Goal: Task Accomplishment & Management: Manage account settings

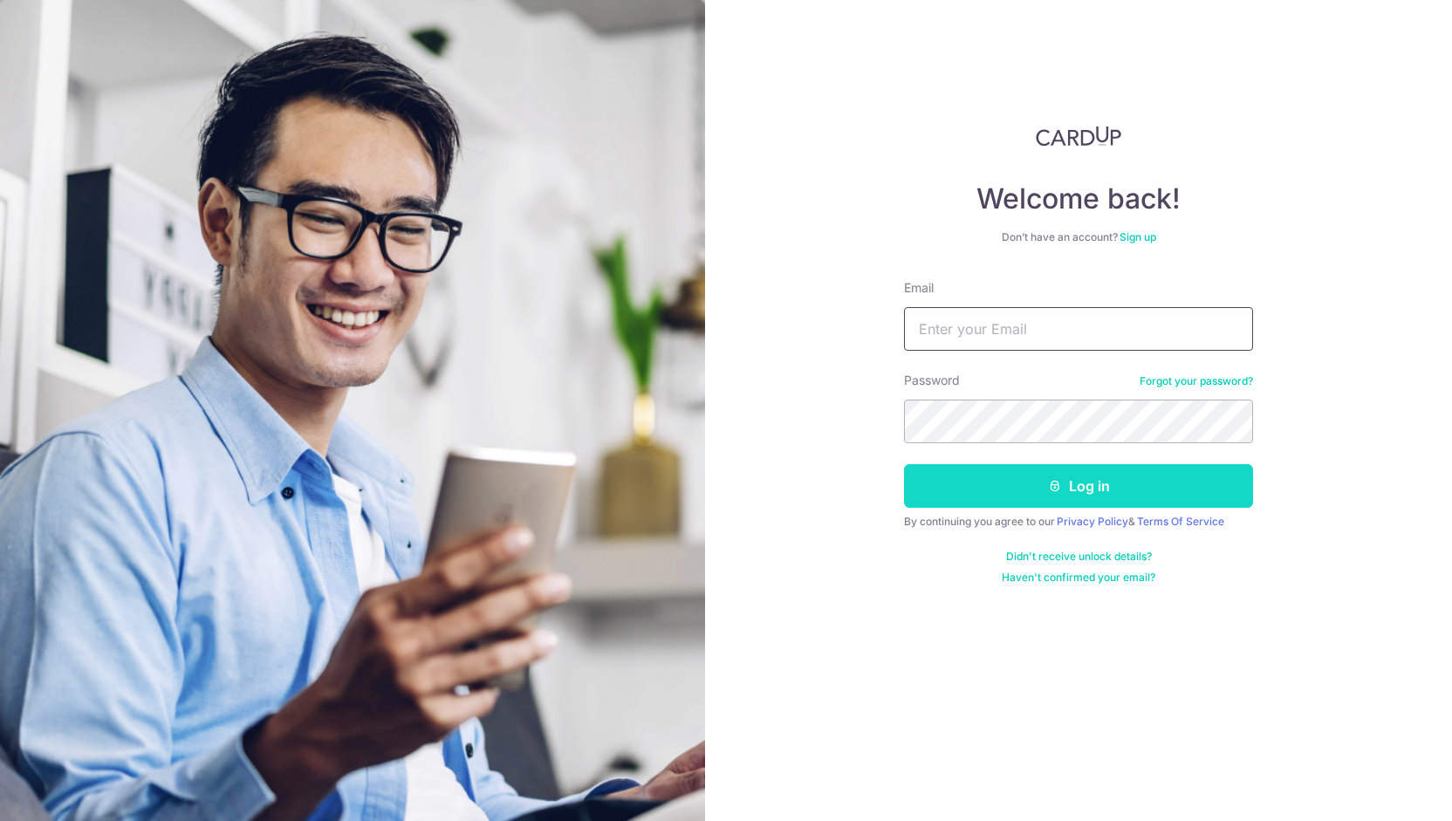
type input "[EMAIL_ADDRESS][DOMAIN_NAME]"
click at [1060, 470] on button "Log in" at bounding box center [1078, 486] width 349 height 44
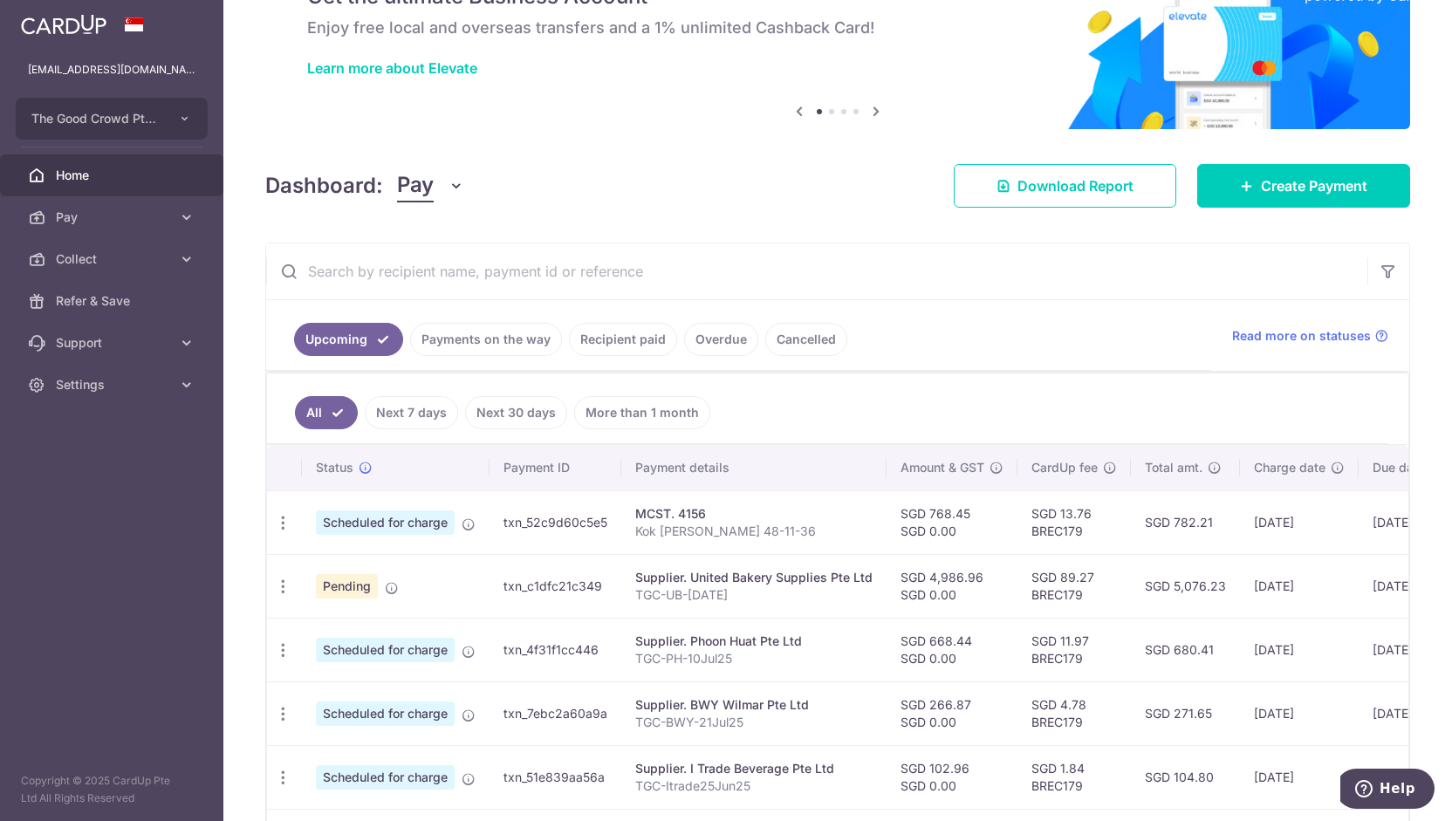
scroll to position [100, 0]
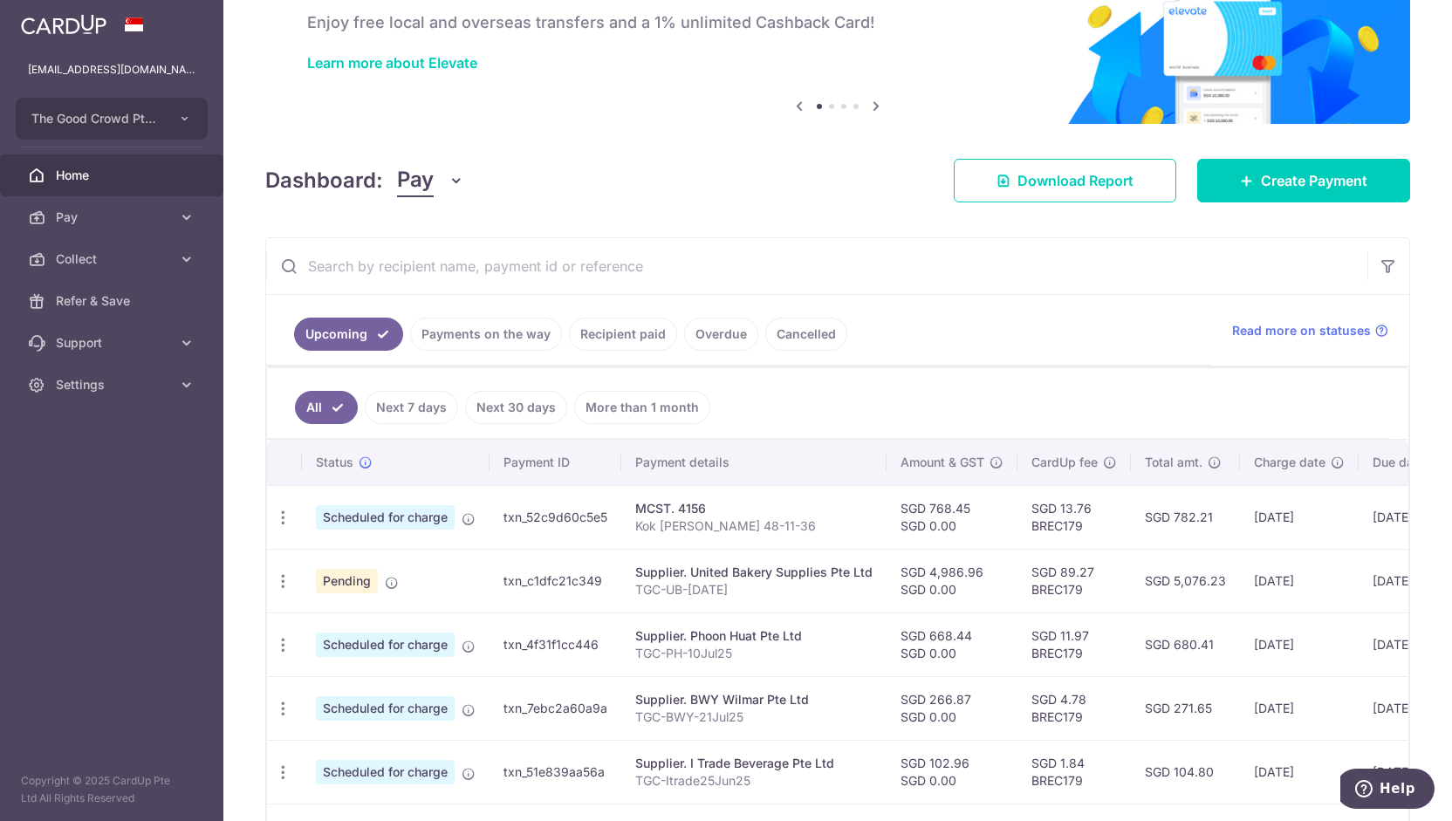
click at [360, 584] on span "Pending" at bounding box center [347, 581] width 62 height 24
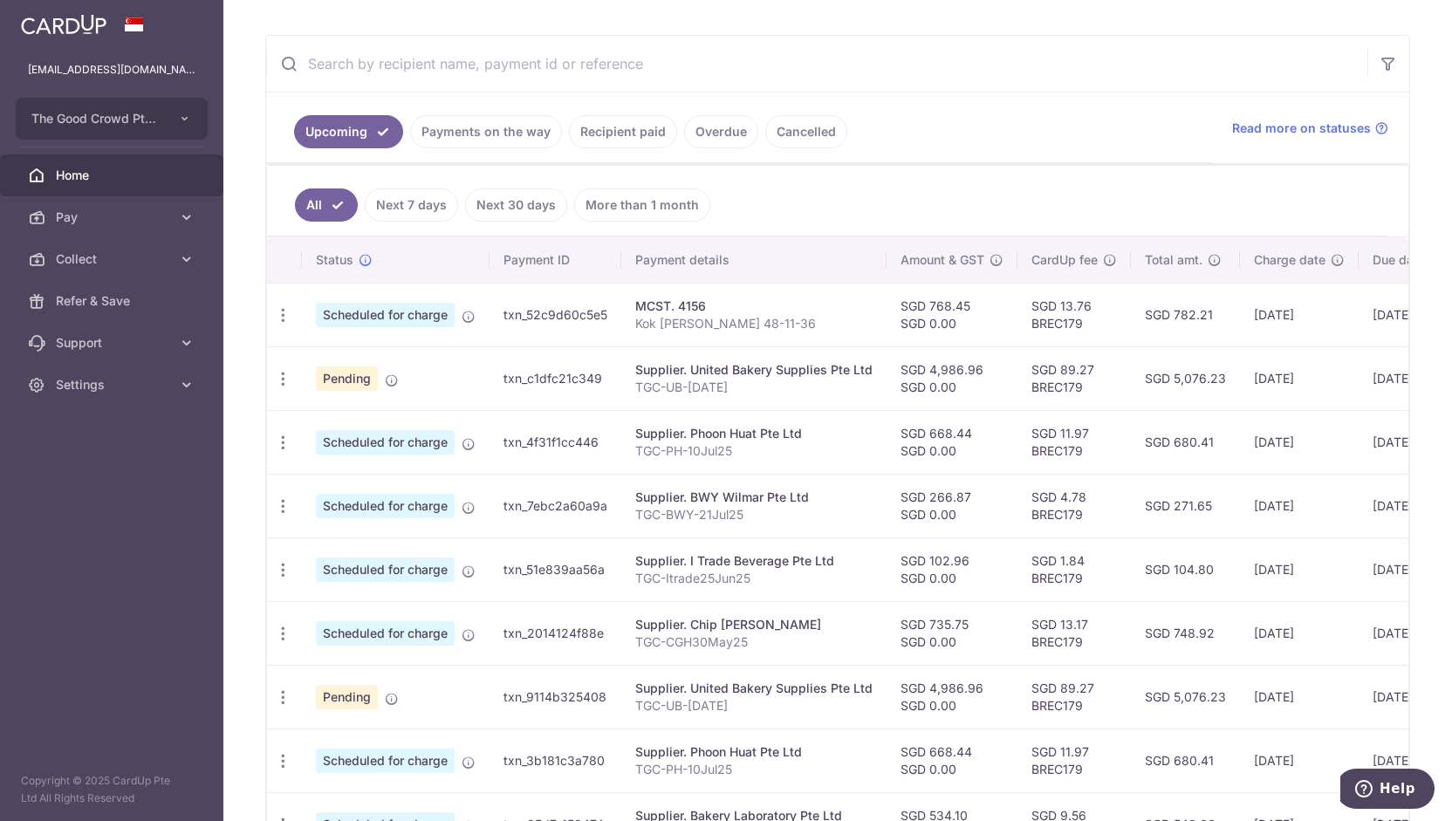
scroll to position [303, 0]
click at [278, 324] on icon "button" at bounding box center [283, 315] width 18 height 18
click at [326, 415] on span "Update payment" at bounding box center [376, 425] width 119 height 21
radio input "true"
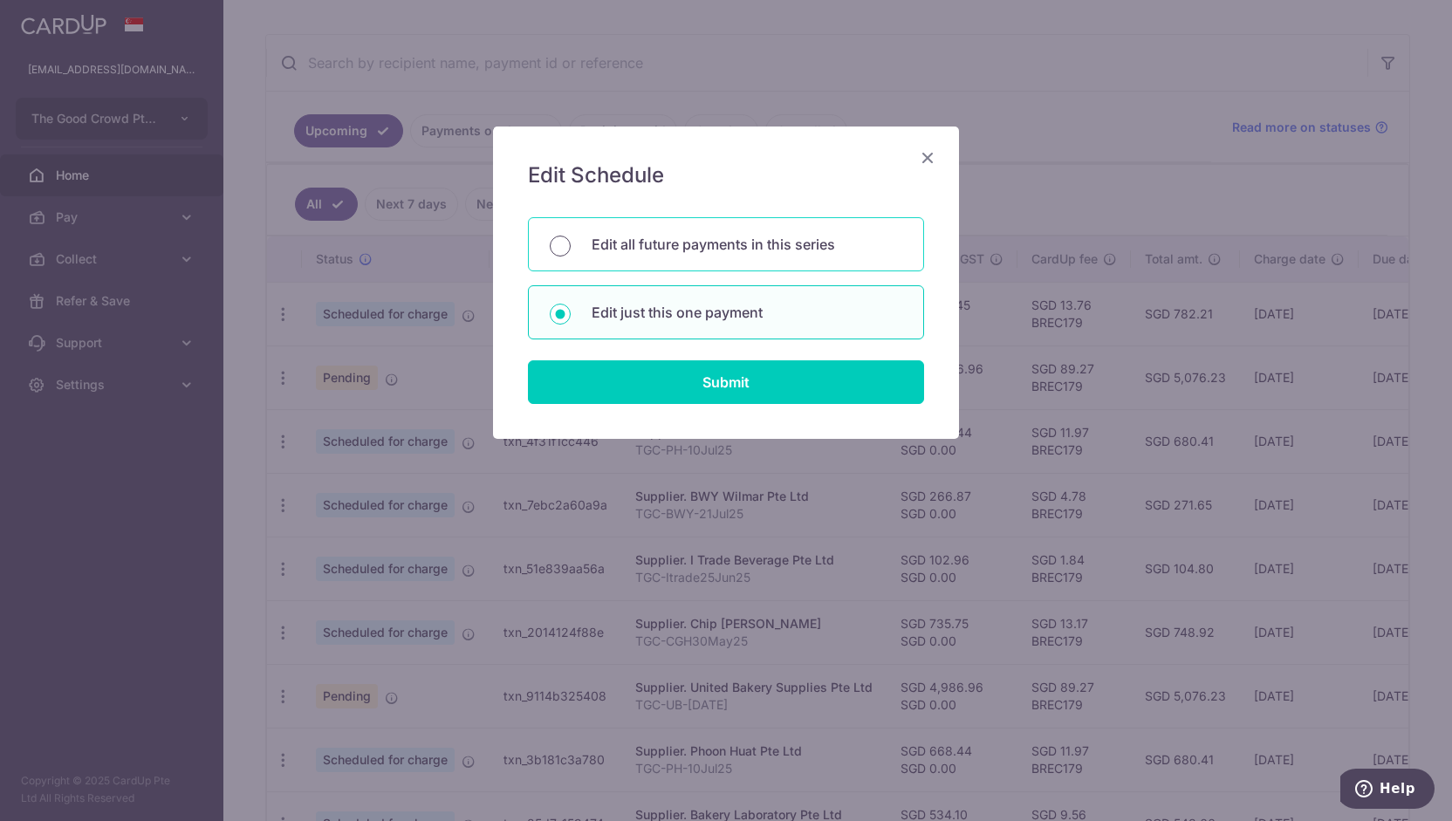
click at [563, 252] on input "Edit all future payments in this series" at bounding box center [560, 246] width 21 height 21
radio input "true"
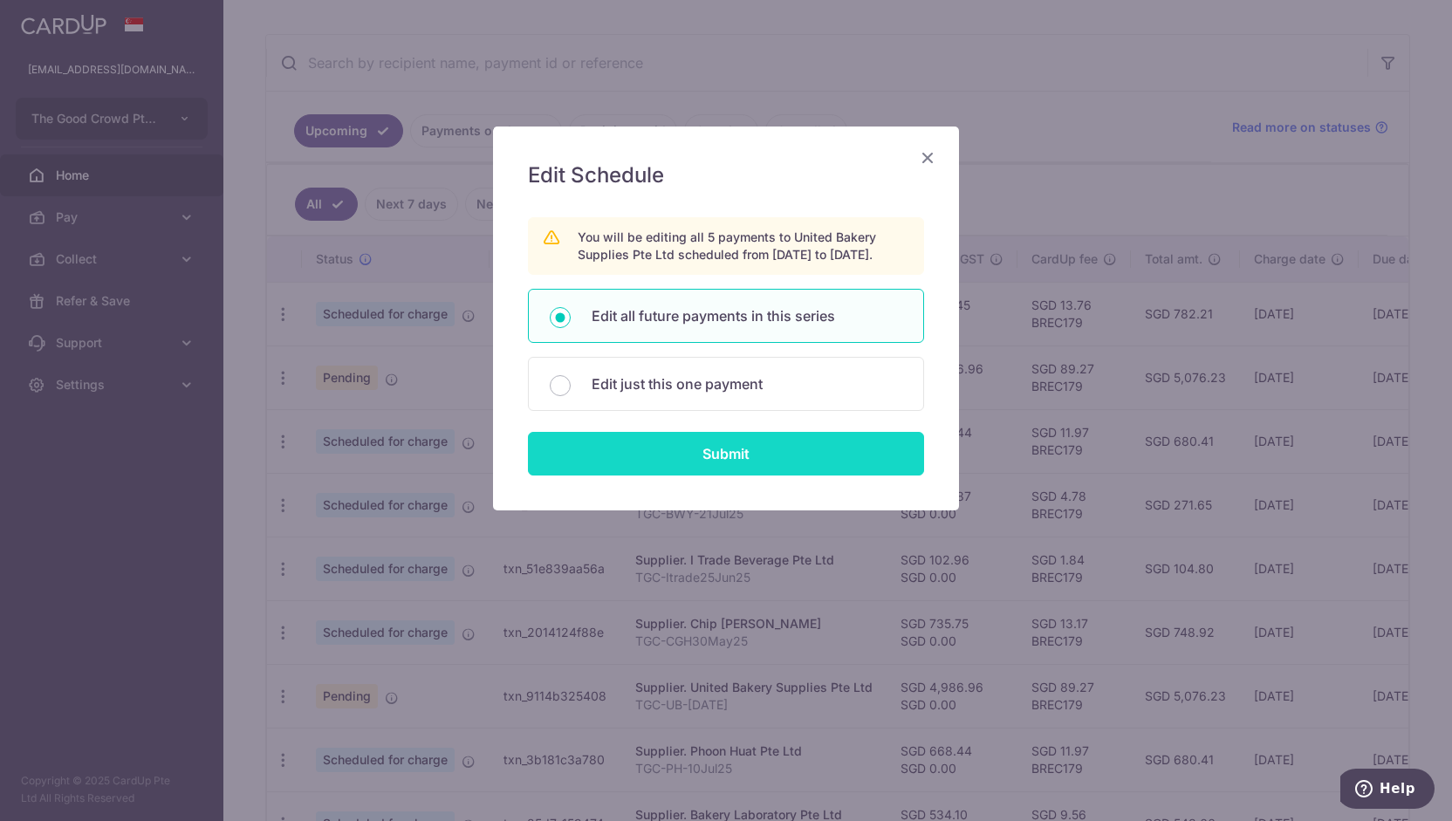
click at [641, 457] on input "Submit" at bounding box center [726, 454] width 396 height 44
radio input "true"
type input "4,986.96"
type input "0.00"
type input "TGC-UB-[DATE]"
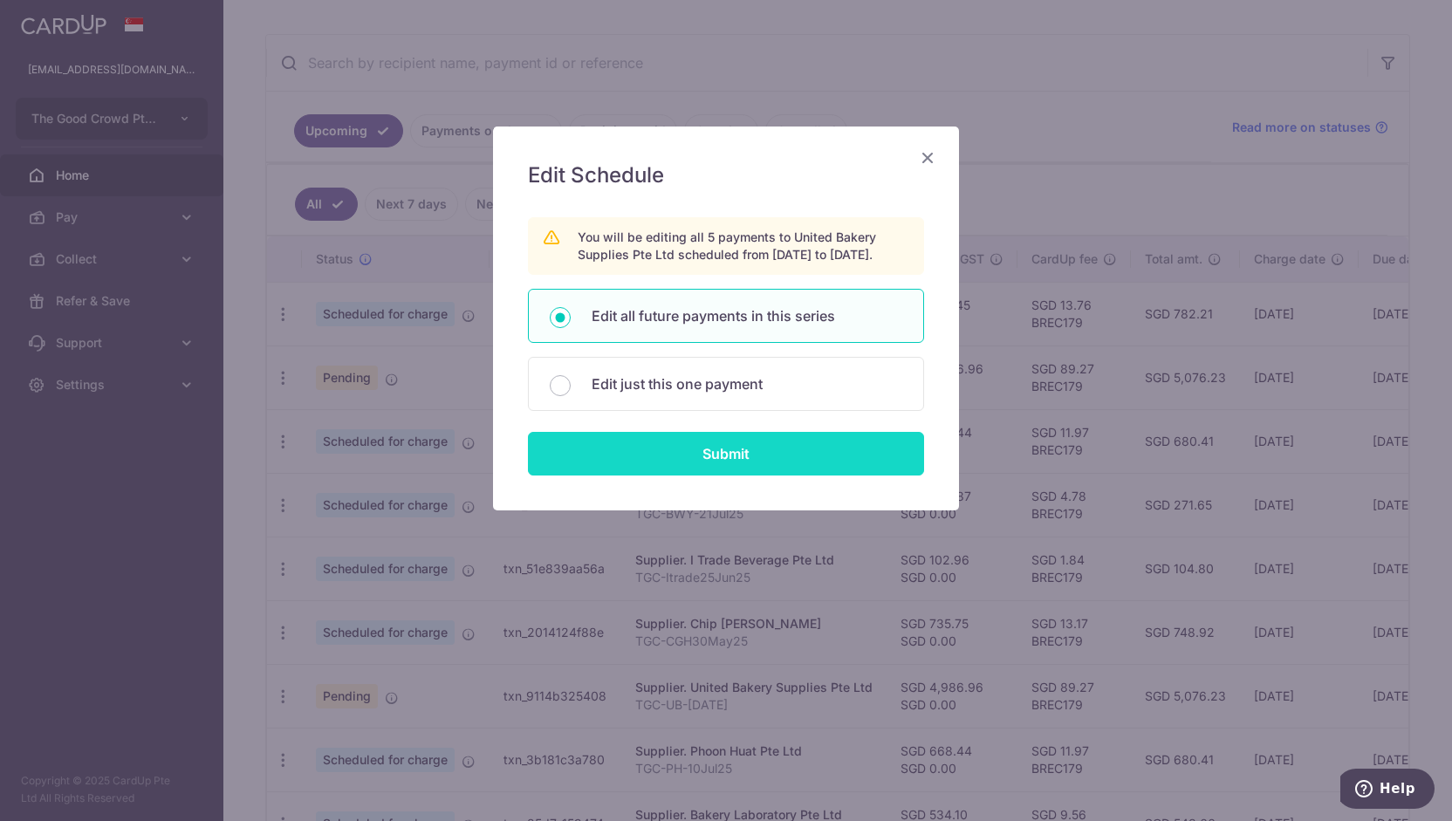
type input "TGCUBMay25"
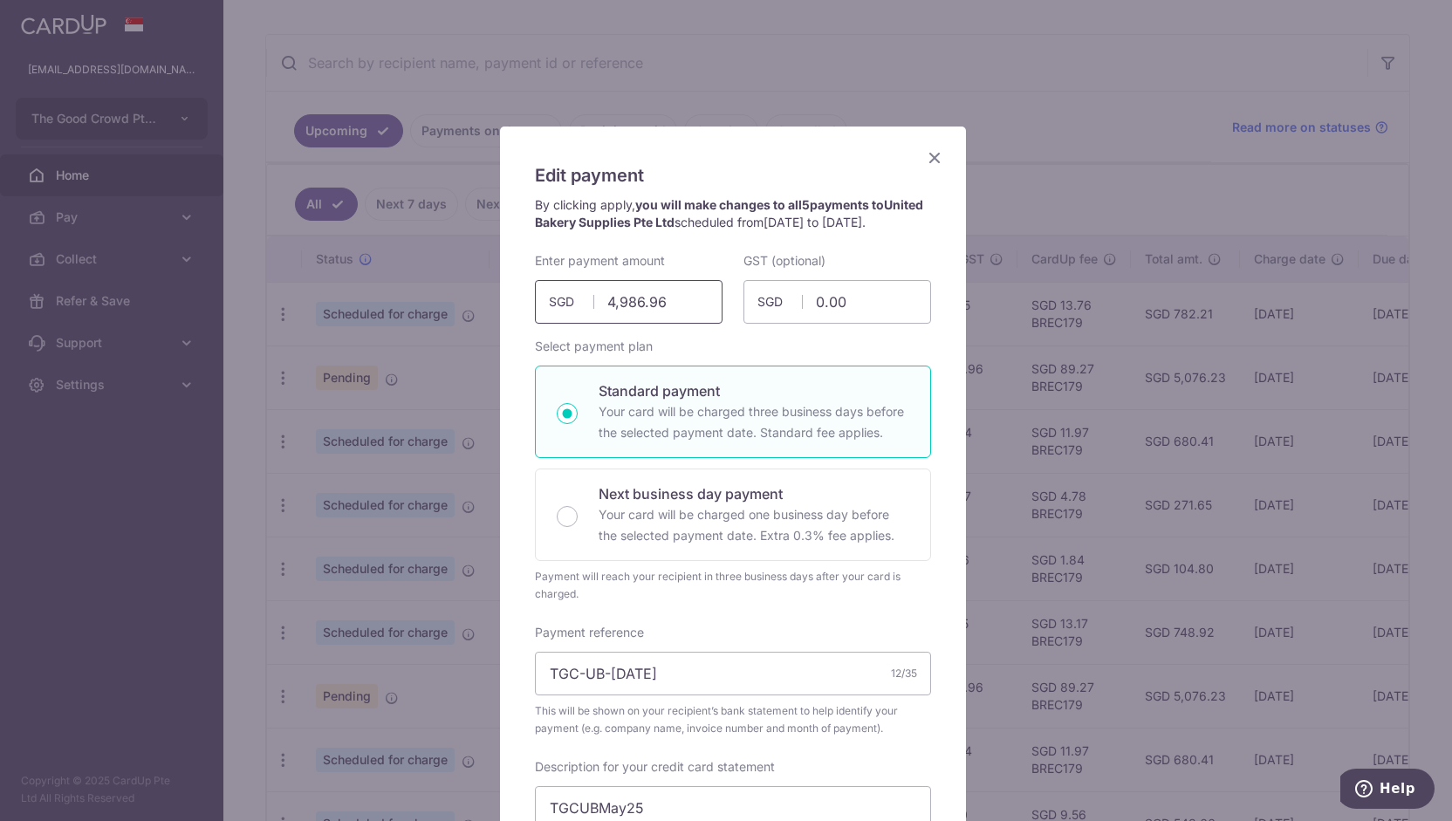
click at [648, 312] on input "4,986.96" at bounding box center [629, 302] width 188 height 44
click at [681, 319] on input "4,986.96" at bounding box center [629, 302] width 188 height 44
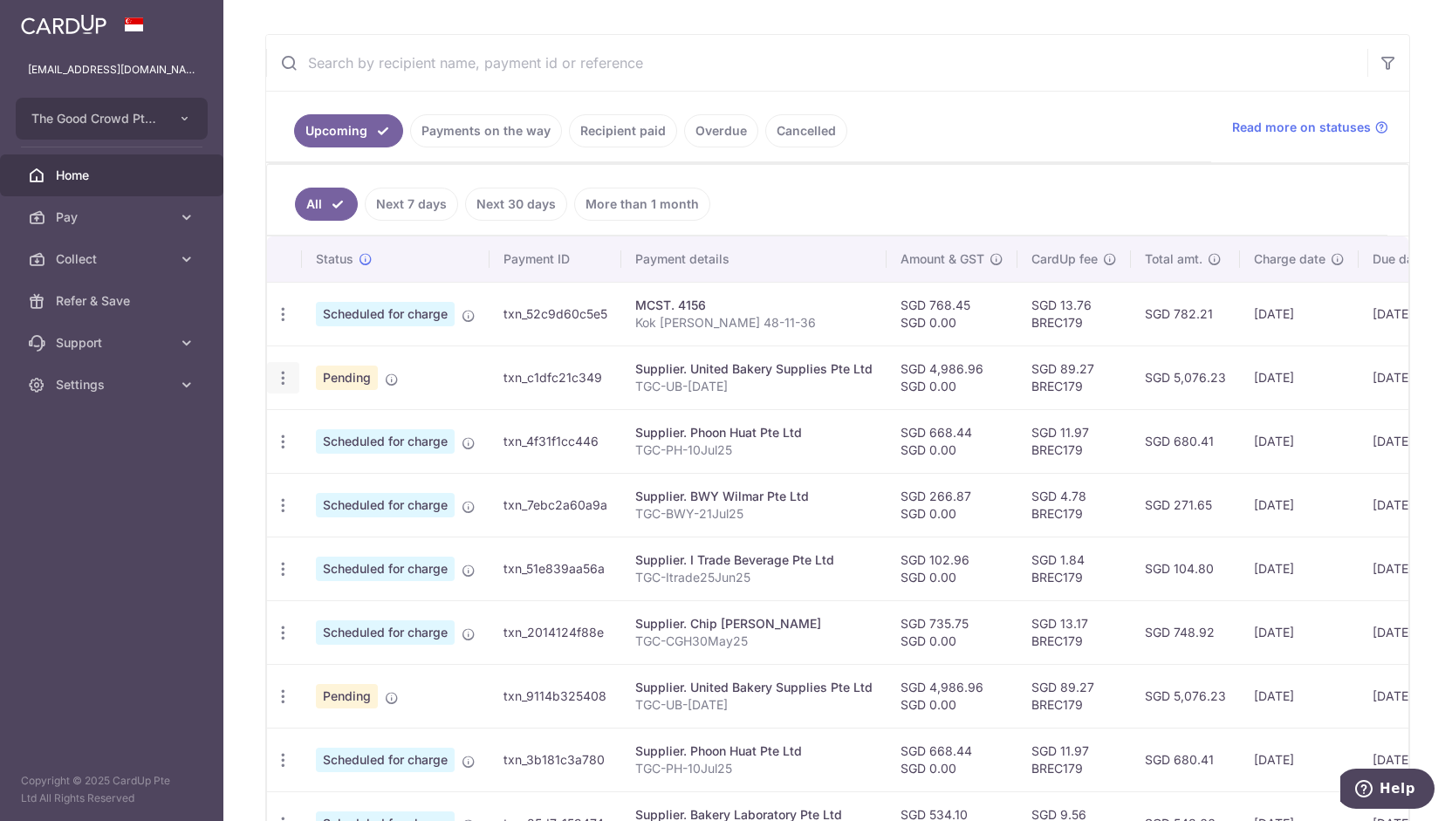
click at [286, 324] on icon "button" at bounding box center [283, 315] width 18 height 18
click at [344, 420] on span "Update payment" at bounding box center [376, 425] width 119 height 21
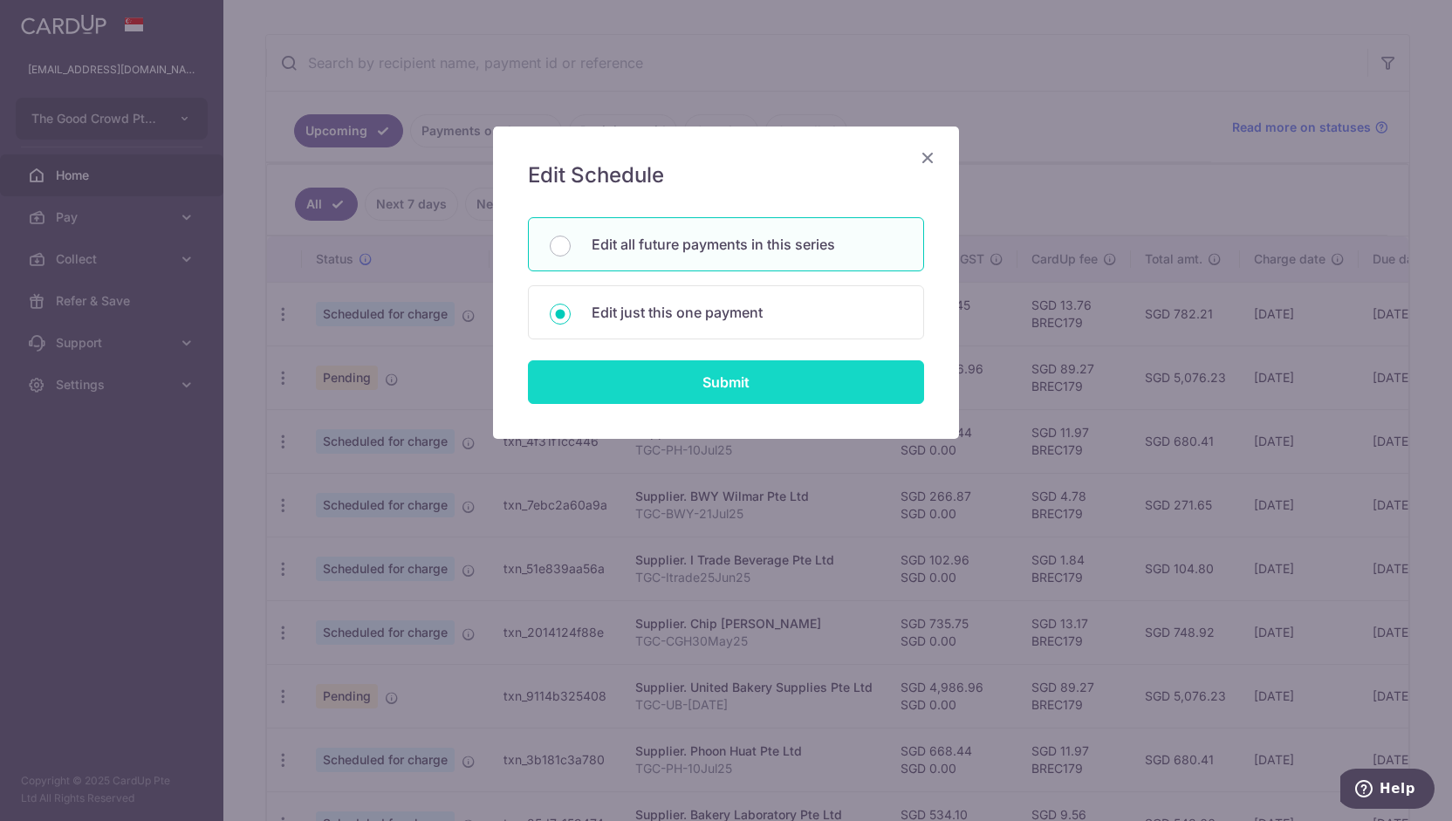
click at [603, 379] on input "Submit" at bounding box center [726, 382] width 396 height 44
radio input "true"
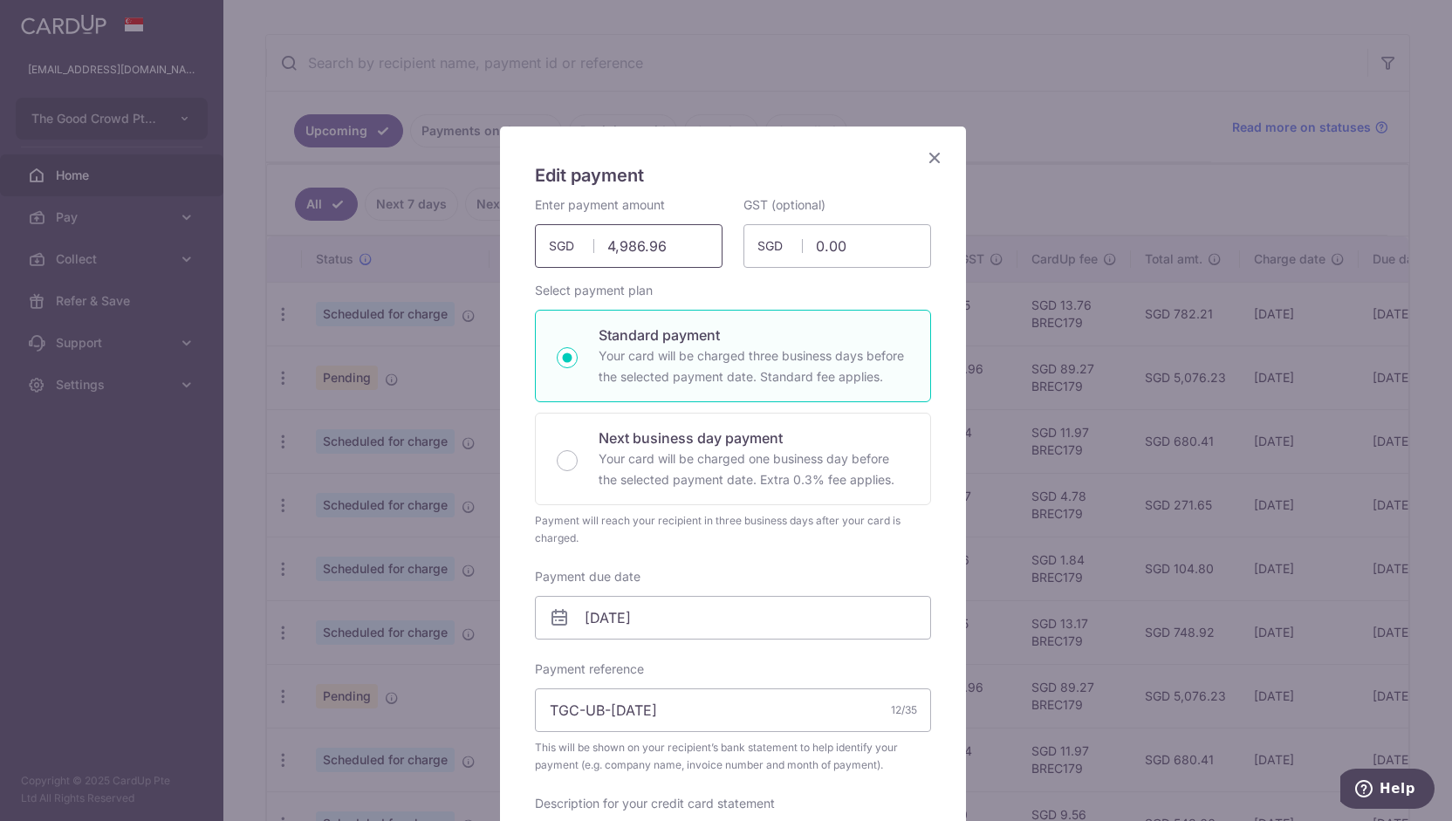
drag, startPoint x: 663, startPoint y: 244, endPoint x: 450, endPoint y: 238, distance: 213.0
click at [450, 238] on div "Edit payment By clicking apply, you will make changes to all 5 payments to Unit…" at bounding box center [726, 410] width 1452 height 821
drag, startPoint x: 674, startPoint y: 245, endPoint x: 452, endPoint y: 247, distance: 221.7
click at [452, 247] on div "Edit payment By clicking apply, you will make changes to all 5 payments to Unit…" at bounding box center [726, 410] width 1452 height 821
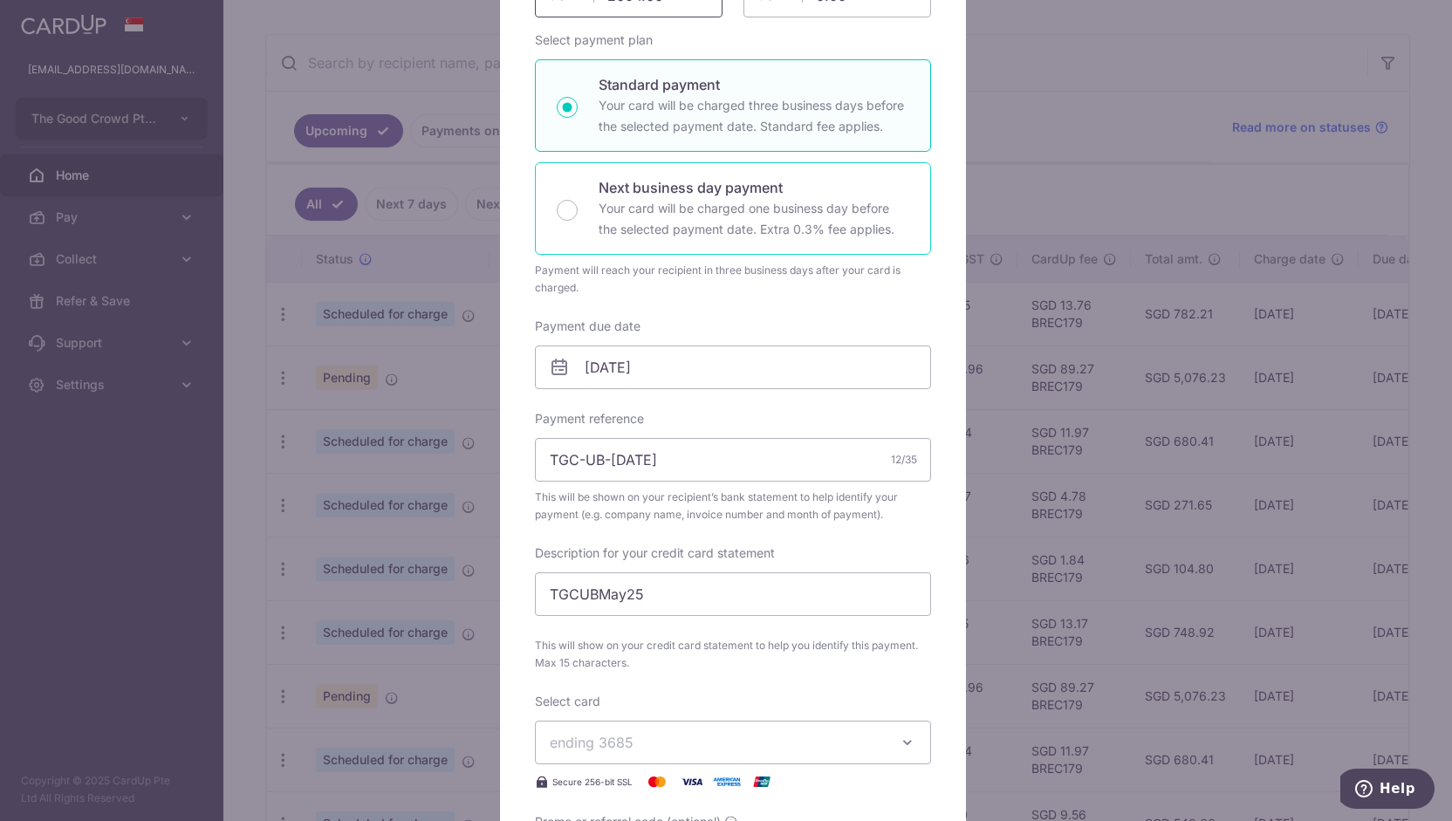
scroll to position [256, 0]
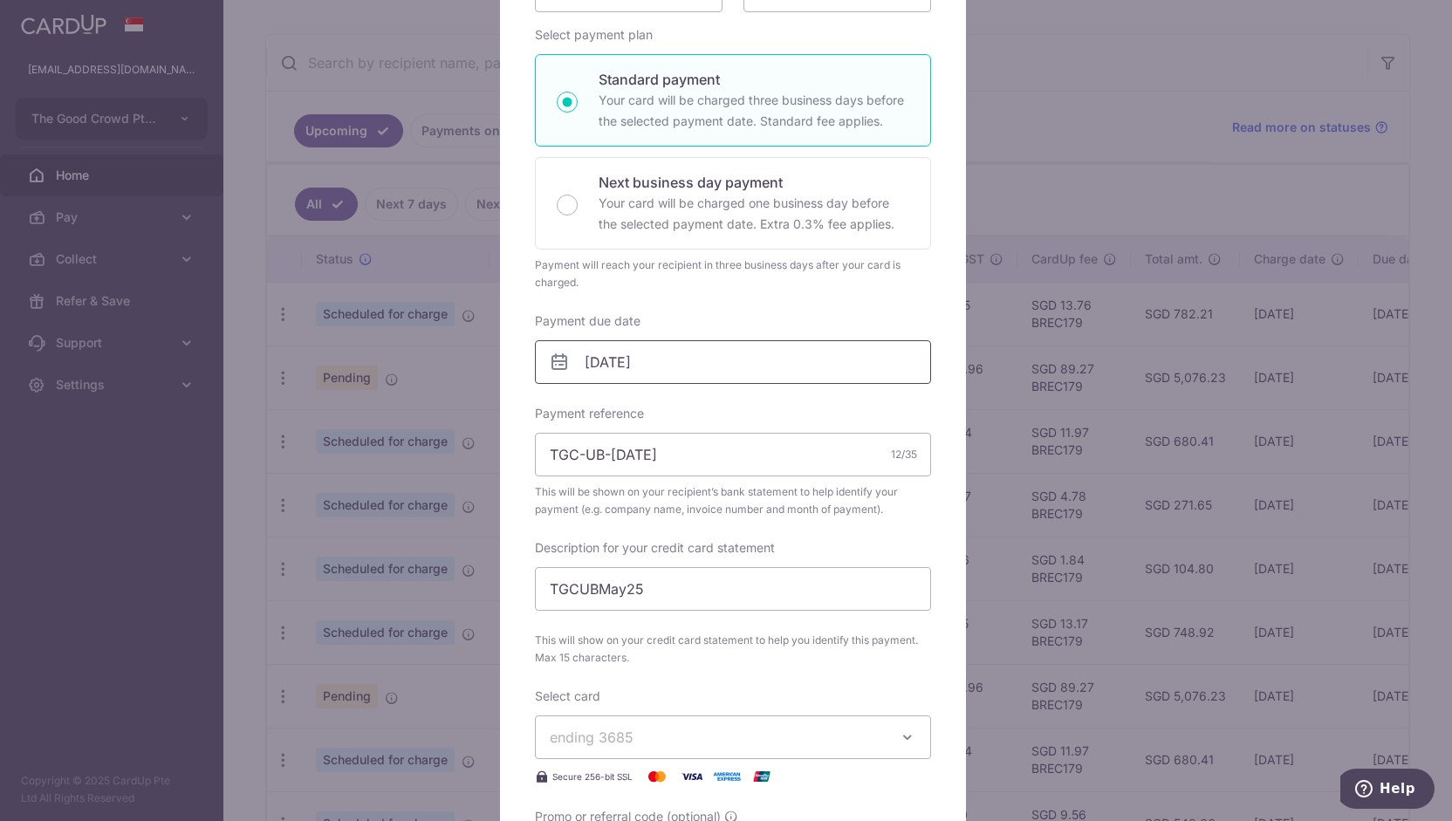
type input "2,604.66"
click at [538, 357] on input "[DATE]" at bounding box center [733, 362] width 396 height 44
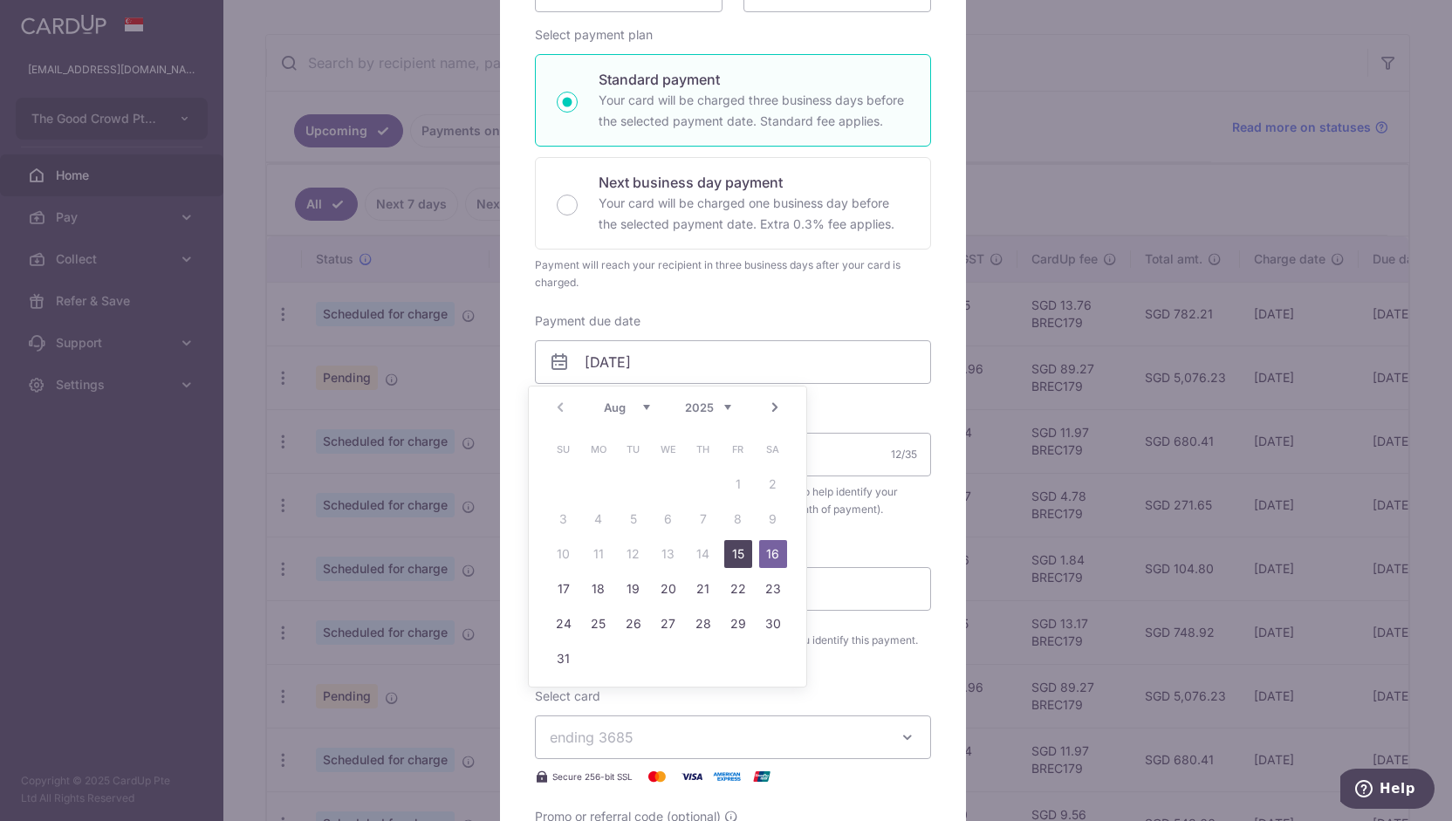
click at [732, 548] on link "15" at bounding box center [738, 554] width 28 height 28
type input "[DATE]"
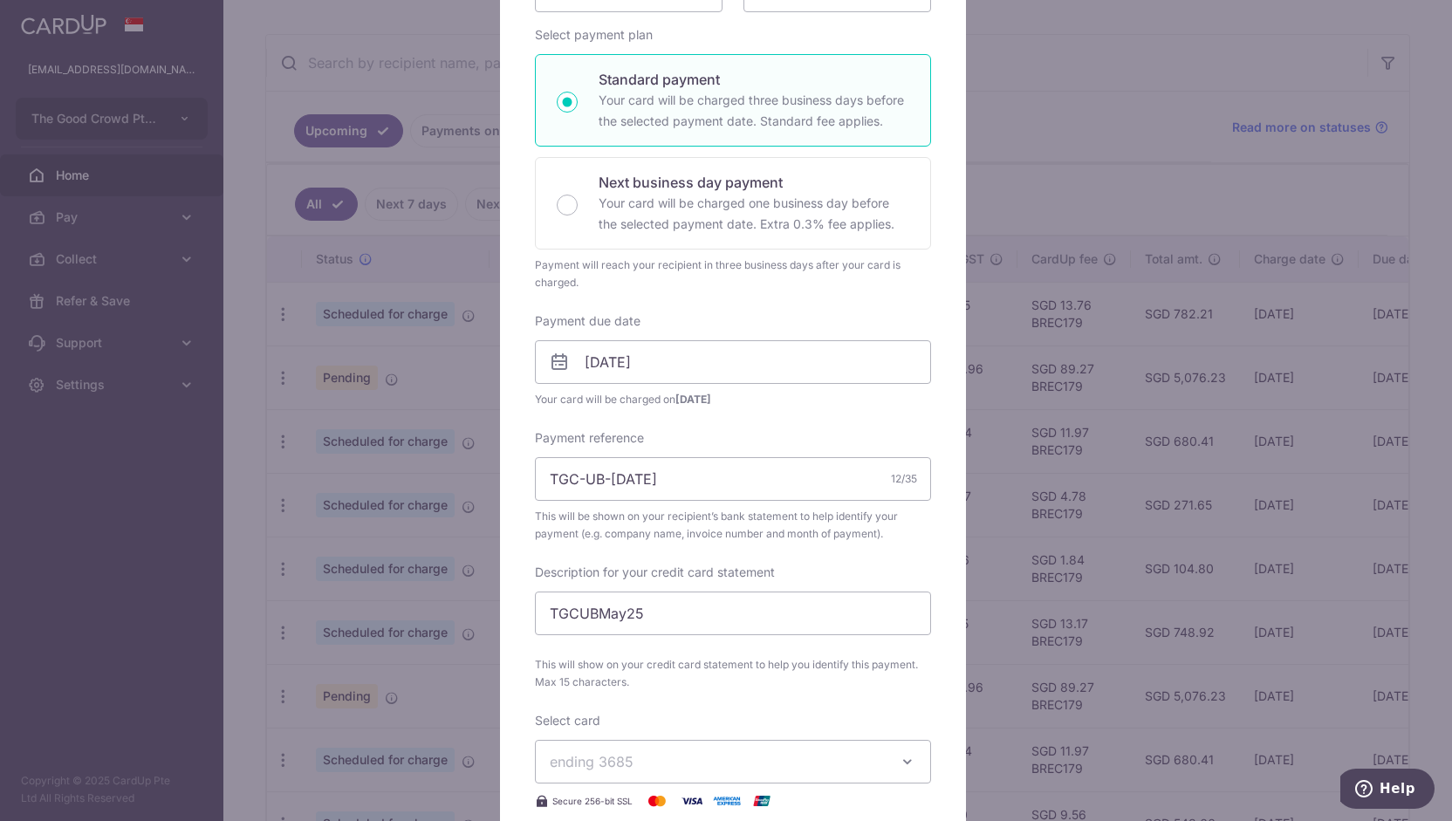
scroll to position [280, 0]
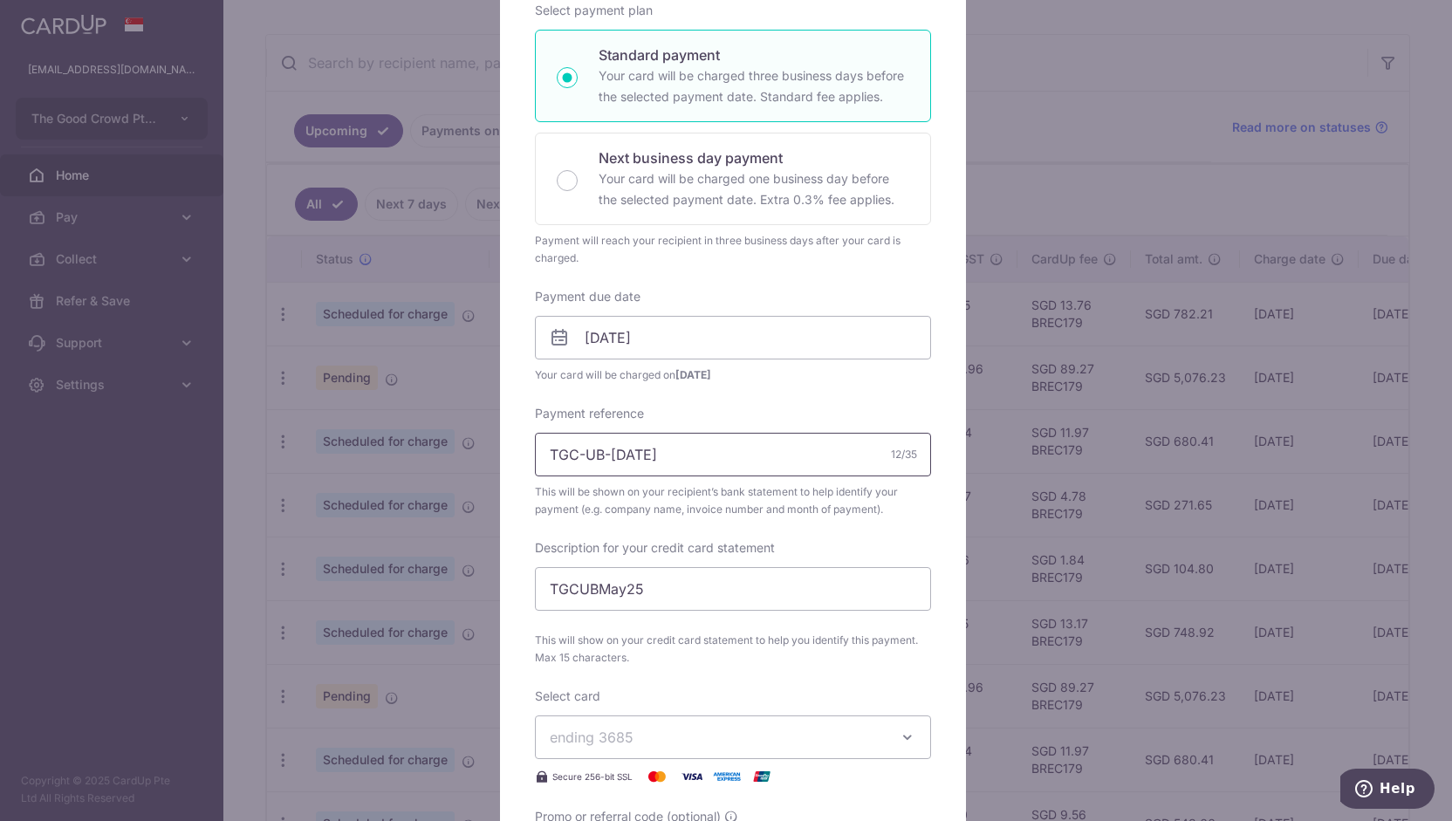
click at [604, 457] on input "TGC-UB-[DATE]" at bounding box center [733, 455] width 396 height 44
type input "TGC-UB-[DATE]"
click at [621, 593] on input "TGCUBMay25" at bounding box center [733, 589] width 396 height 44
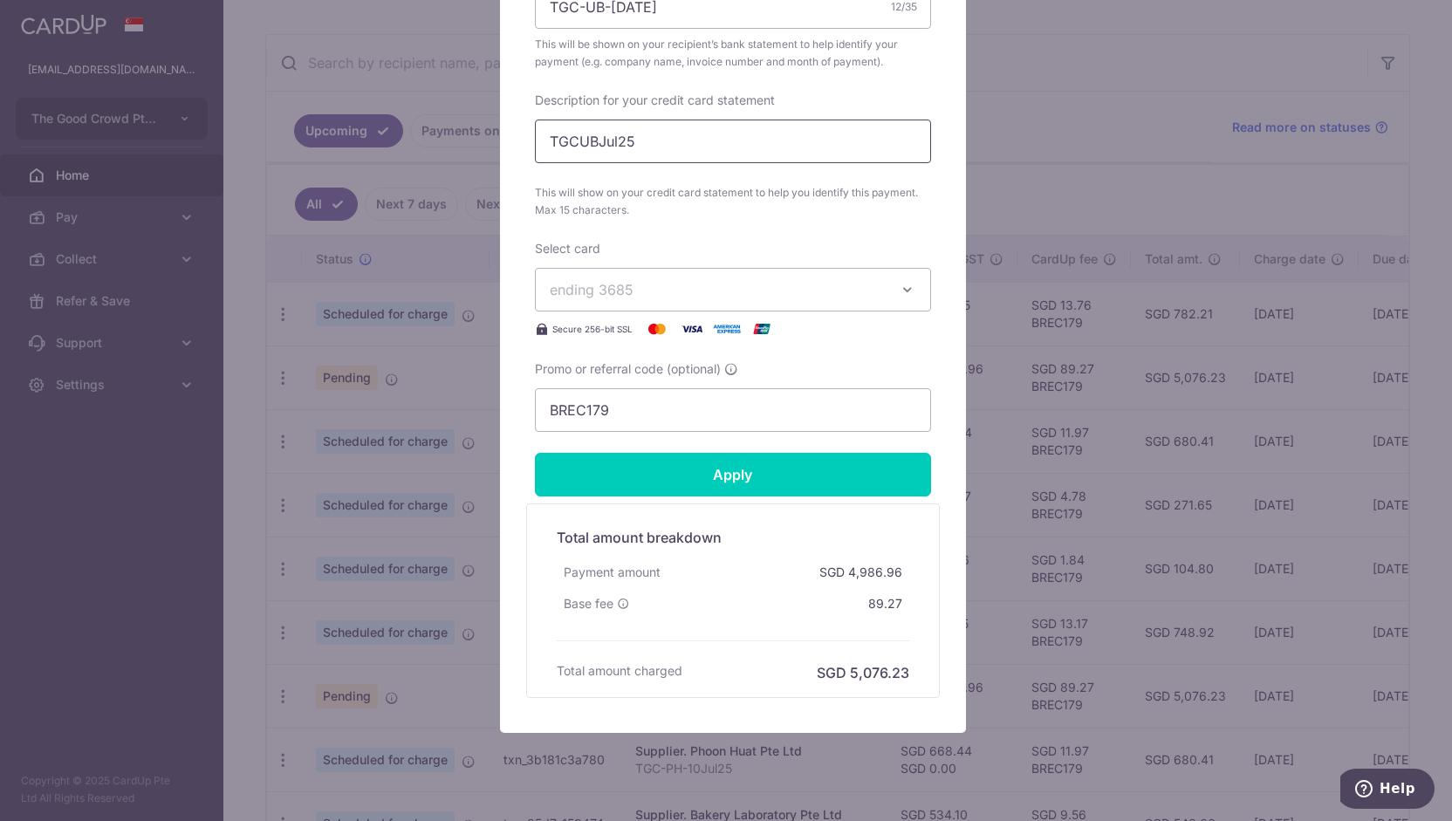
scroll to position [762, 0]
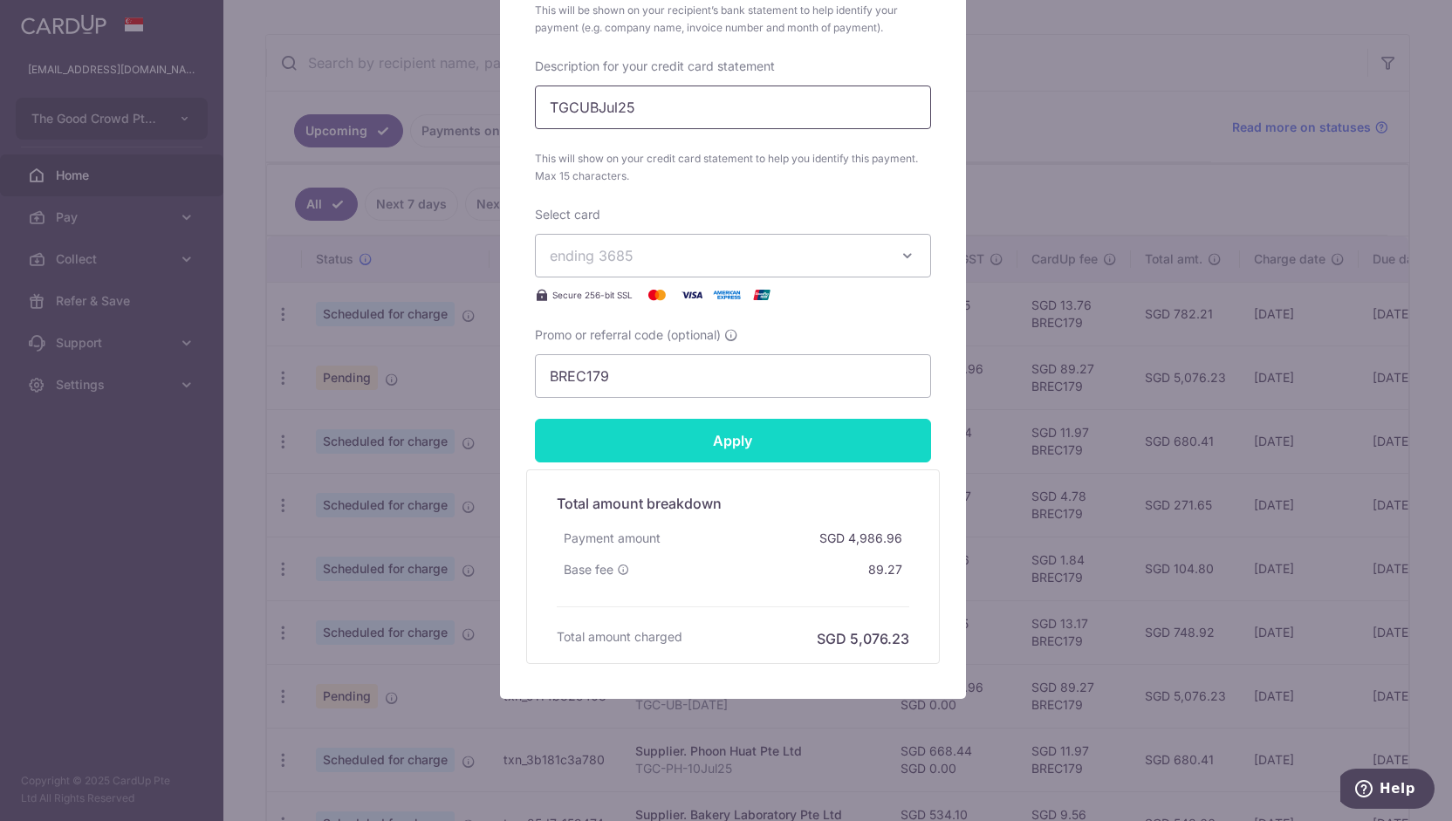
type input "TGCUBJul25"
click at [669, 432] on input "Apply" at bounding box center [733, 441] width 396 height 44
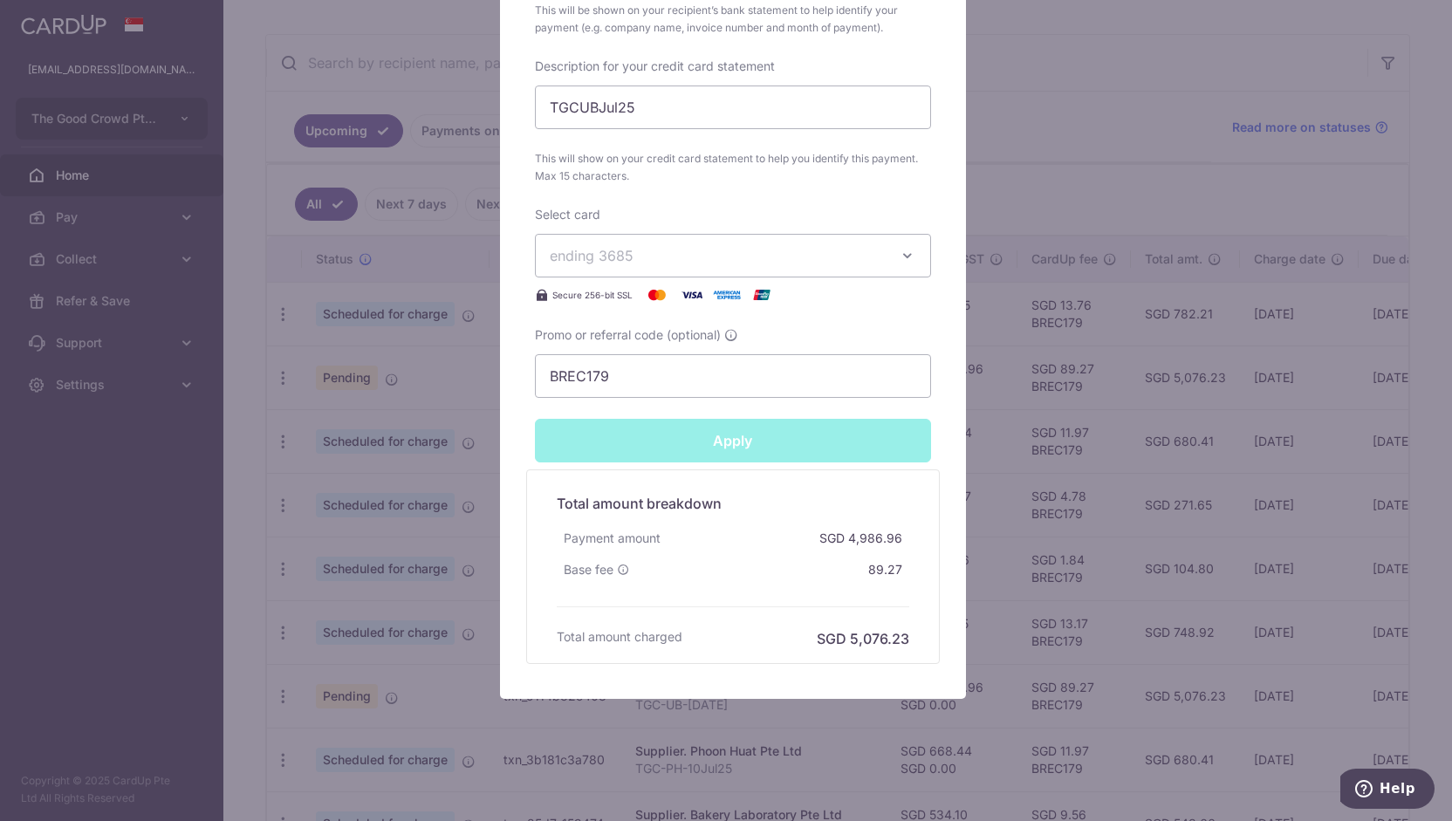
type input "Successfully Applied"
click at [449, 468] on div "Edit payment By clicking apply, you will make changes to all 5 payments to Unit…" at bounding box center [726, 410] width 1452 height 821
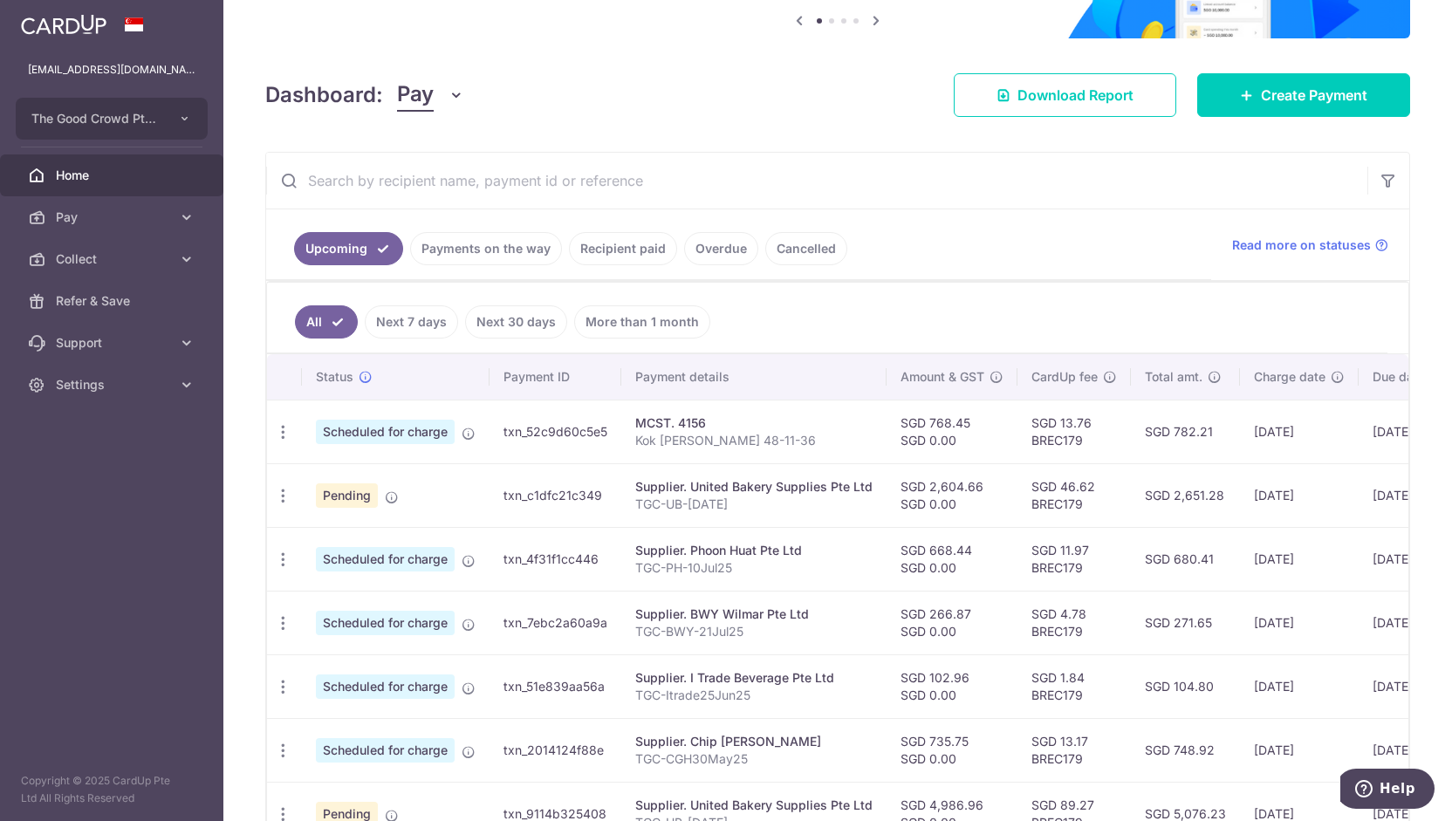
scroll to position [189, 0]
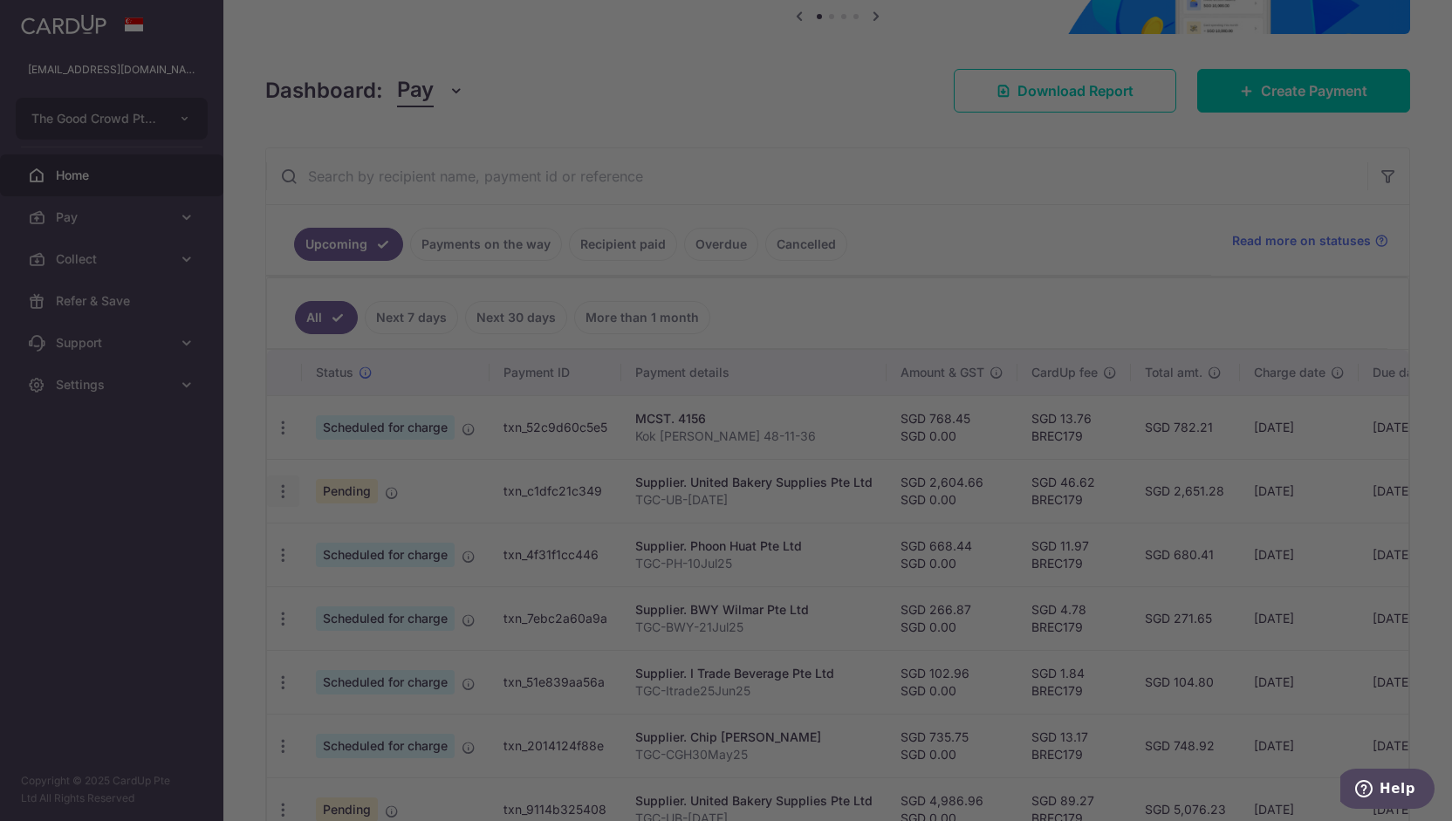
click at [286, 489] on div at bounding box center [733, 414] width 1467 height 829
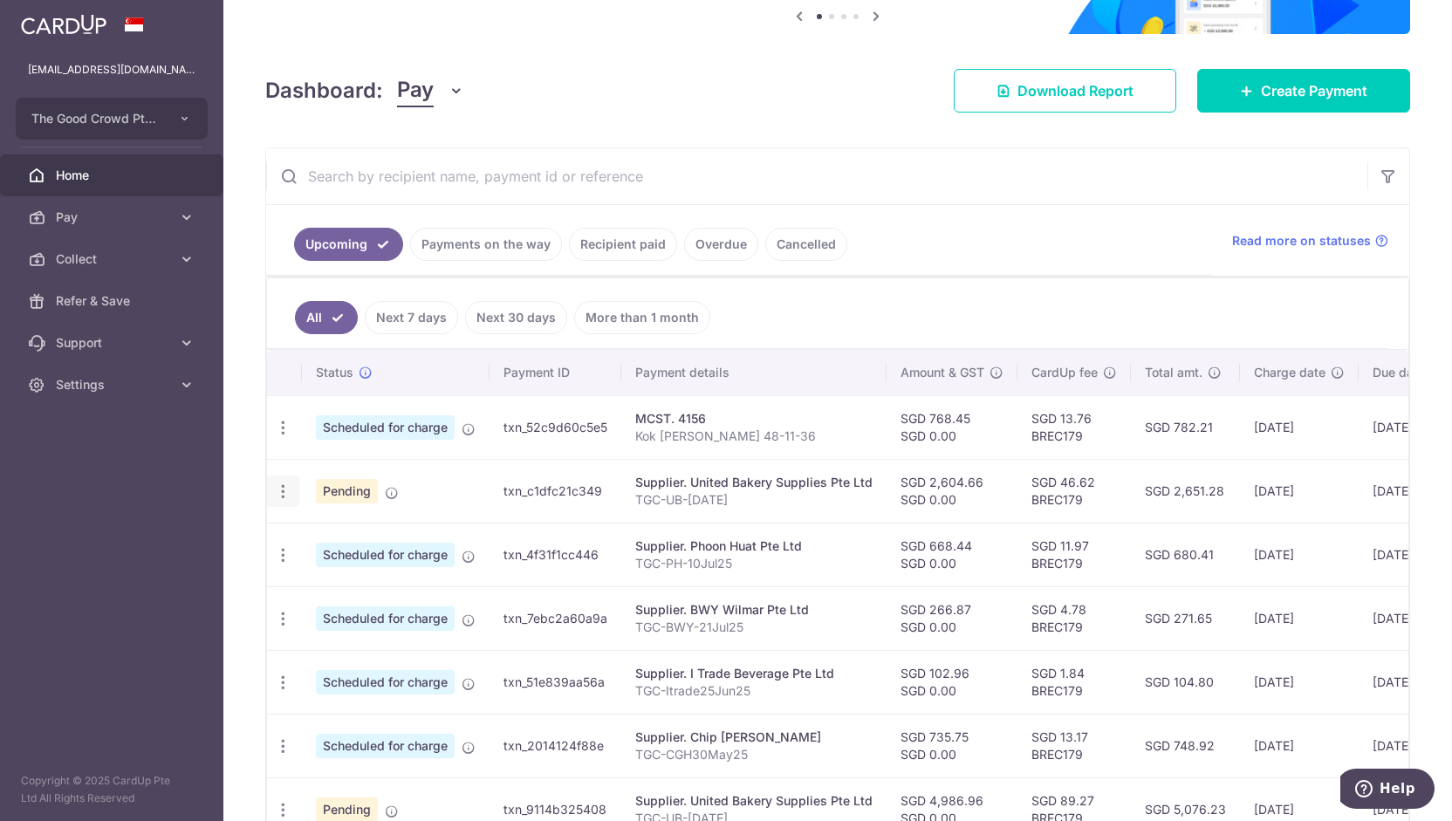
click at [283, 476] on div "Update payment Cancel payment" at bounding box center [283, 492] width 32 height 32
click at [285, 437] on icon "button" at bounding box center [283, 428] width 18 height 18
click at [241, 477] on div "× Pause Schedule Pause all future payments in this series Pause just this one p…" at bounding box center [837, 410] width 1229 height 821
click at [505, 249] on link "Payments on the way" at bounding box center [486, 244] width 152 height 33
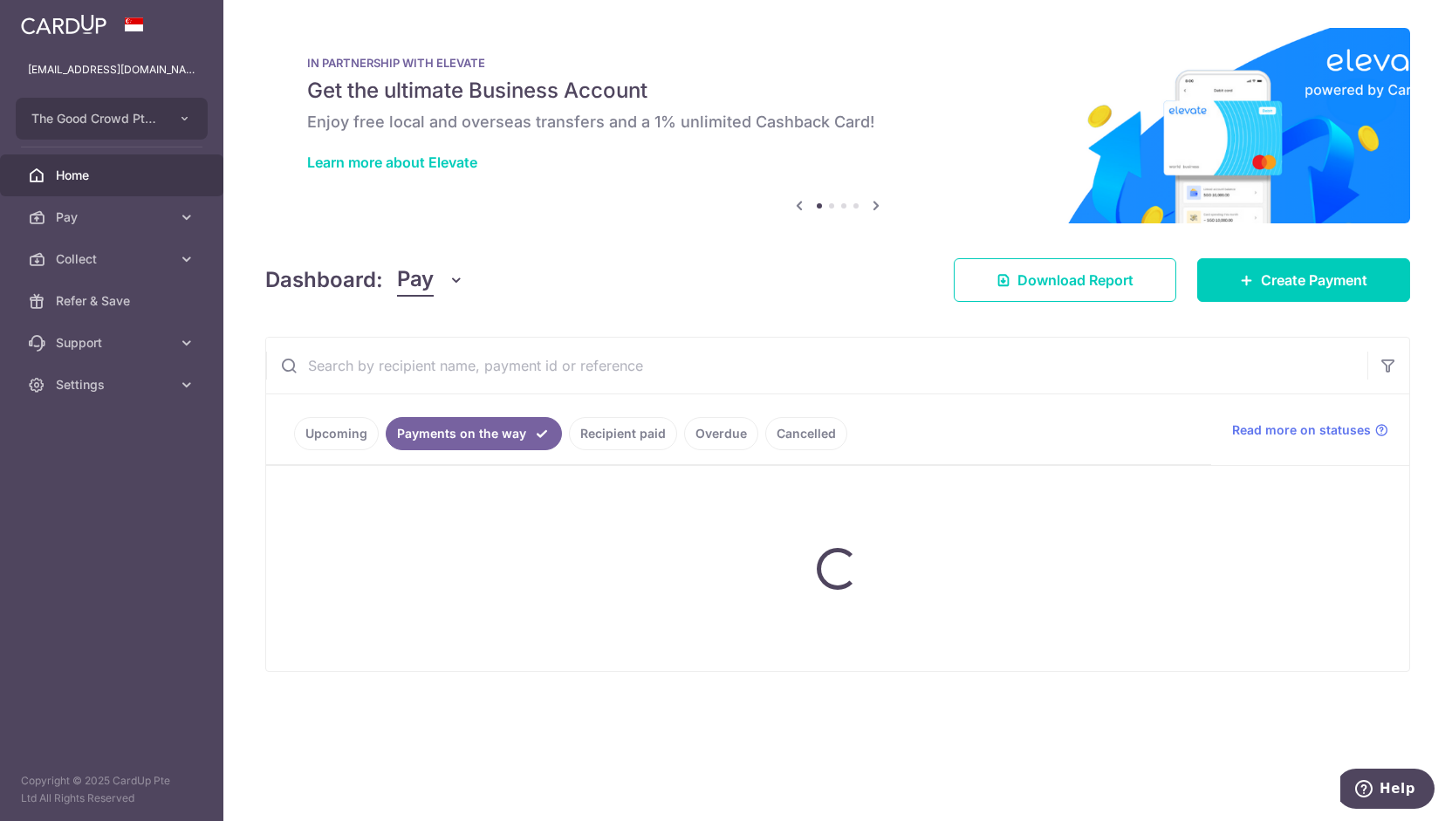
scroll to position [0, 0]
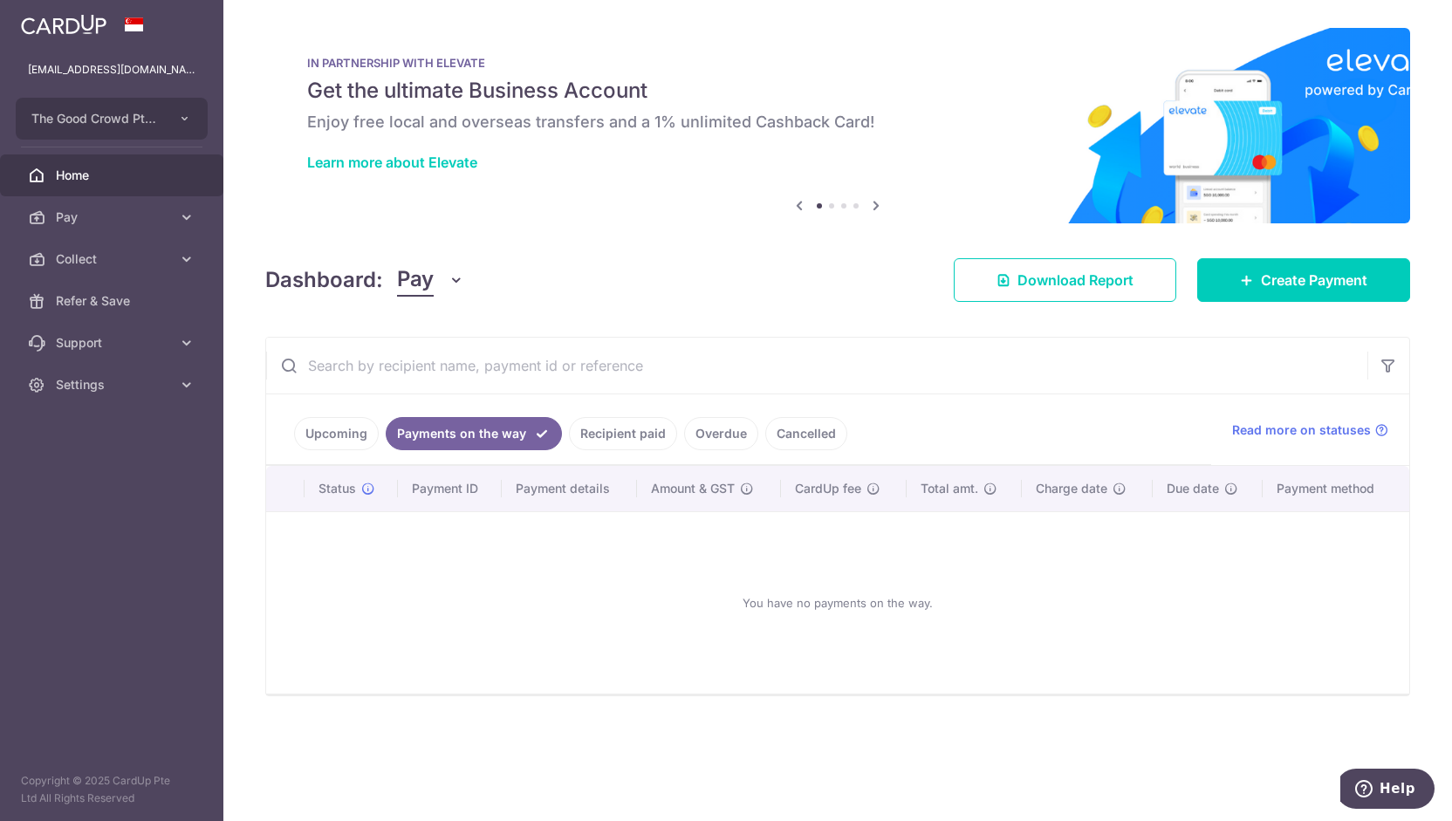
click at [620, 434] on link "Recipient paid" at bounding box center [623, 433] width 108 height 33
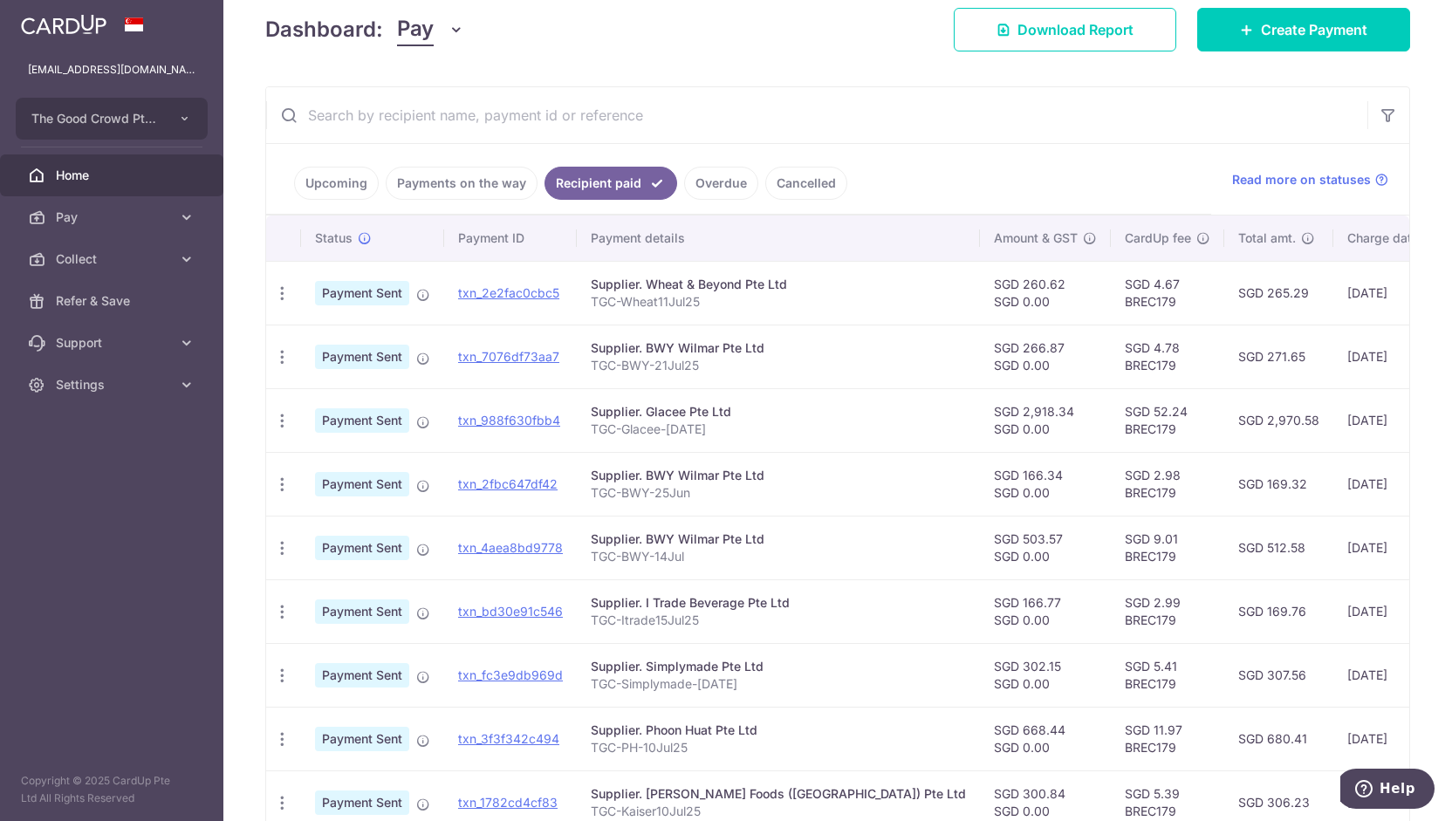
scroll to position [259, 0]
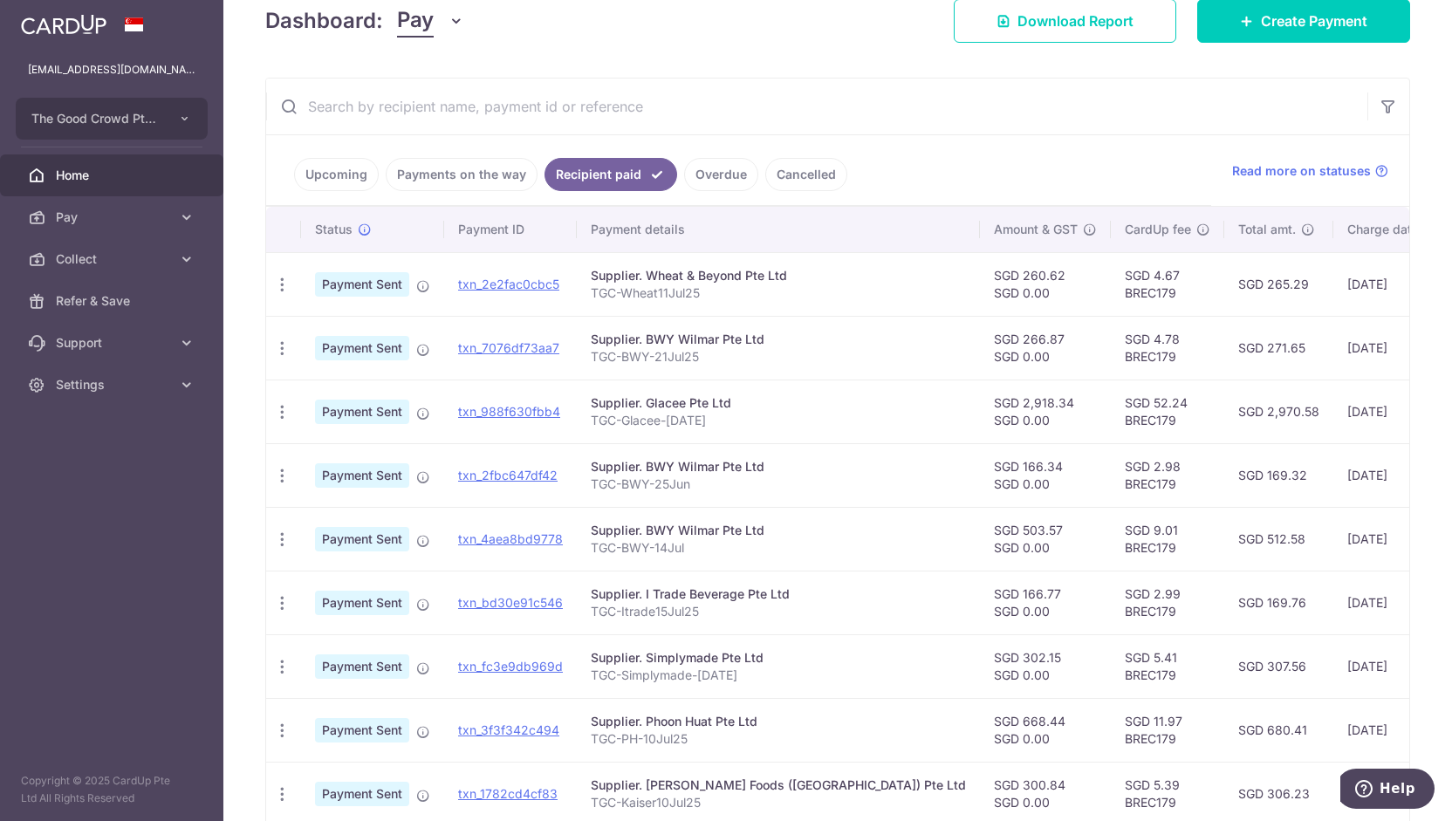
click at [351, 168] on link "Upcoming" at bounding box center [336, 174] width 85 height 33
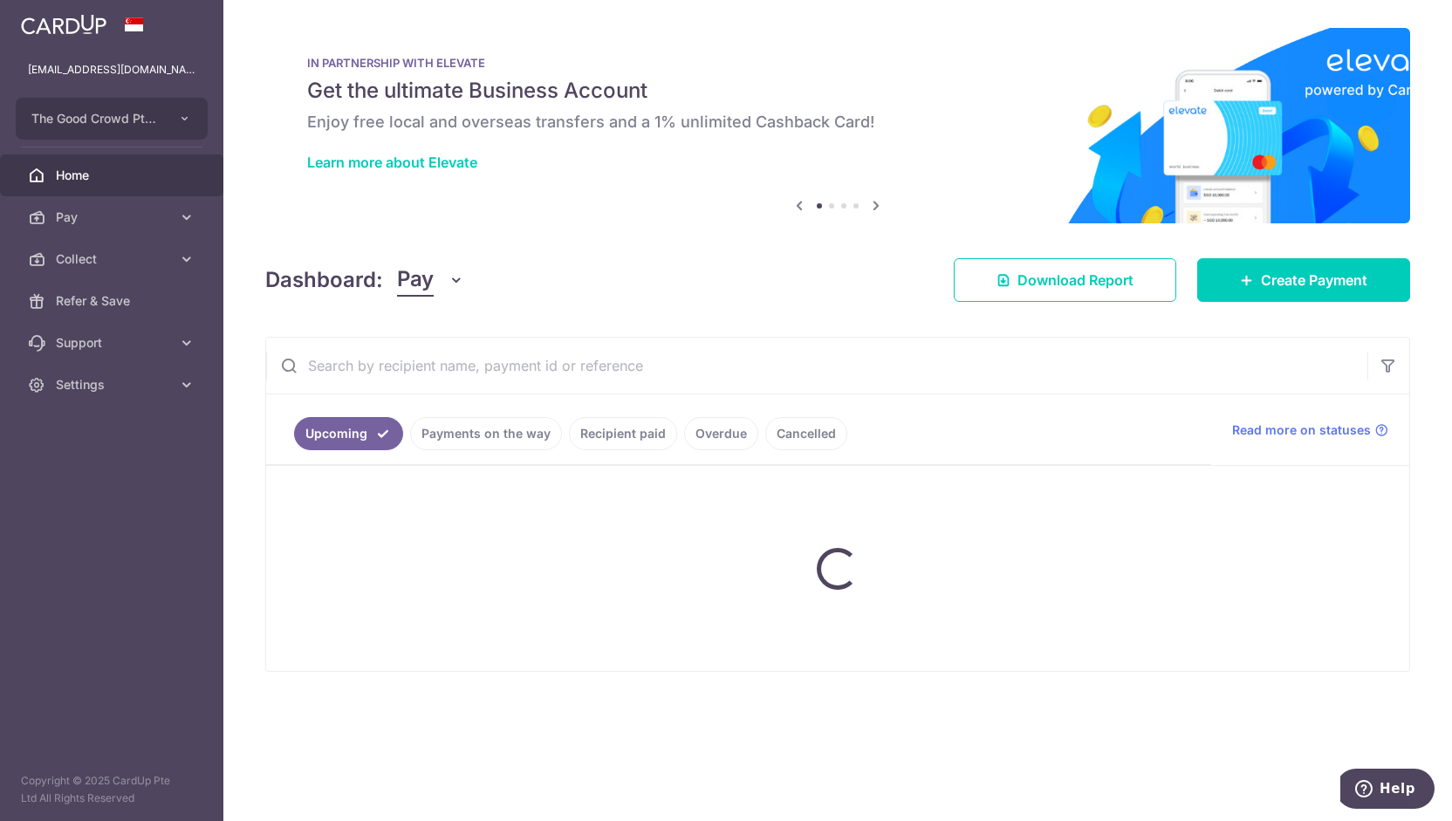
scroll to position [0, 0]
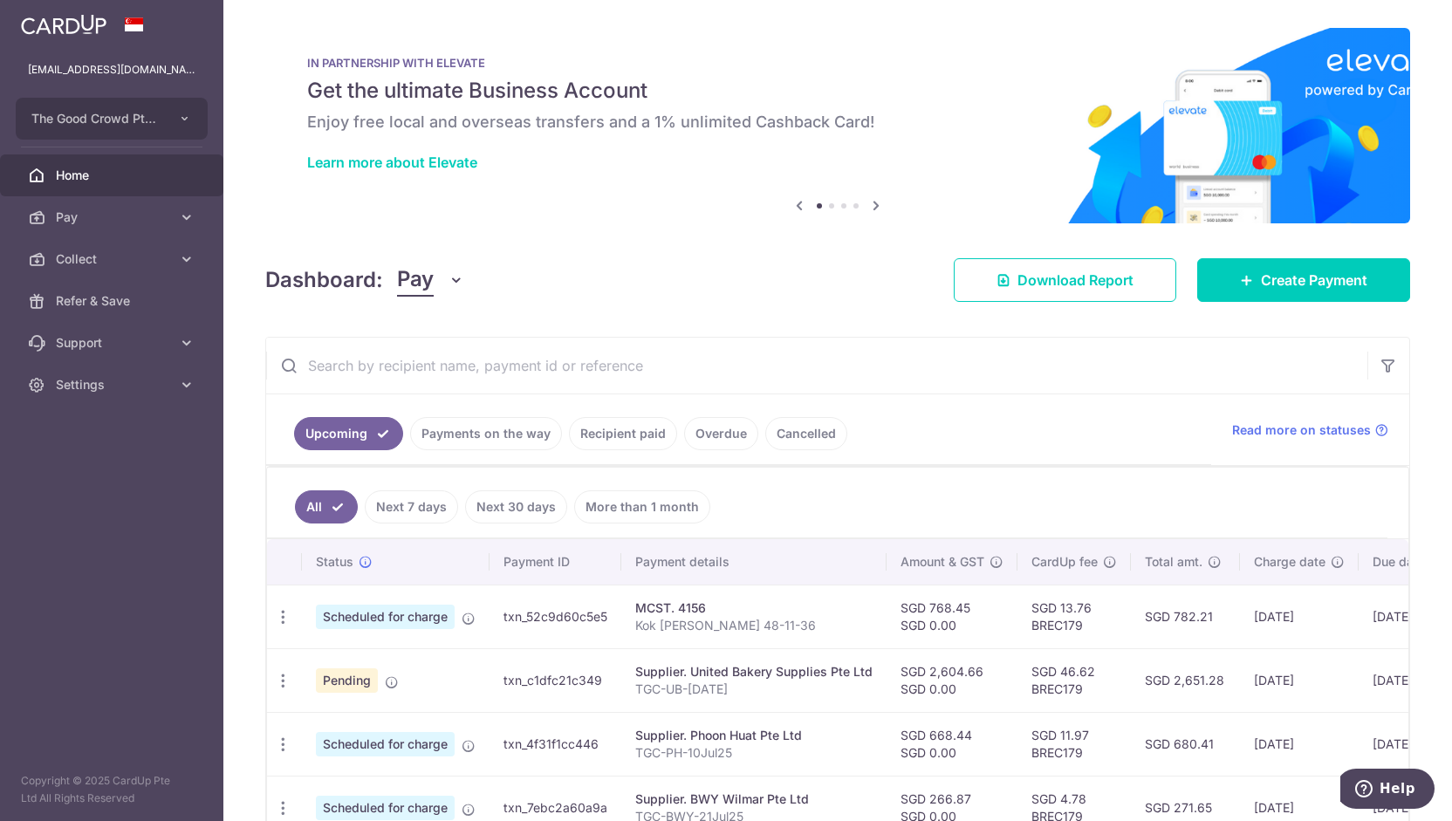
click at [640, 422] on link "Recipient paid" at bounding box center [623, 433] width 108 height 33
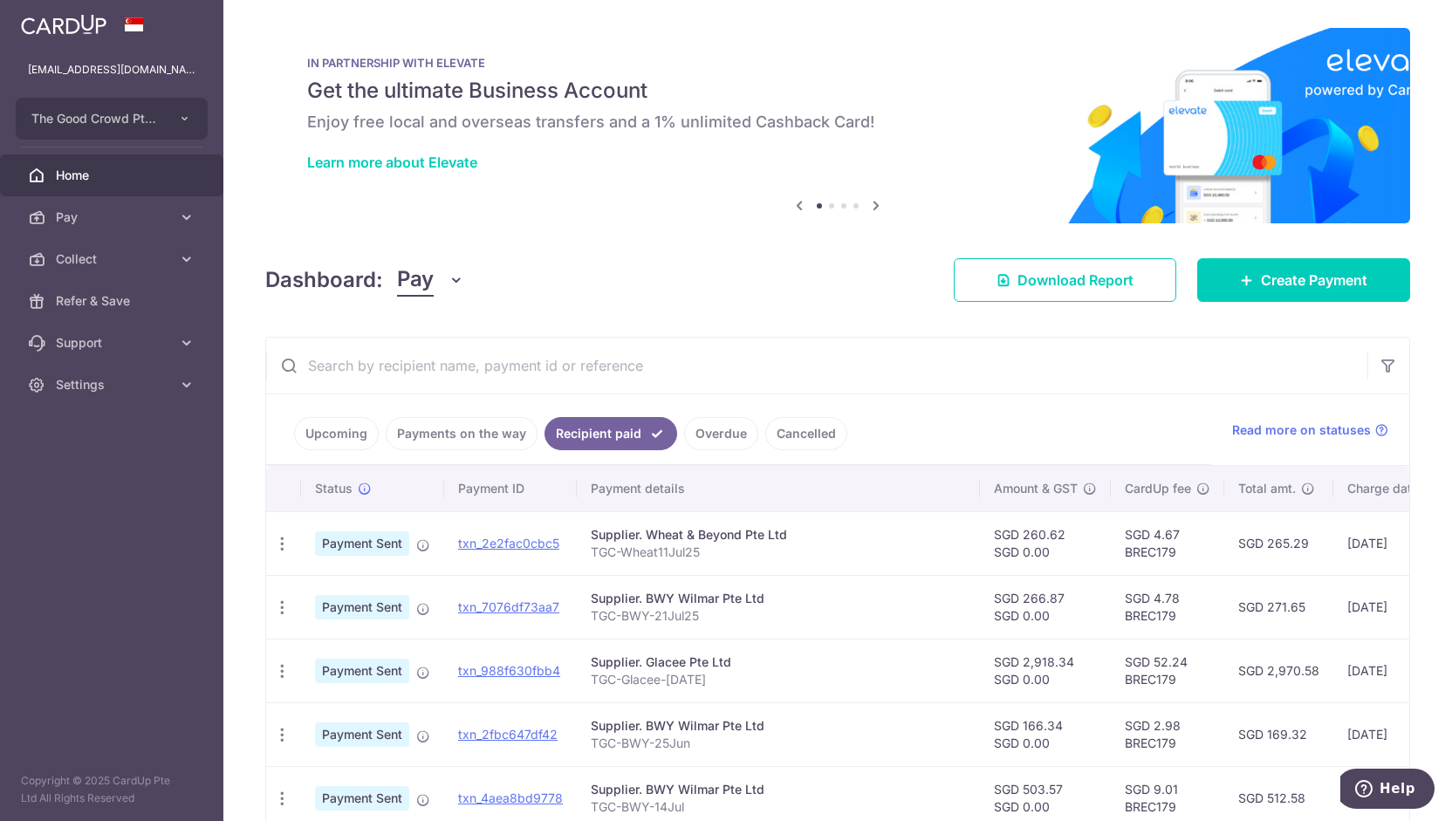
click at [330, 433] on link "Upcoming" at bounding box center [336, 433] width 85 height 33
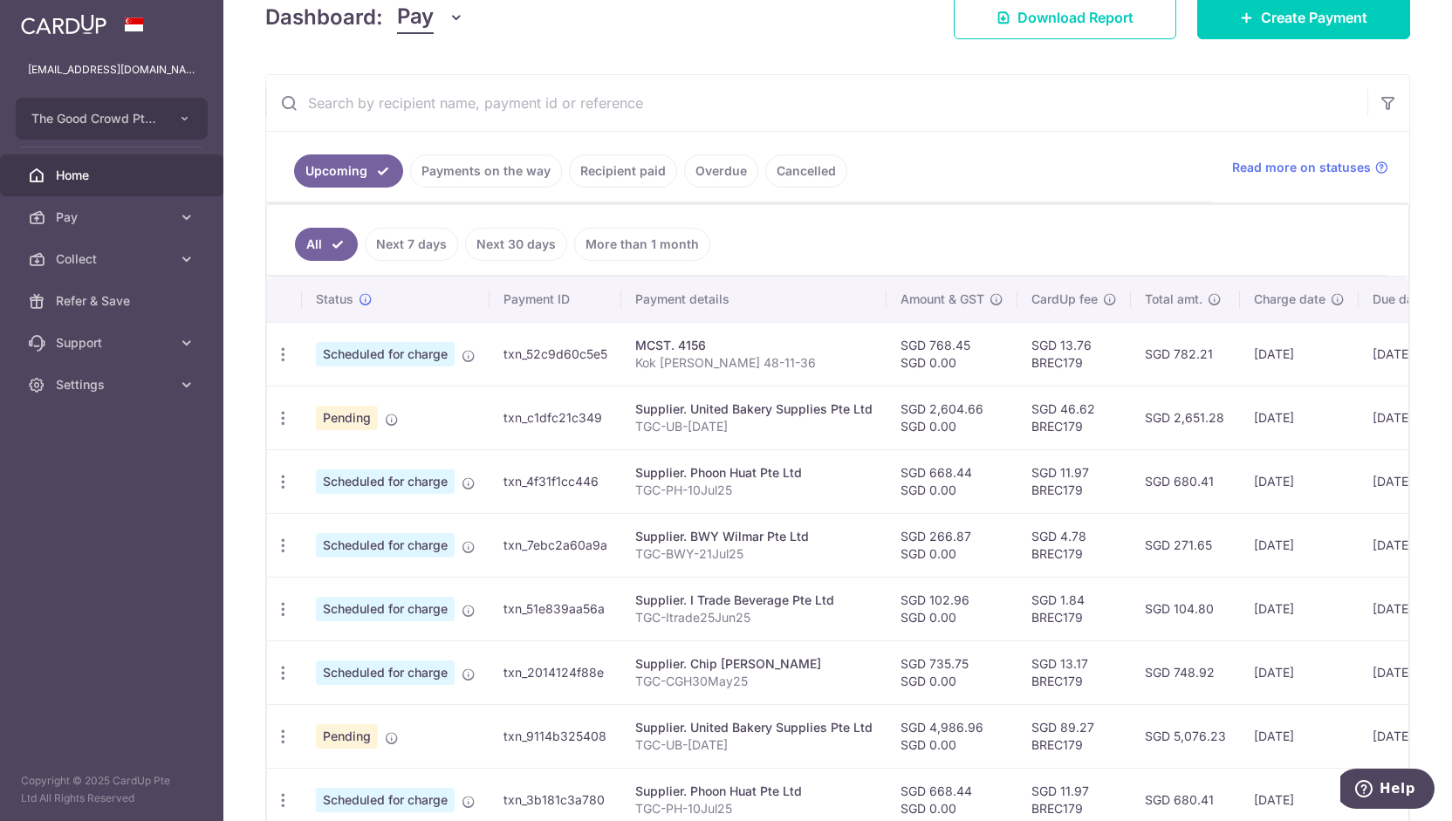
scroll to position [264, 0]
click at [286, 363] on icon "button" at bounding box center [283, 354] width 18 height 18
click at [375, 532] on span "Update payment" at bounding box center [376, 528] width 119 height 21
radio input "true"
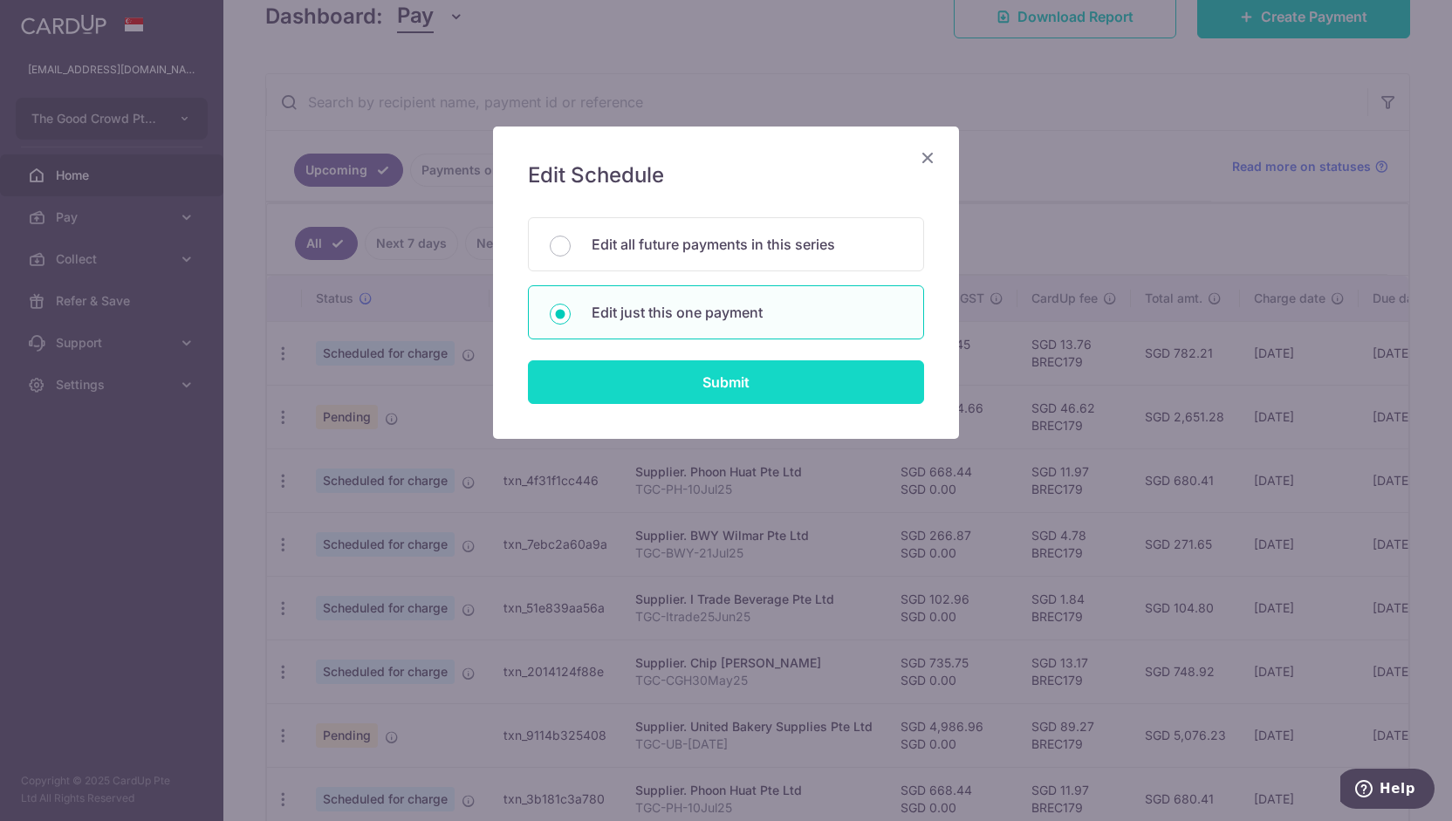
click at [642, 373] on input "Submit" at bounding box center [726, 382] width 396 height 44
radio input "true"
type input "668.44"
type input "0.00"
type input "[DATE]"
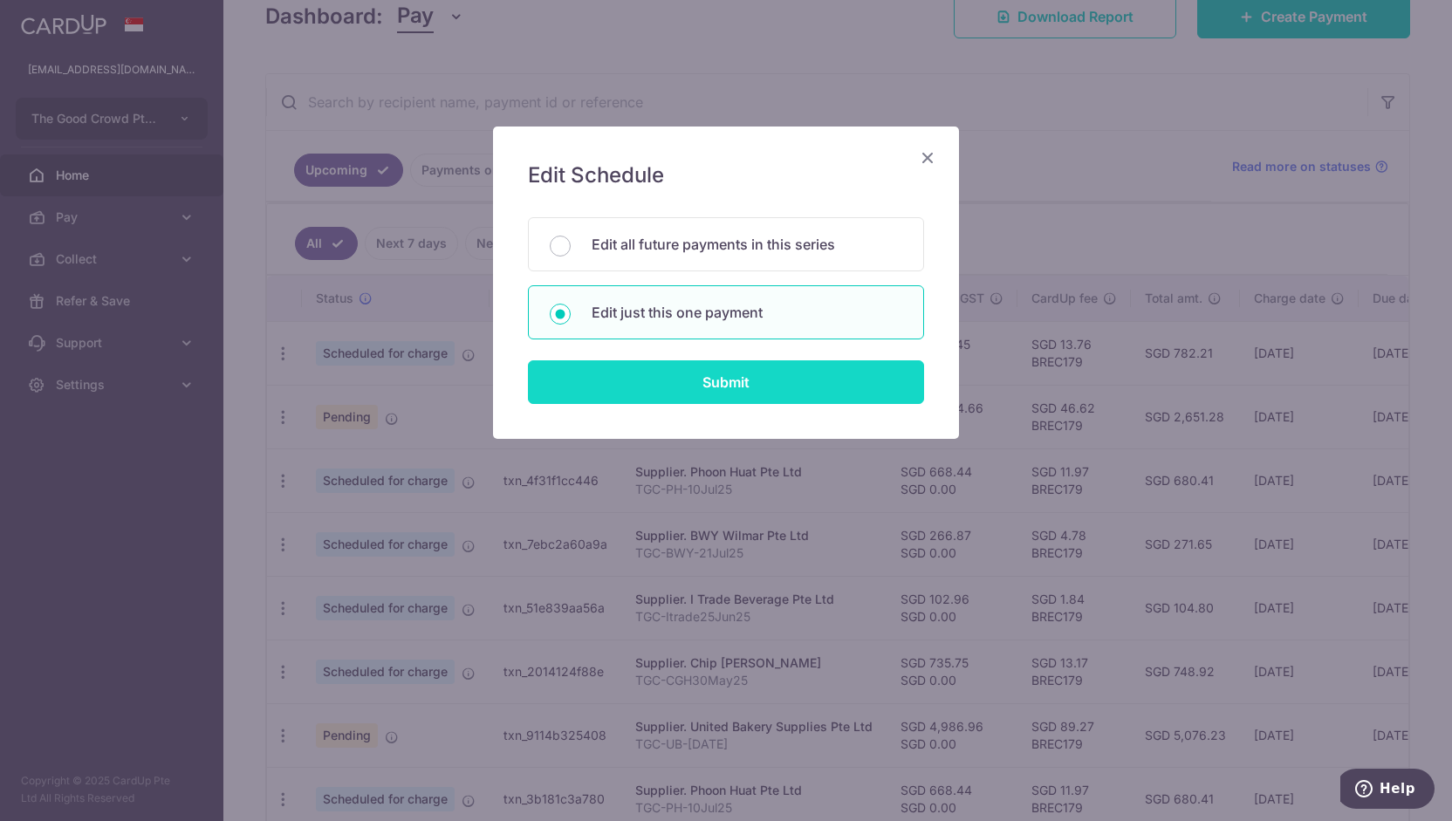
type input "TGC-PH-10Jul25"
type input "TGCPH10Jul25"
type input "BREC179"
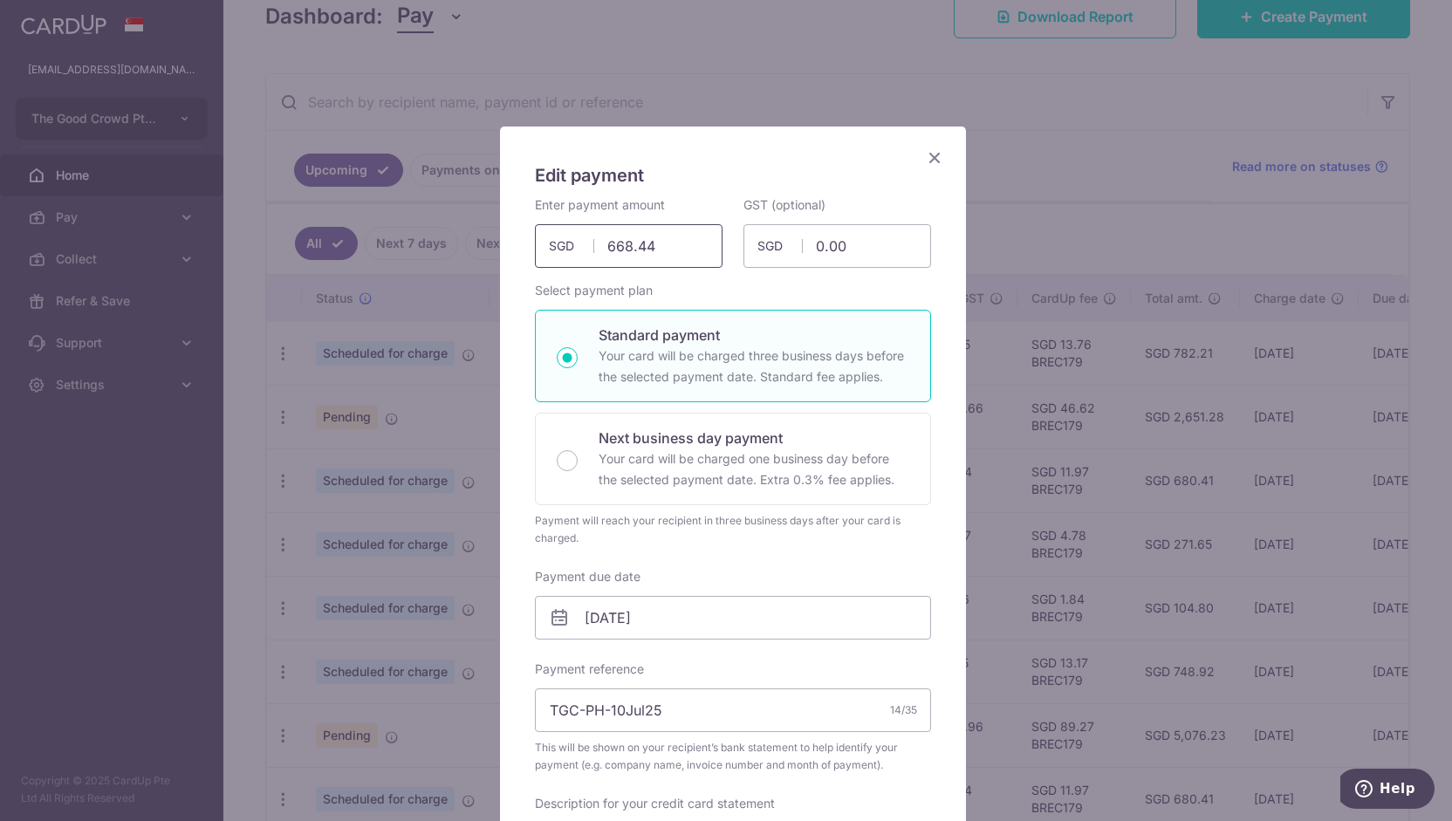
drag, startPoint x: 657, startPoint y: 249, endPoint x: 409, endPoint y: 222, distance: 249.4
click at [409, 222] on div "Edit payment By clicking apply, you will make changes to all payments to Phoon …" at bounding box center [726, 410] width 1452 height 821
type input "566.04"
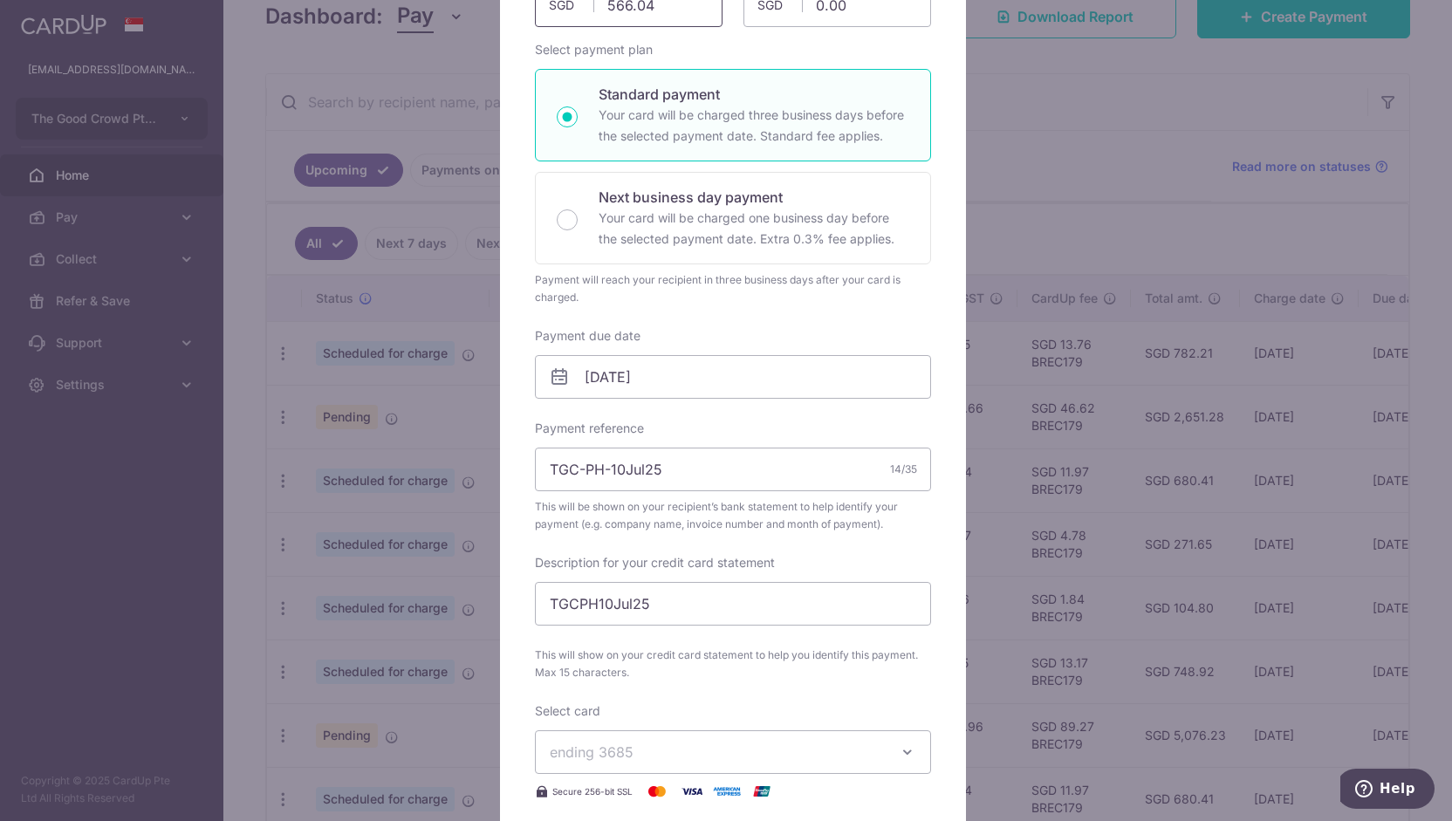
scroll to position [242, 0]
click at [550, 380] on icon at bounding box center [559, 376] width 21 height 21
click at [573, 384] on input "[DATE]" at bounding box center [733, 376] width 396 height 44
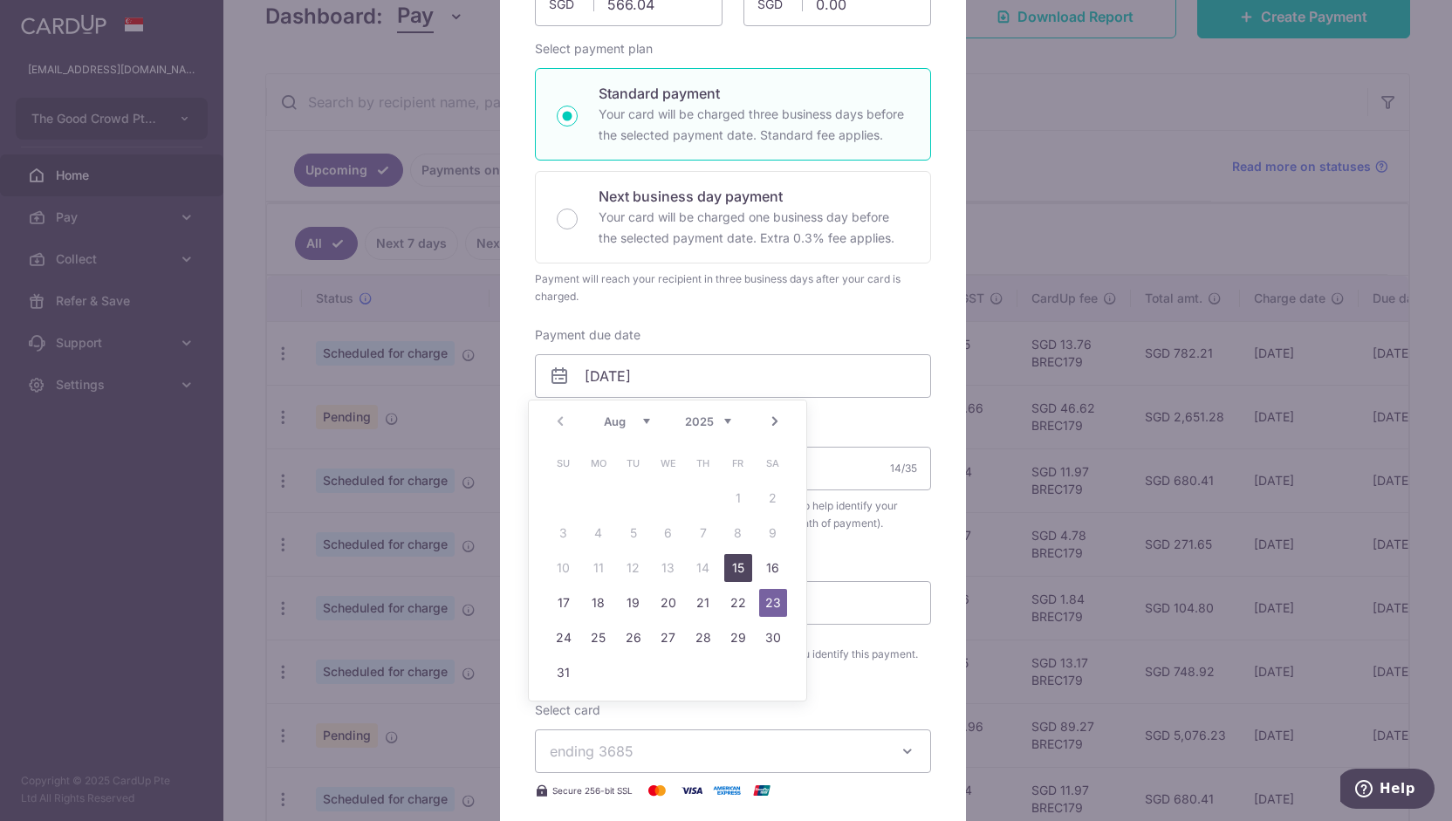
click at [732, 567] on link "15" at bounding box center [738, 568] width 28 height 28
type input "[DATE]"
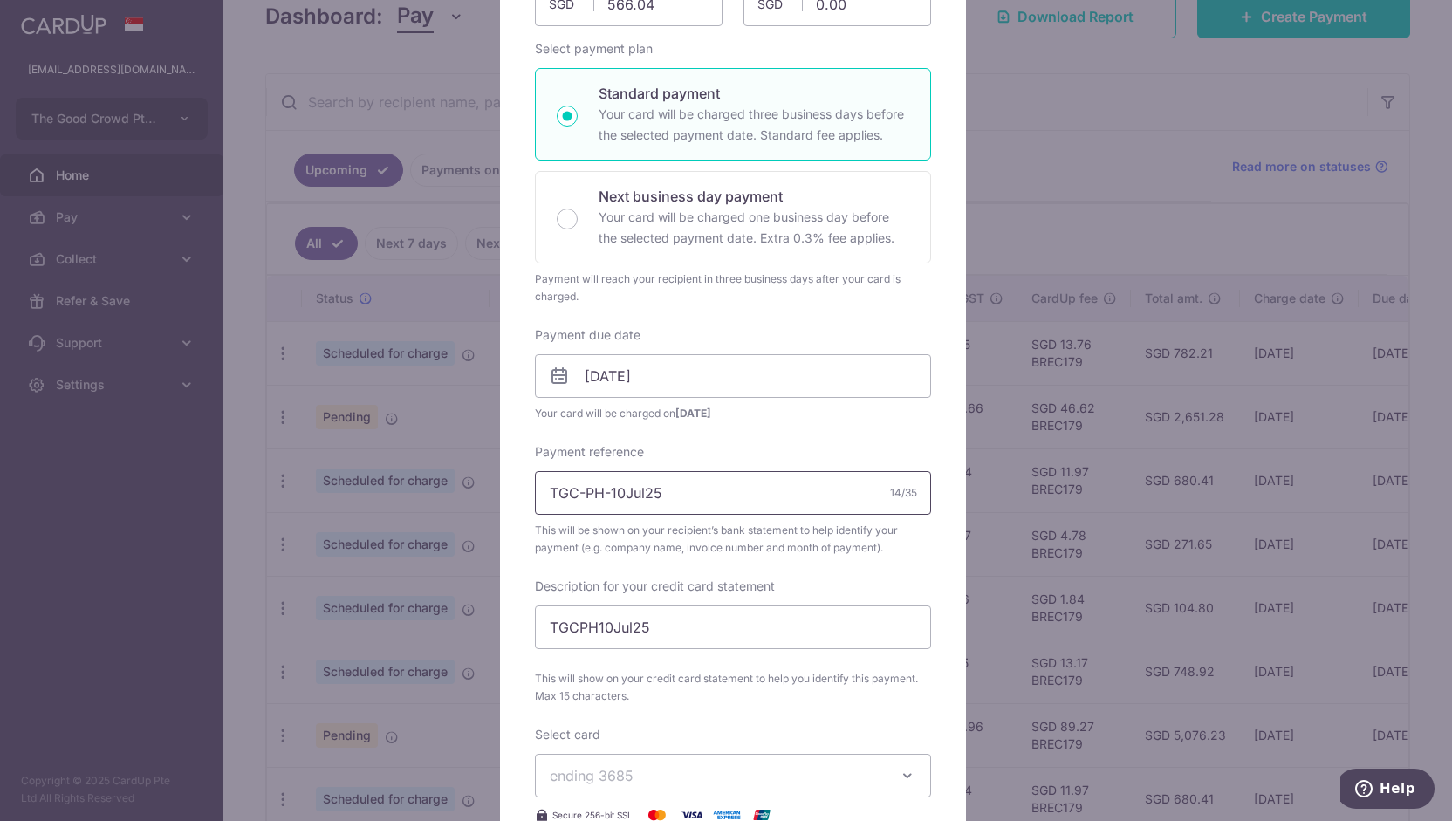
click at [616, 495] on input "TGC-PH-10Jul25" at bounding box center [733, 493] width 396 height 44
click at [608, 491] on input "TGC-PH-10Jul25" at bounding box center [733, 493] width 396 height 44
drag, startPoint x: 602, startPoint y: 491, endPoint x: 635, endPoint y: 491, distance: 33.2
click at [635, 491] on input "TGC-PH-10Jul25" at bounding box center [733, 493] width 396 height 44
type input "TGC-PH-06Aug25"
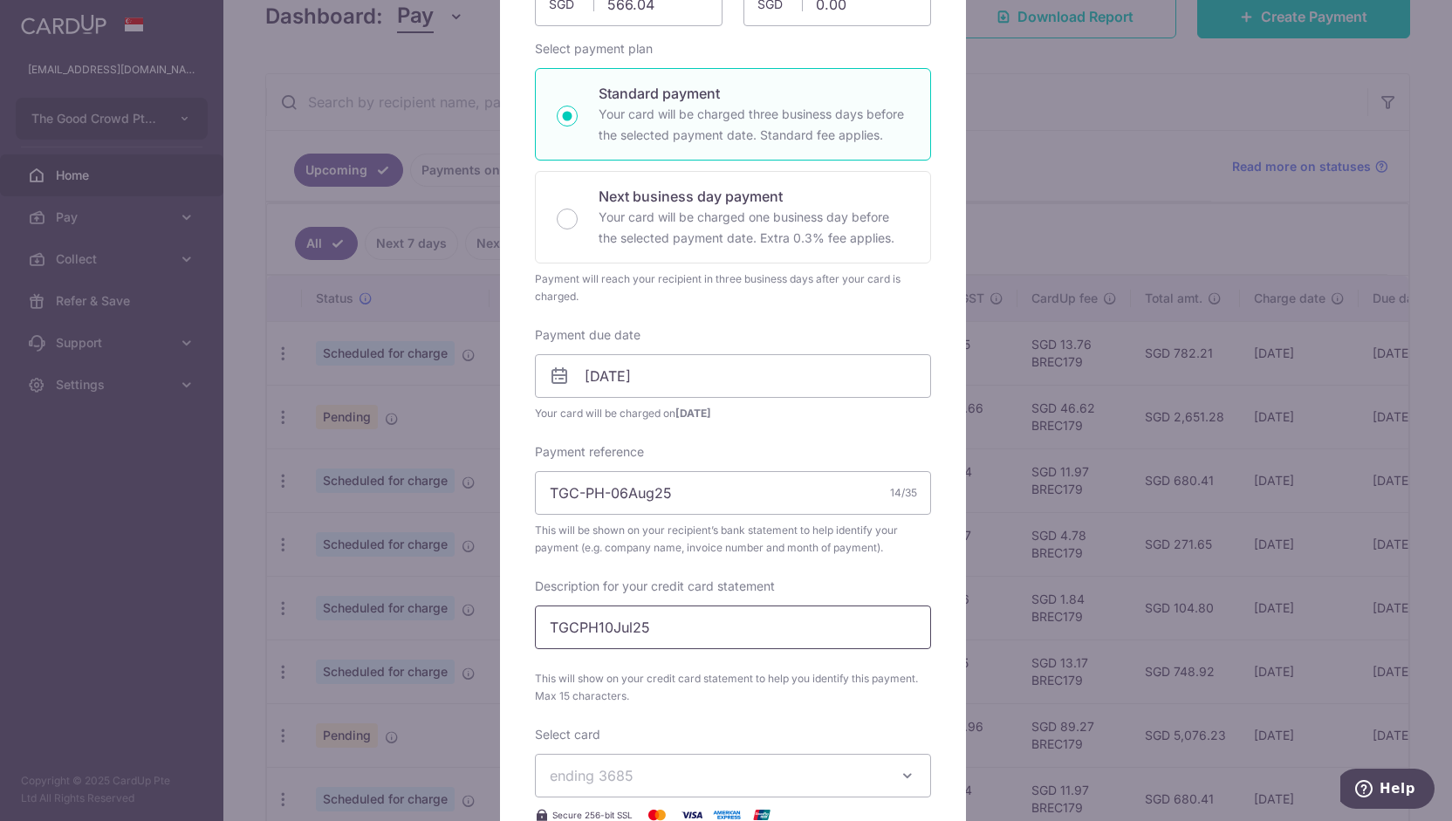
drag, startPoint x: 592, startPoint y: 624, endPoint x: 627, endPoint y: 627, distance: 35.0
click at [627, 627] on input "TGCPH10Jul25" at bounding box center [733, 628] width 396 height 44
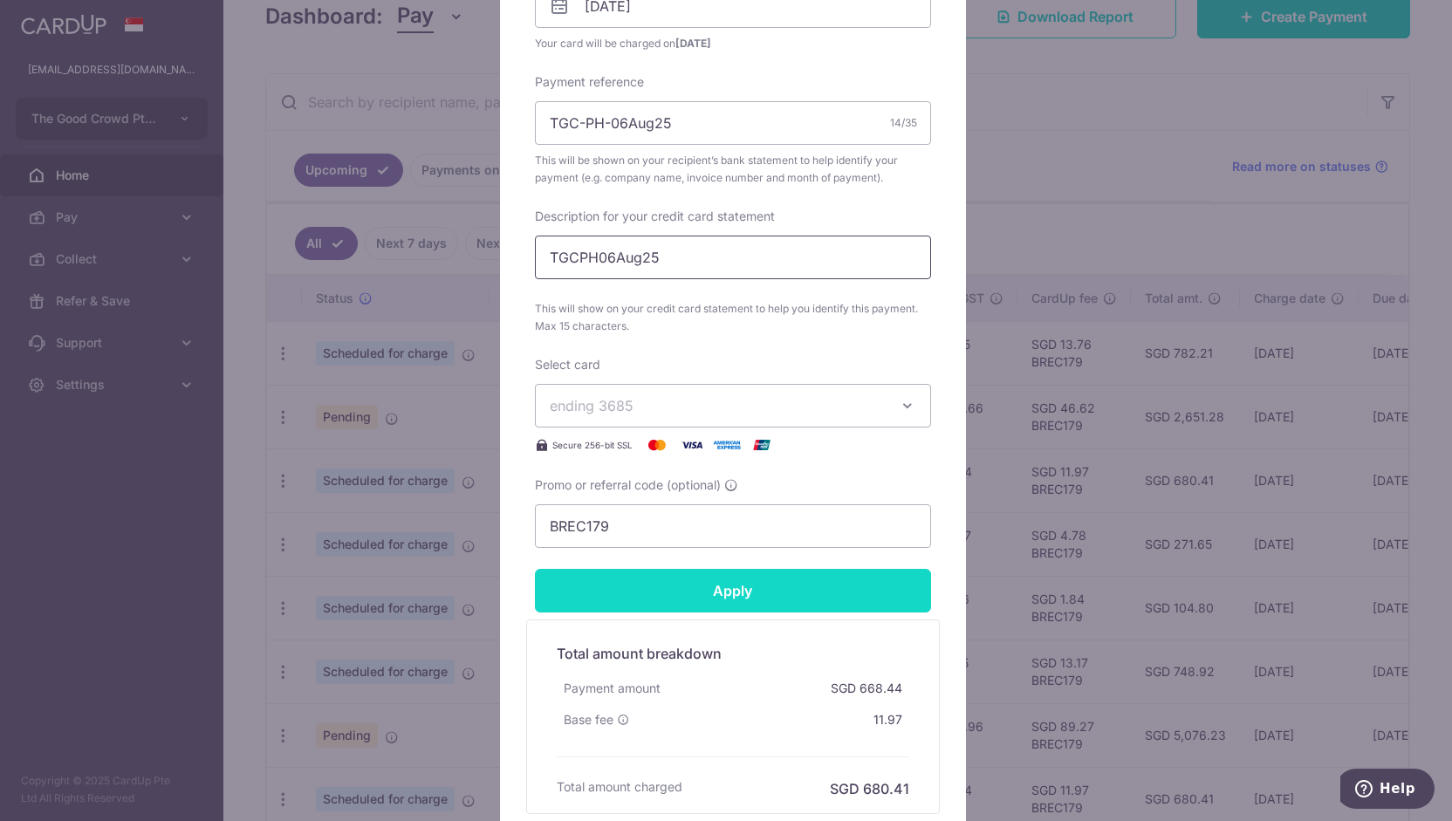
type input "TGCPH06Aug25"
click at [644, 604] on input "Apply" at bounding box center [733, 591] width 396 height 44
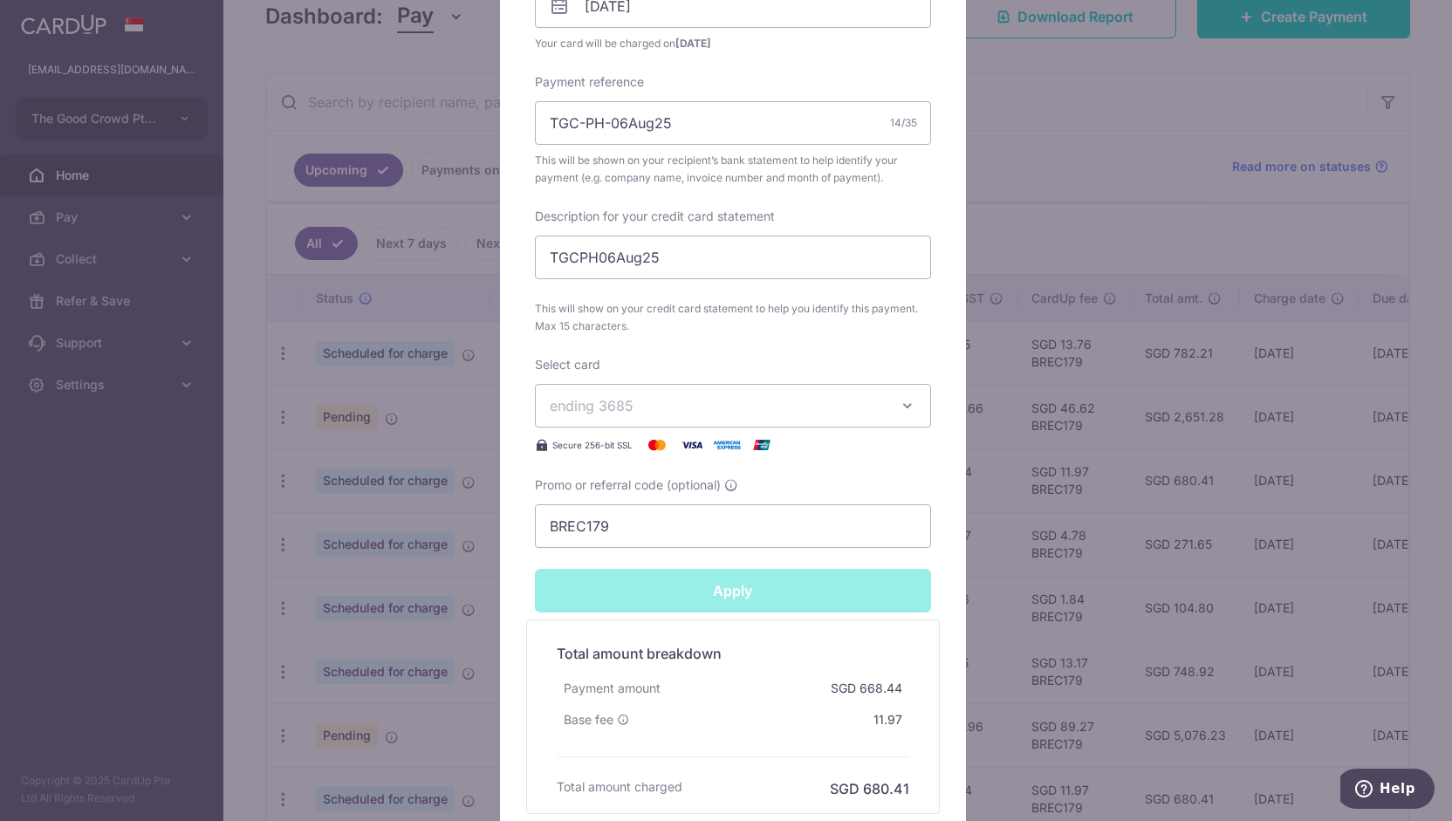
type input "Successfully Applied"
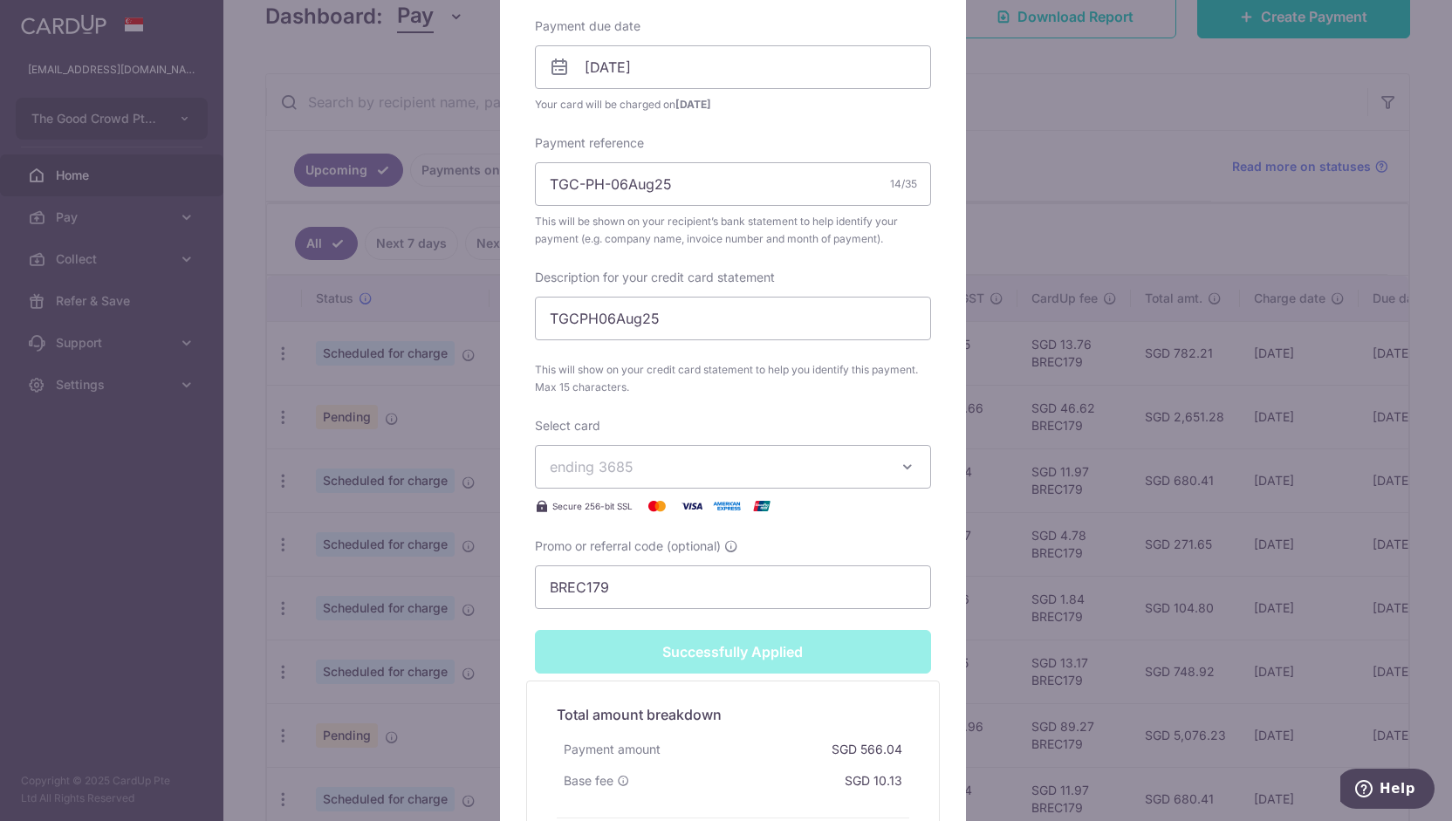
scroll to position [672, 0]
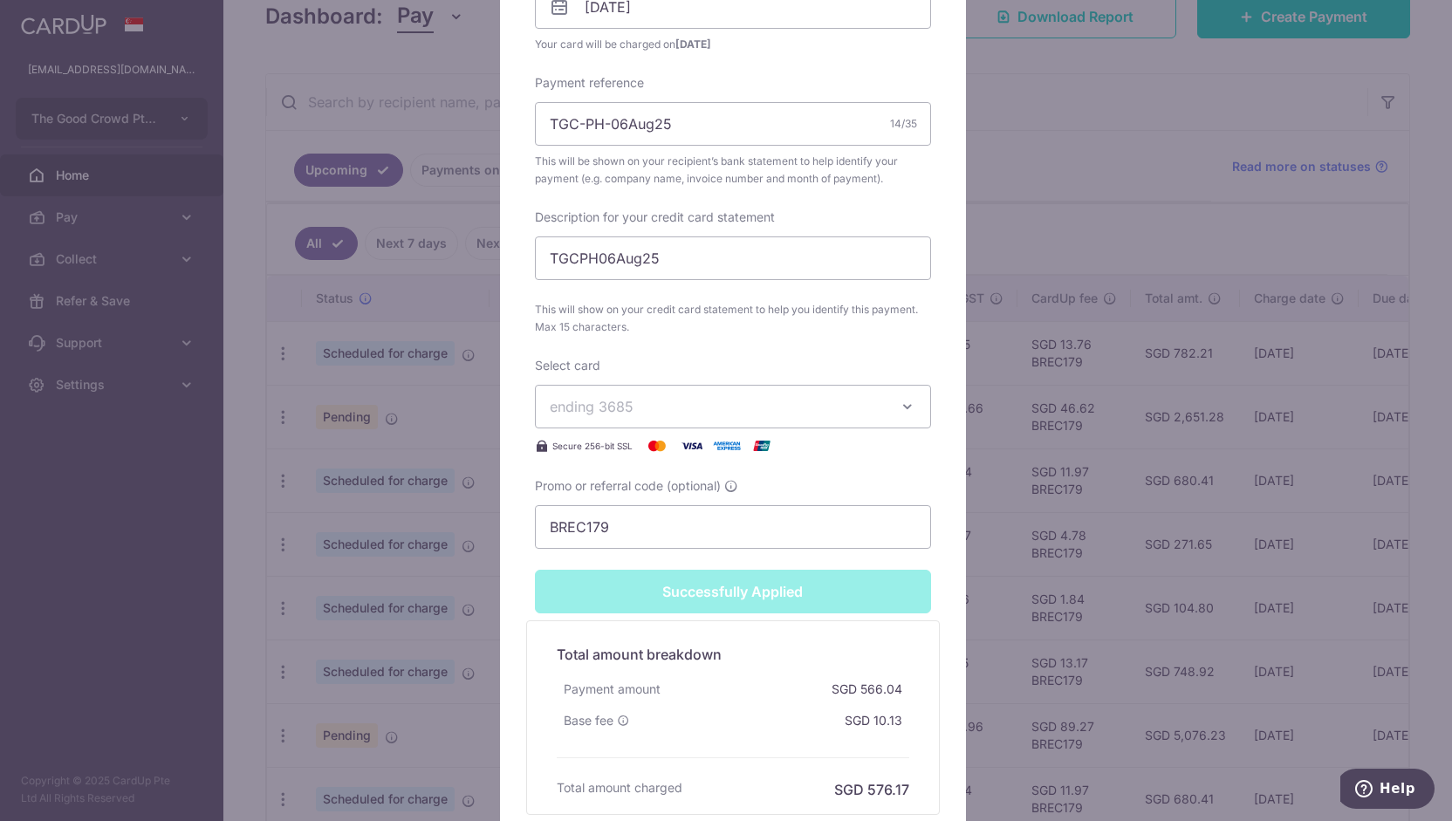
click at [405, 513] on div "Edit payment By clicking apply, you will make changes to all payments to Phoon …" at bounding box center [726, 410] width 1452 height 821
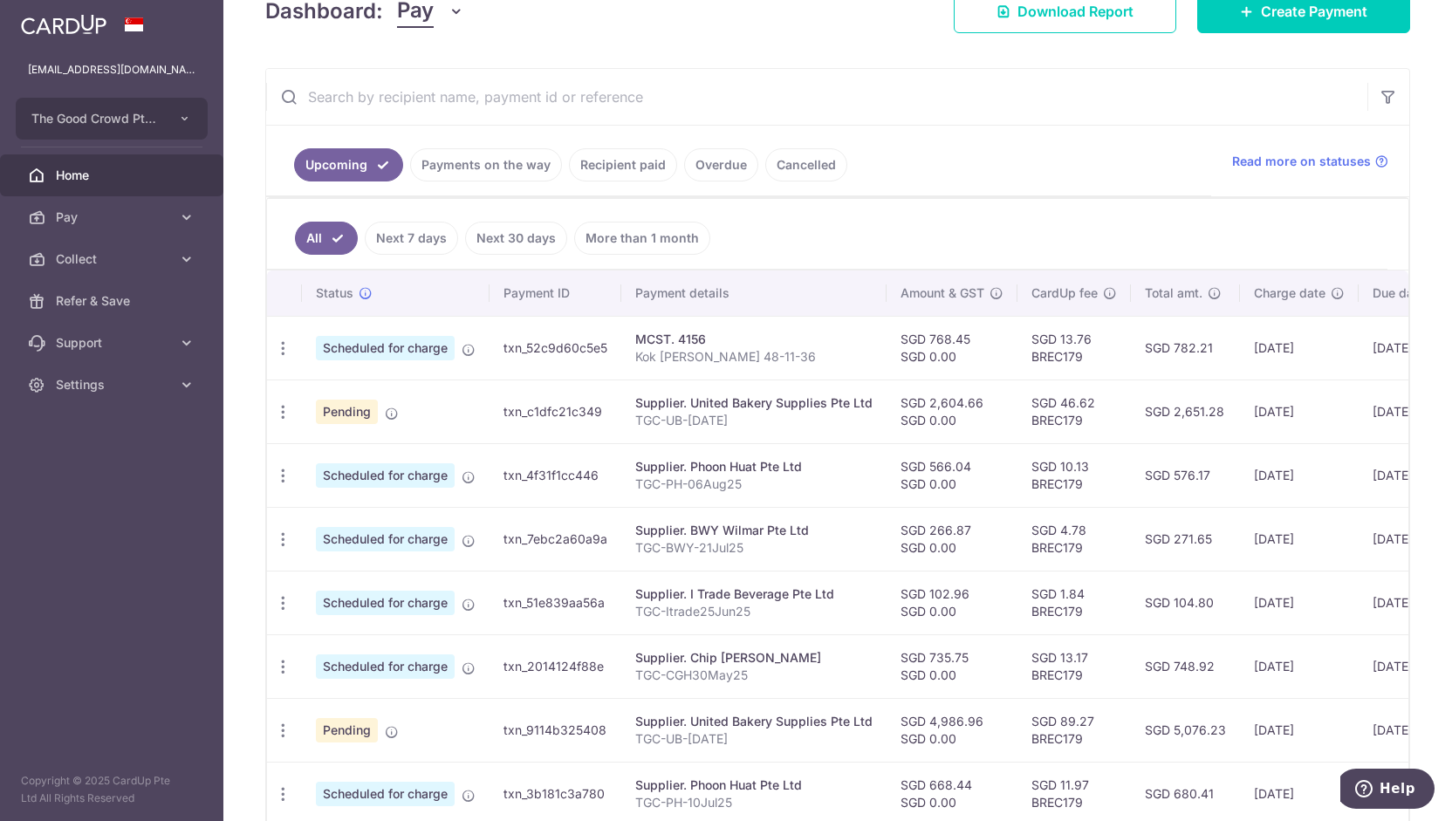
scroll to position [271, 0]
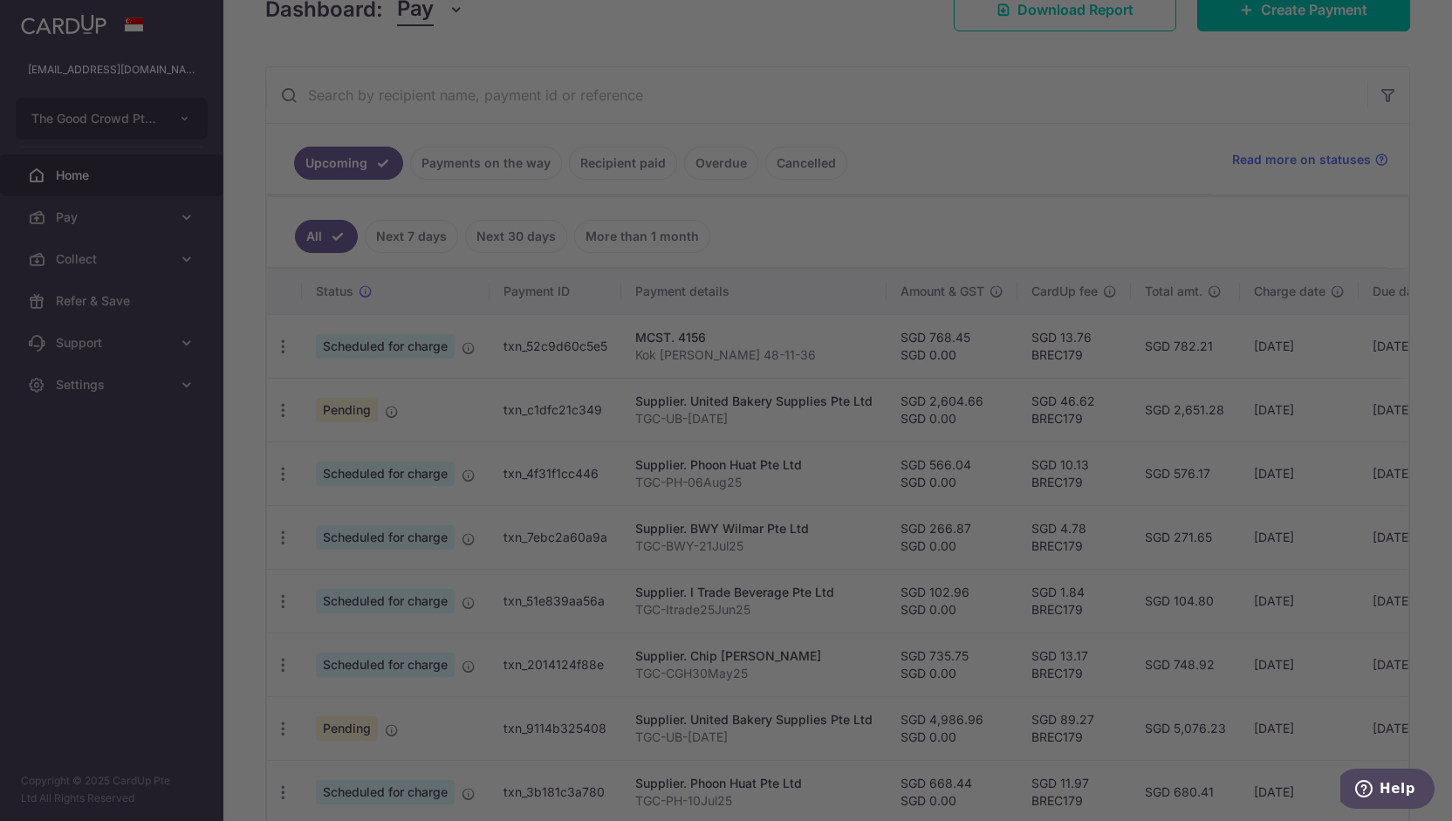
click at [400, 539] on div at bounding box center [733, 414] width 1467 height 829
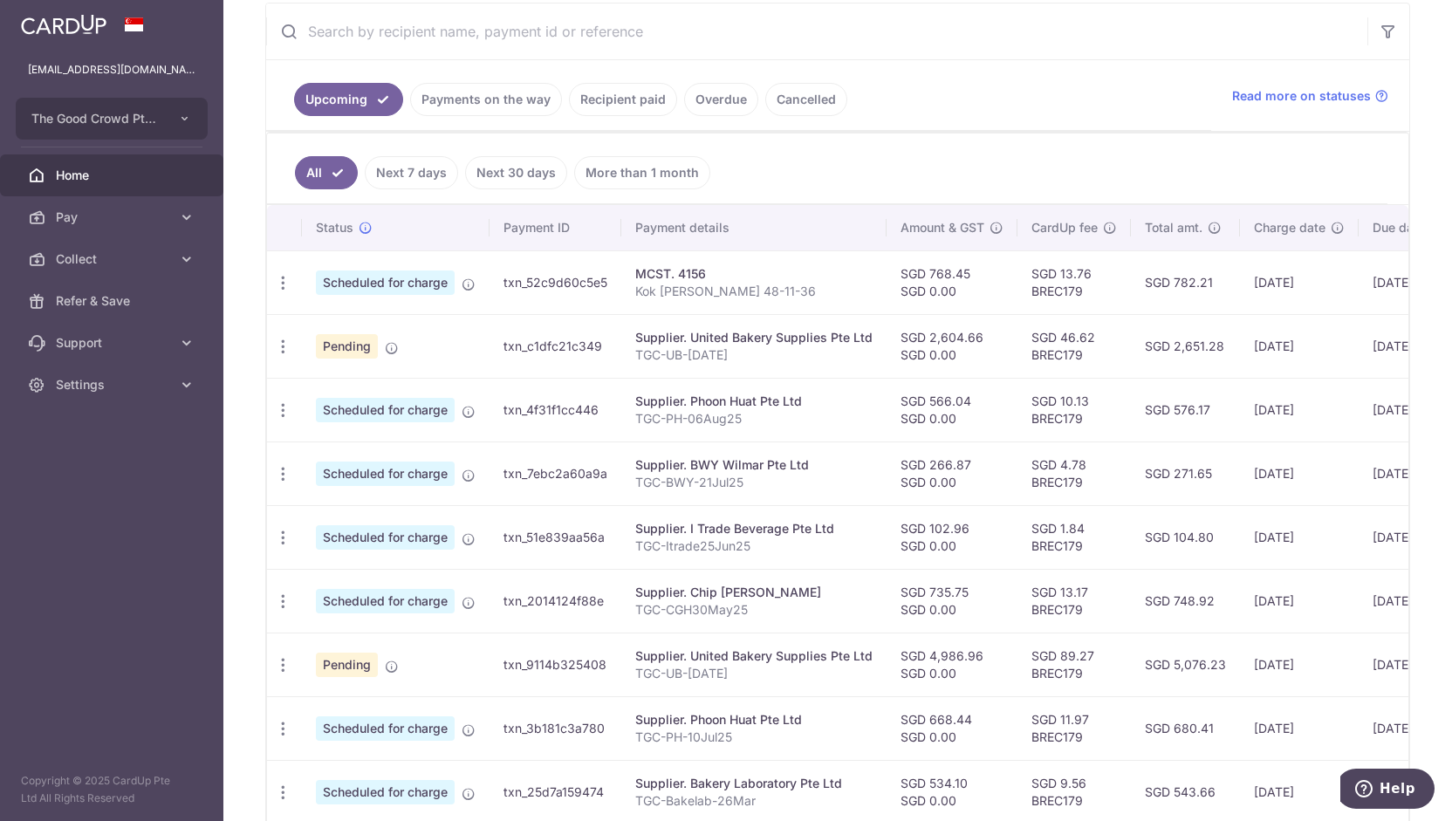
scroll to position [337, 0]
click at [278, 290] on icon "button" at bounding box center [283, 280] width 18 height 18
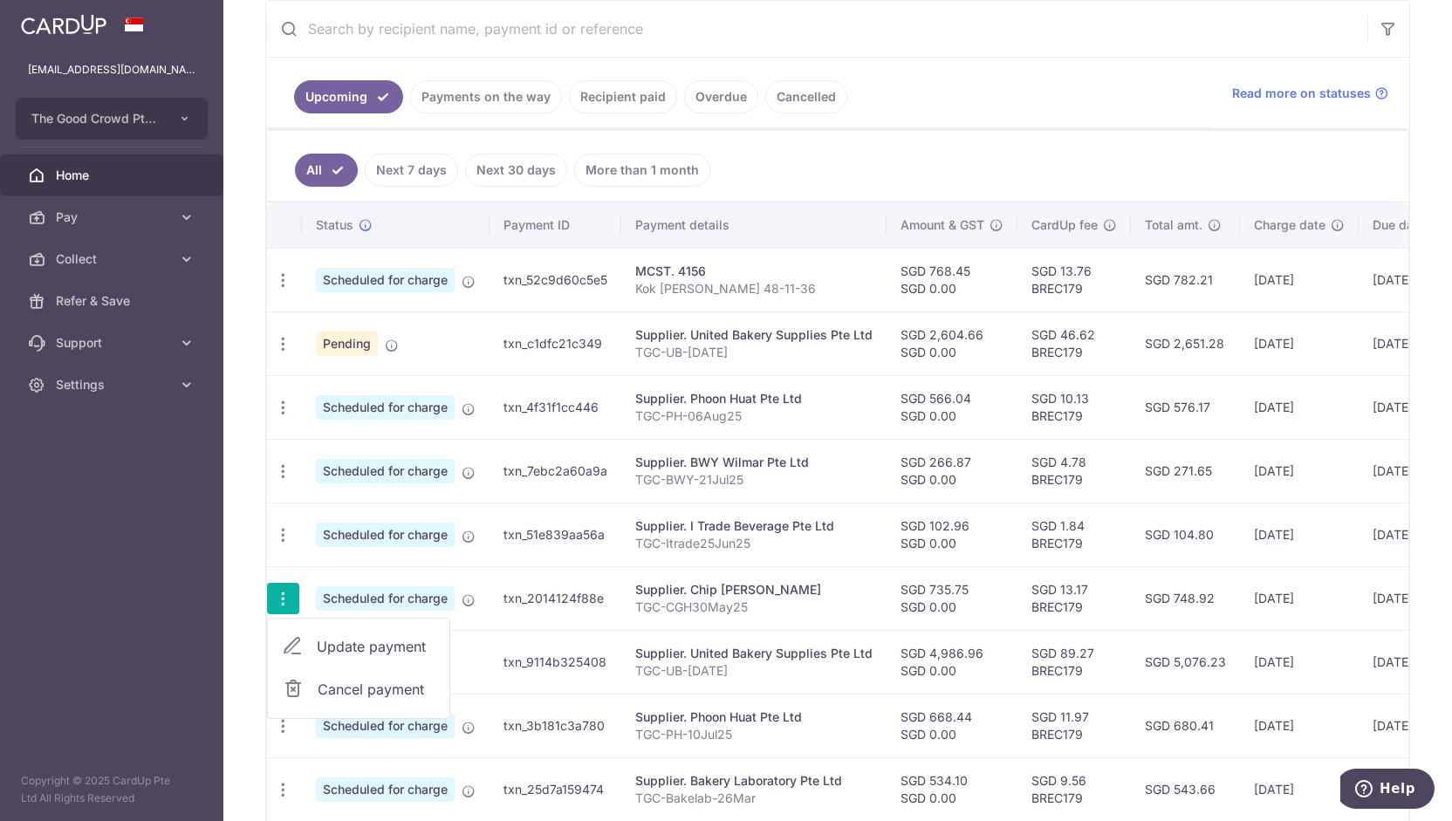
click at [323, 636] on span "Update payment" at bounding box center [376, 646] width 119 height 21
radio input "true"
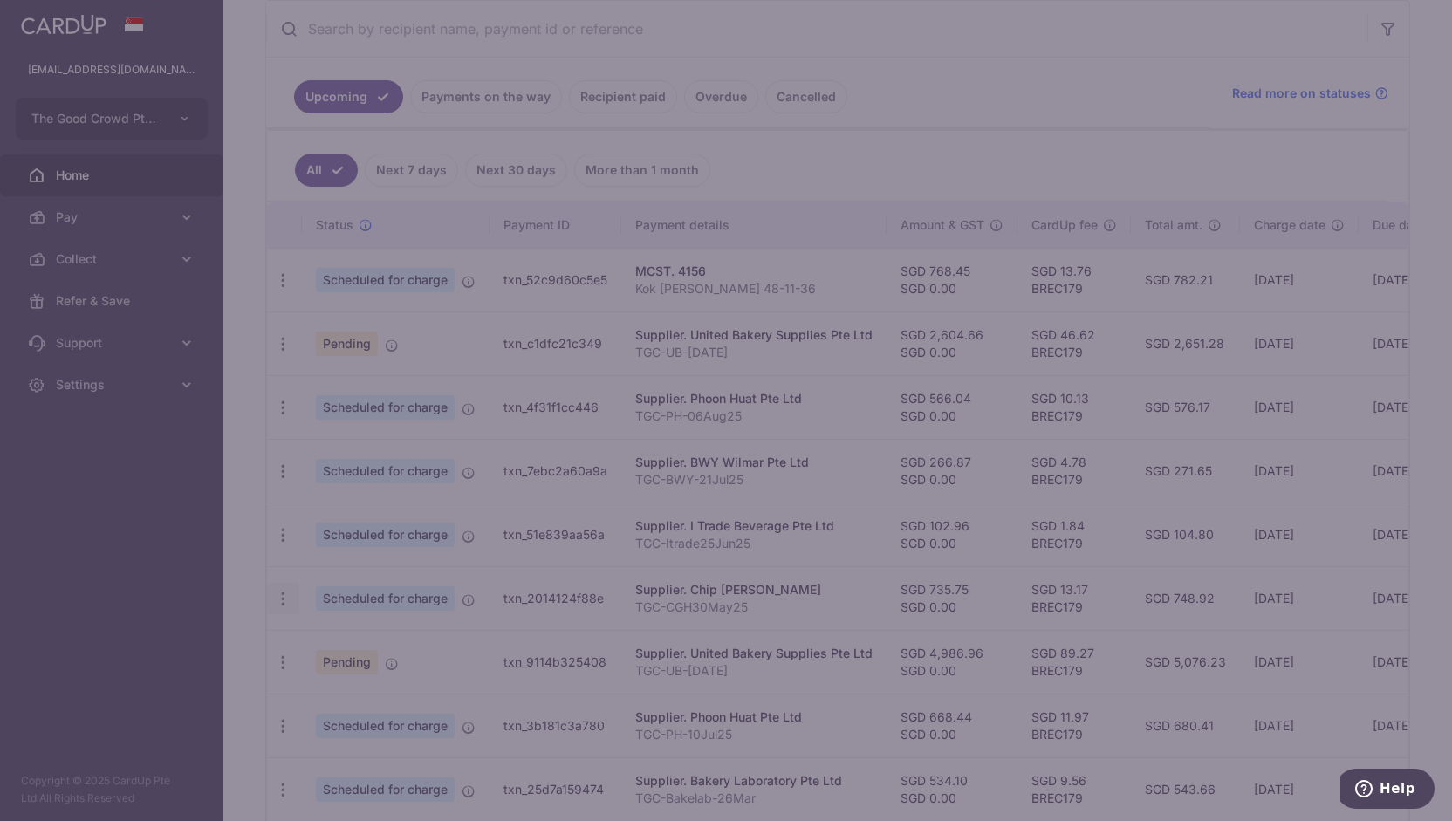
type input "735.75"
type input "0.00"
type input "[DATE]"
type input "TGC-CGH30May25"
type input "TGCCGH30May25"
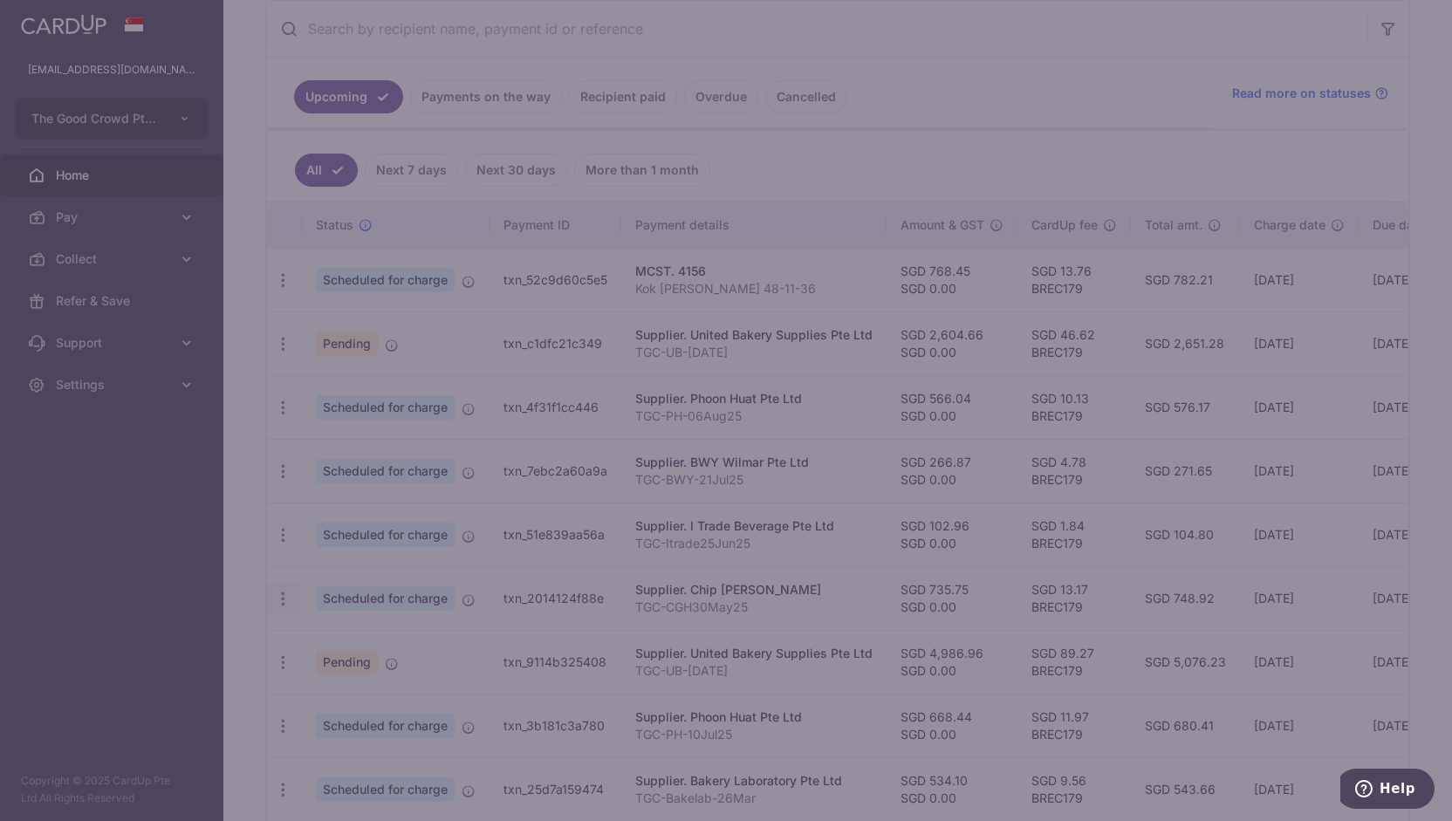
type input "BREC179"
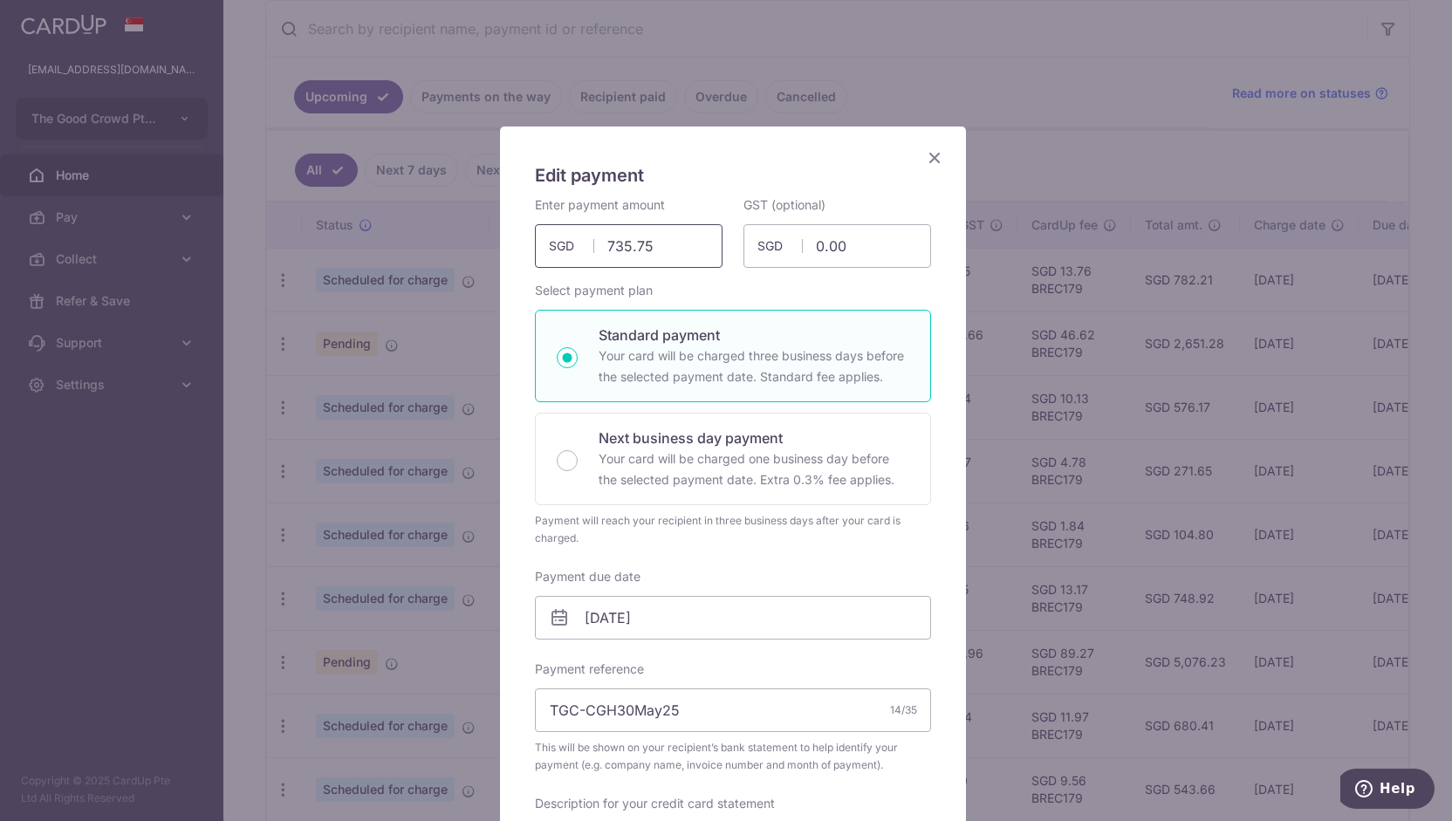
drag, startPoint x: 648, startPoint y: 245, endPoint x: 485, endPoint y: 259, distance: 163.0
click at [485, 259] on div "Edit payment By clicking apply, you will make changes to all payments to Chip G…" at bounding box center [726, 410] width 1452 height 821
type input "759.73"
click at [552, 608] on icon at bounding box center [559, 618] width 21 height 21
click at [587, 613] on input "[DATE]" at bounding box center [733, 618] width 396 height 44
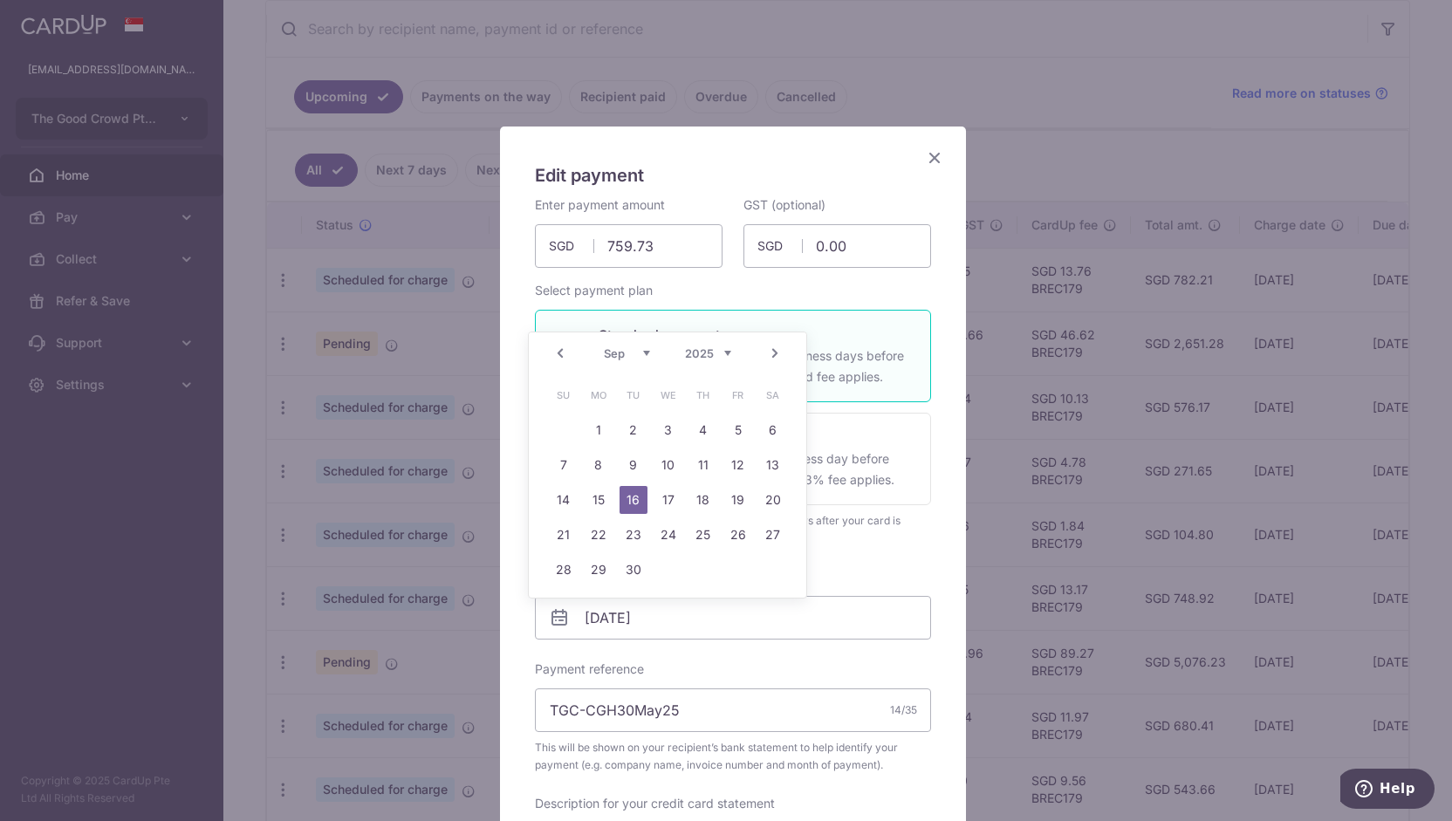
click at [559, 354] on link "Prev" at bounding box center [560, 353] width 21 height 21
click at [769, 507] on link "16" at bounding box center [773, 500] width 28 height 28
type input "16/08/2025"
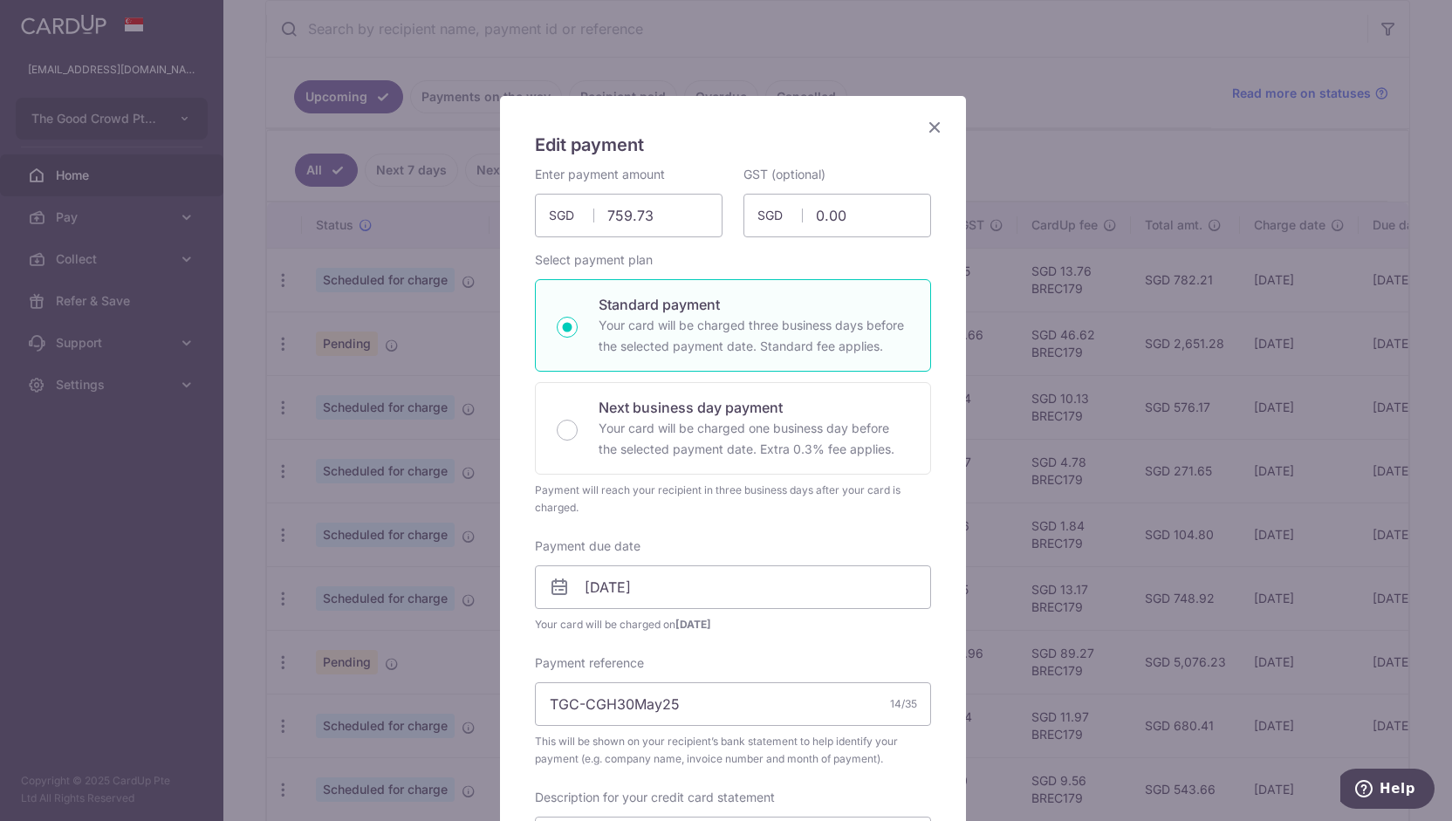
scroll to position [31, 0]
click at [614, 593] on input "16/08/2025" at bounding box center [733, 587] width 396 height 44
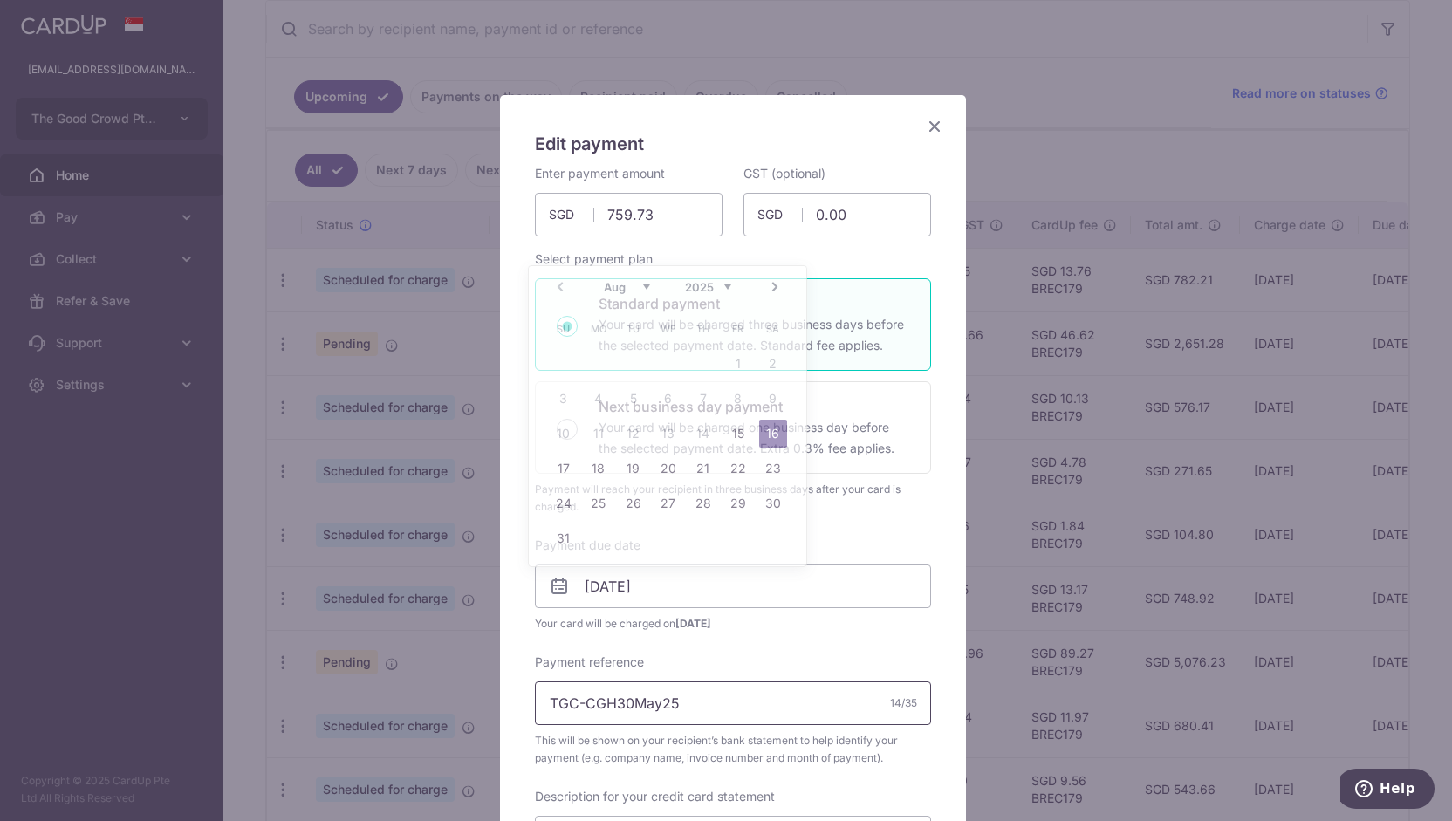
click at [651, 702] on input "TGC-CGH30May25" at bounding box center [733, 704] width 396 height 44
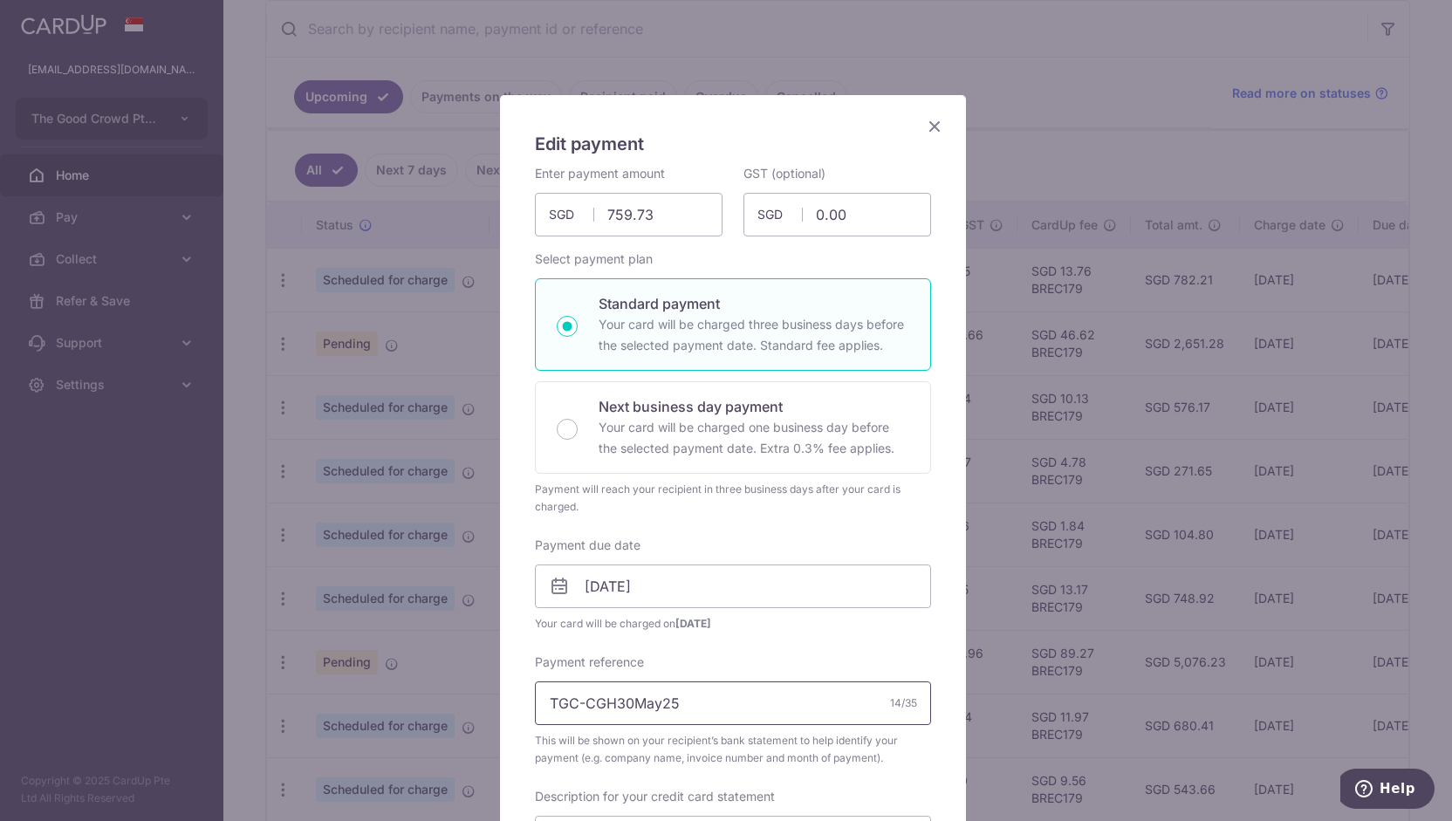
click at [607, 697] on input "TGC-CGH30May25" at bounding box center [733, 704] width 396 height 44
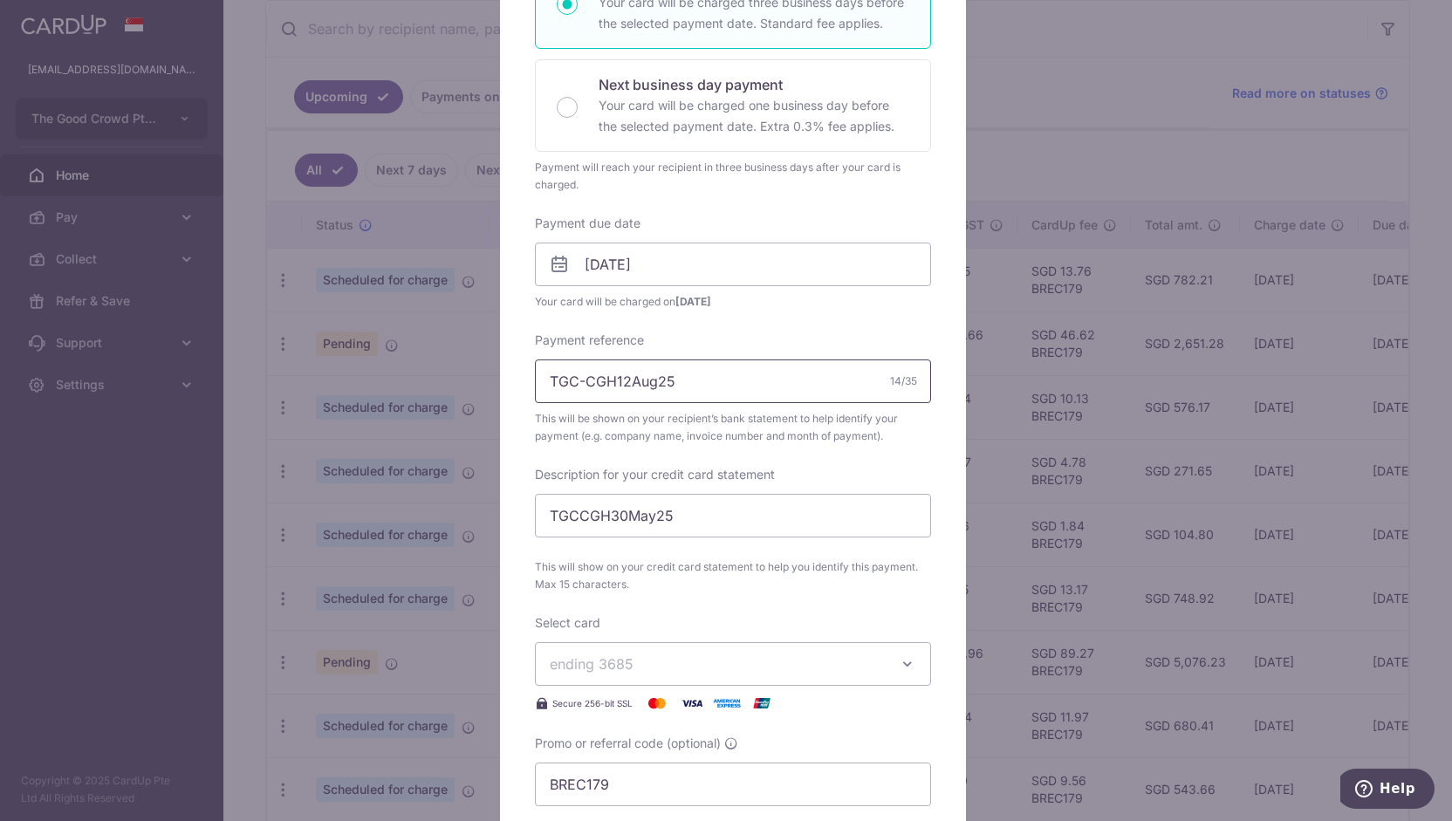
scroll to position [354, 0]
type input "TGC-CGH12Aug25"
drag, startPoint x: 604, startPoint y: 515, endPoint x: 649, endPoint y: 518, distance: 44.6
click at [649, 518] on input "TGCCGH30May25" at bounding box center [733, 515] width 396 height 44
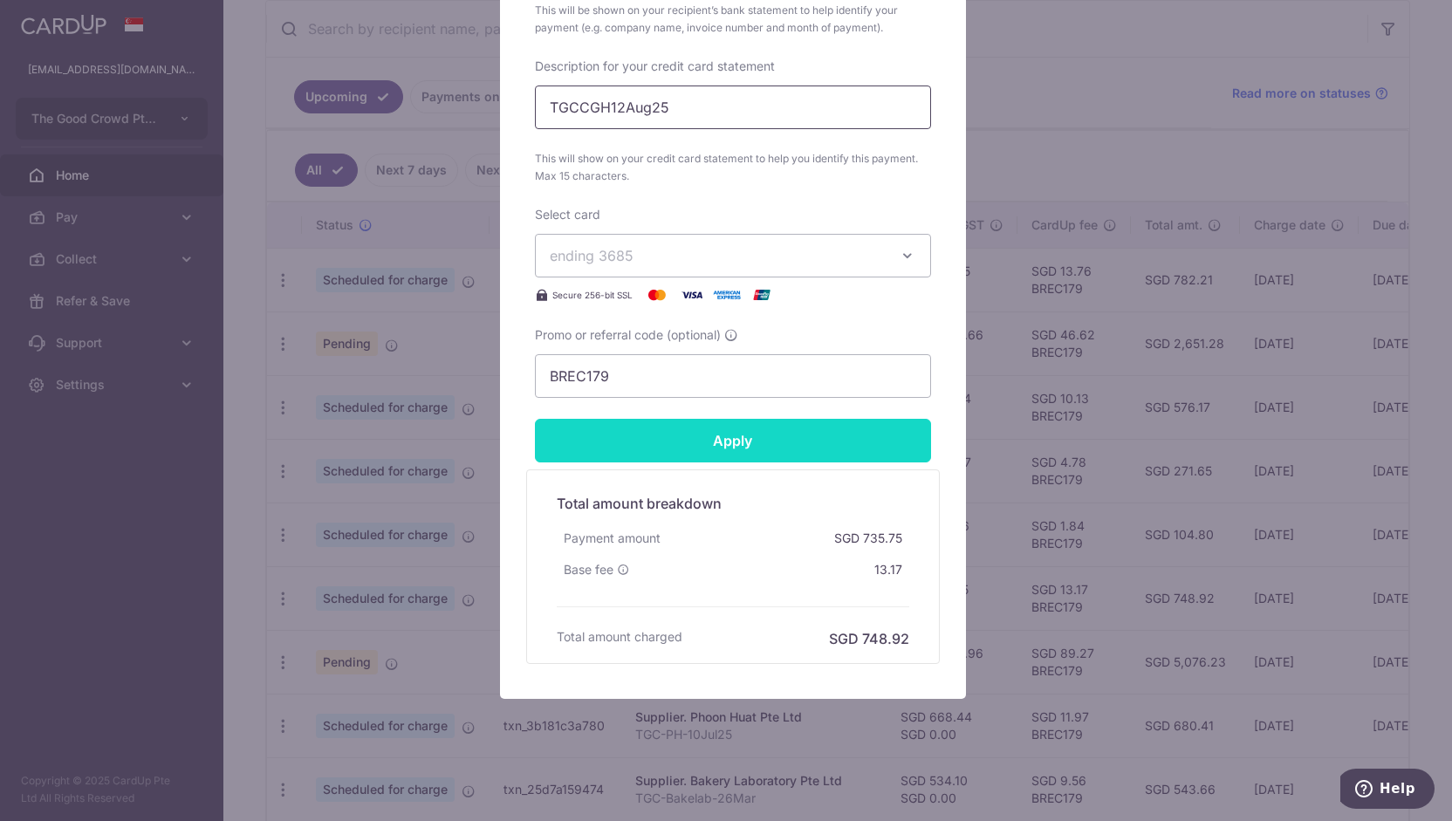
type input "TGCCGH12Aug25"
click at [675, 425] on input "Apply" at bounding box center [733, 441] width 396 height 44
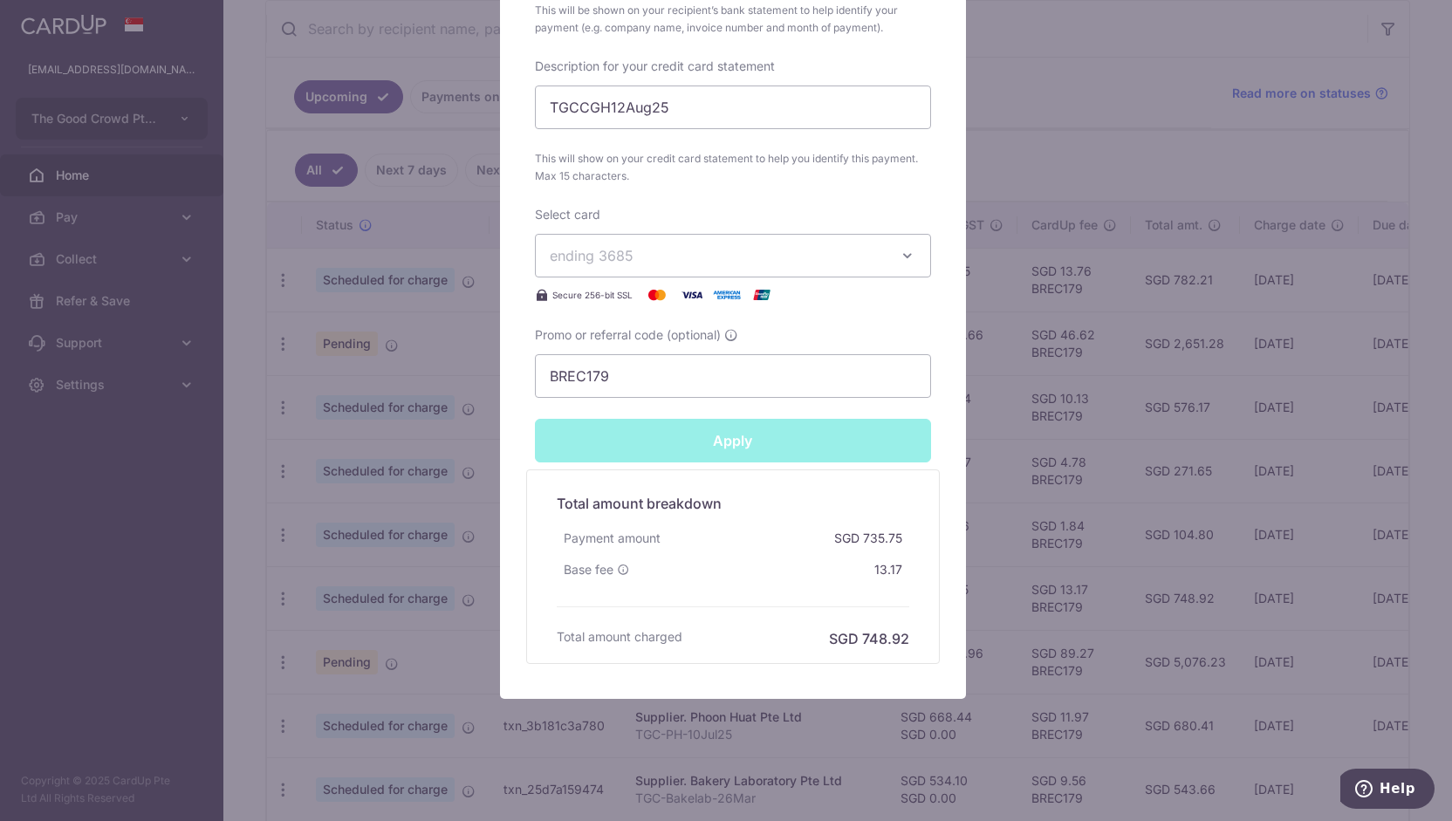
type input "Successfully Applied"
click at [435, 472] on div "Edit payment By clicking apply, you will make changes to all payments to Chip G…" at bounding box center [726, 410] width 1452 height 821
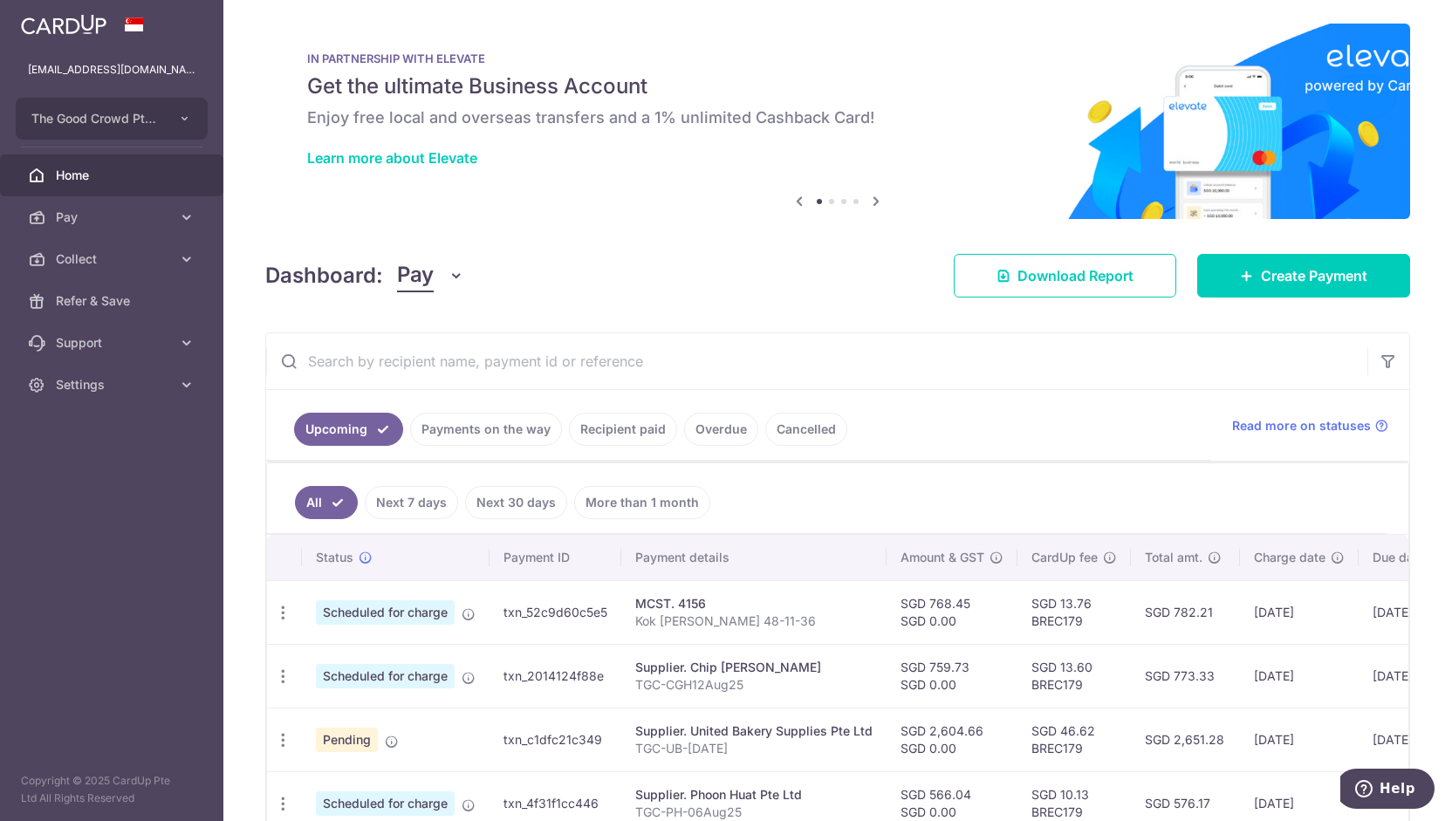
scroll to position [3, 0]
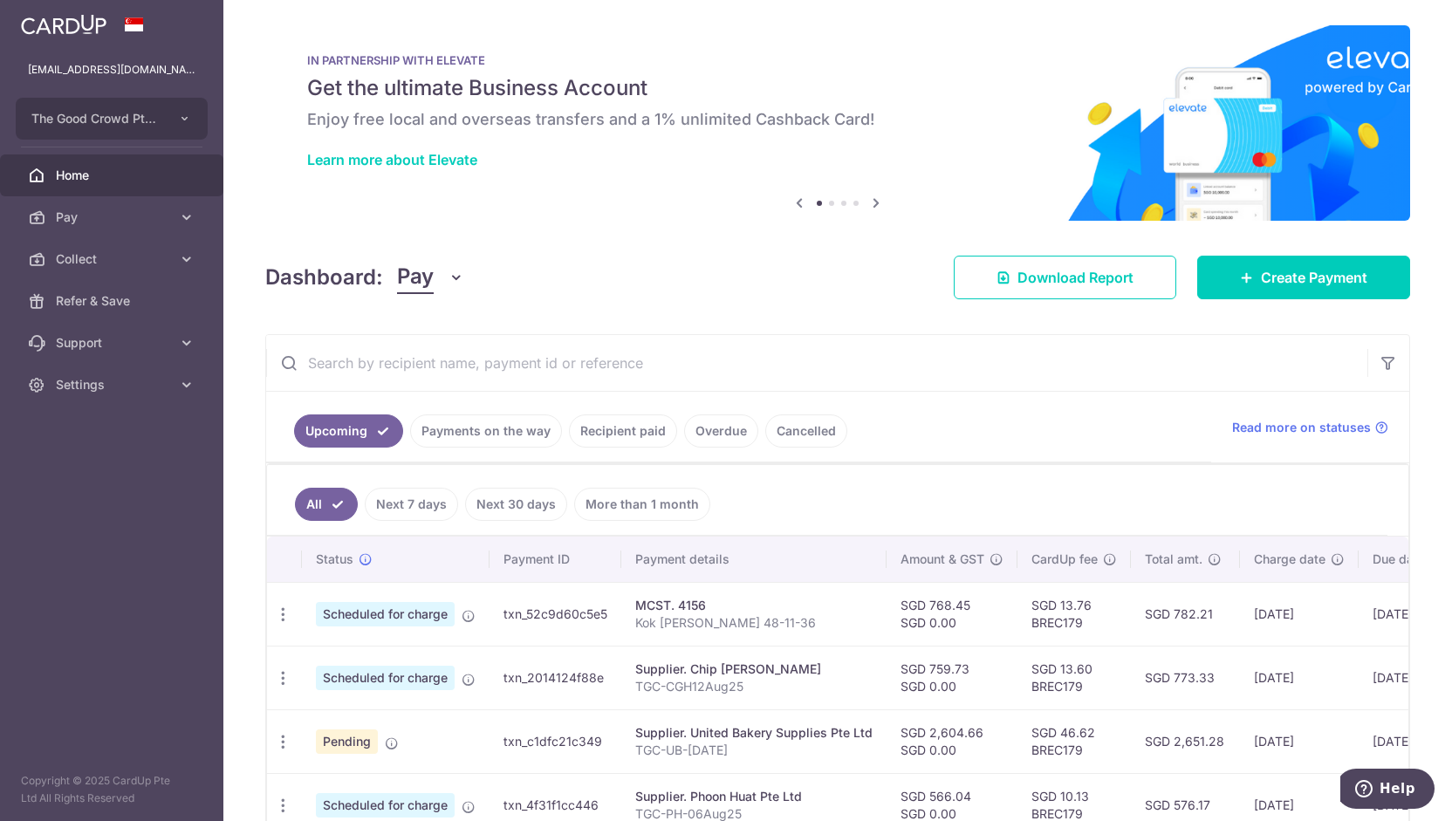
click at [717, 437] on link "Overdue" at bounding box center [721, 431] width 74 height 33
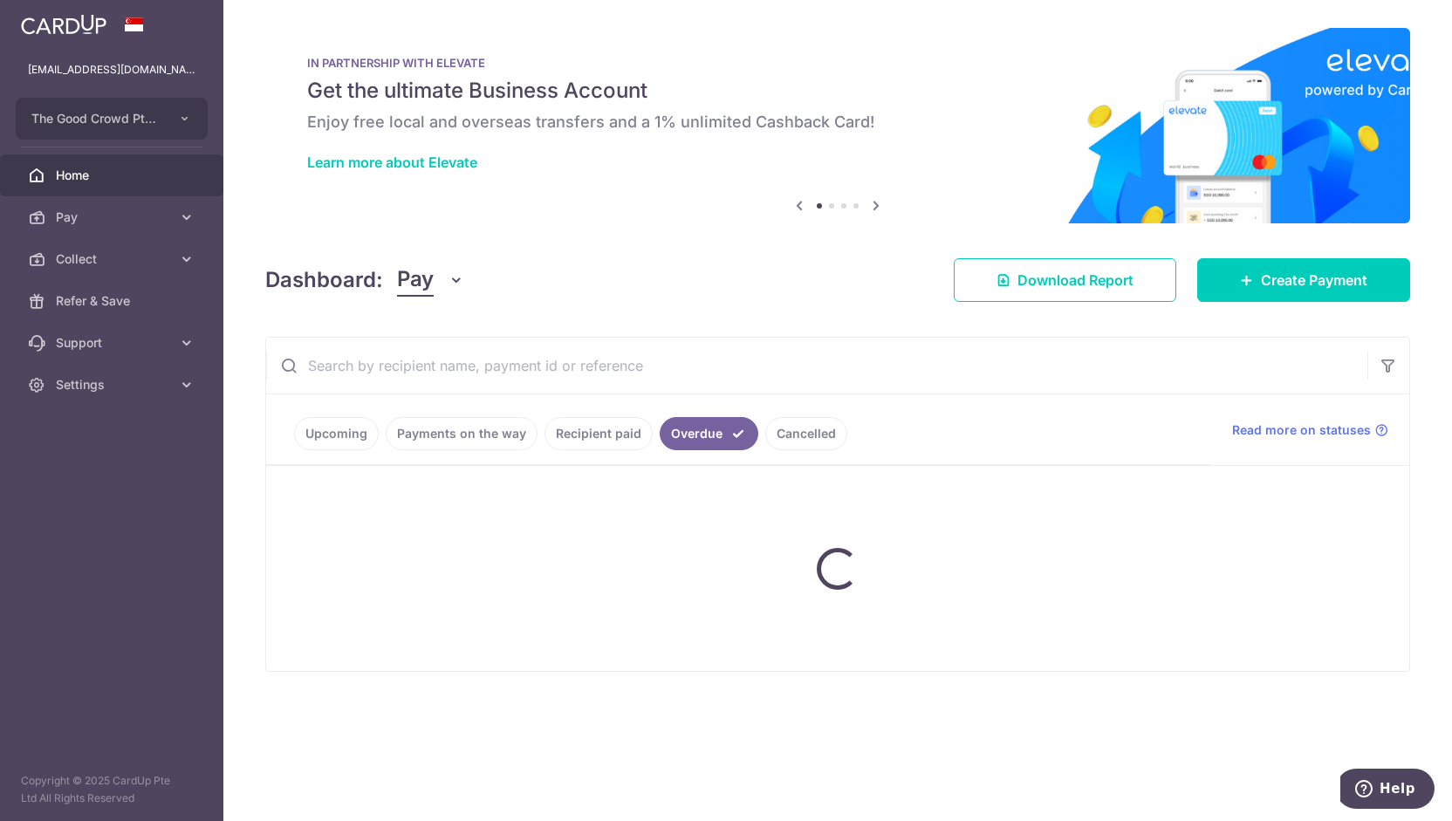
scroll to position [0, 0]
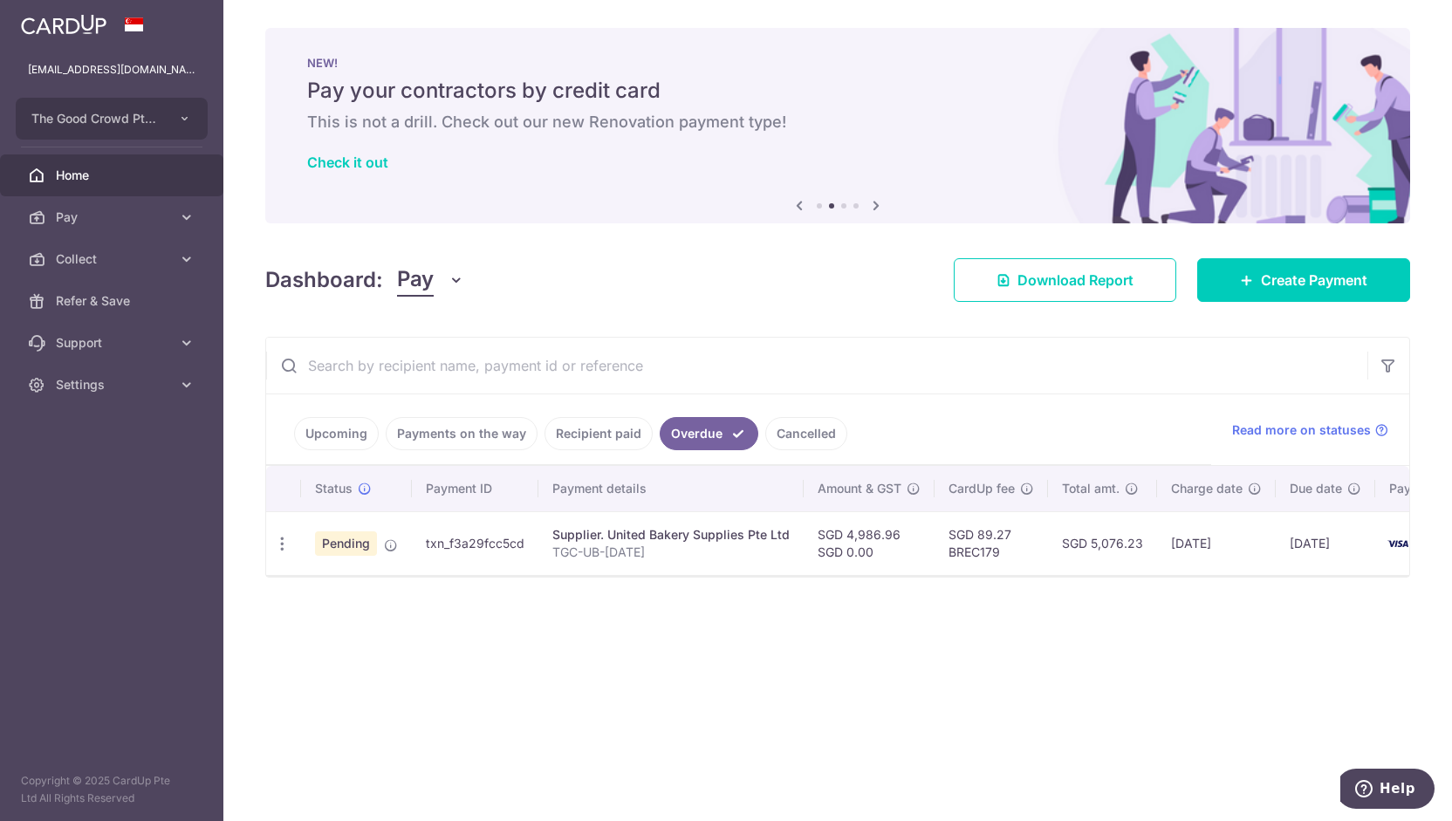
click at [599, 426] on link "Recipient paid" at bounding box center [599, 433] width 108 height 33
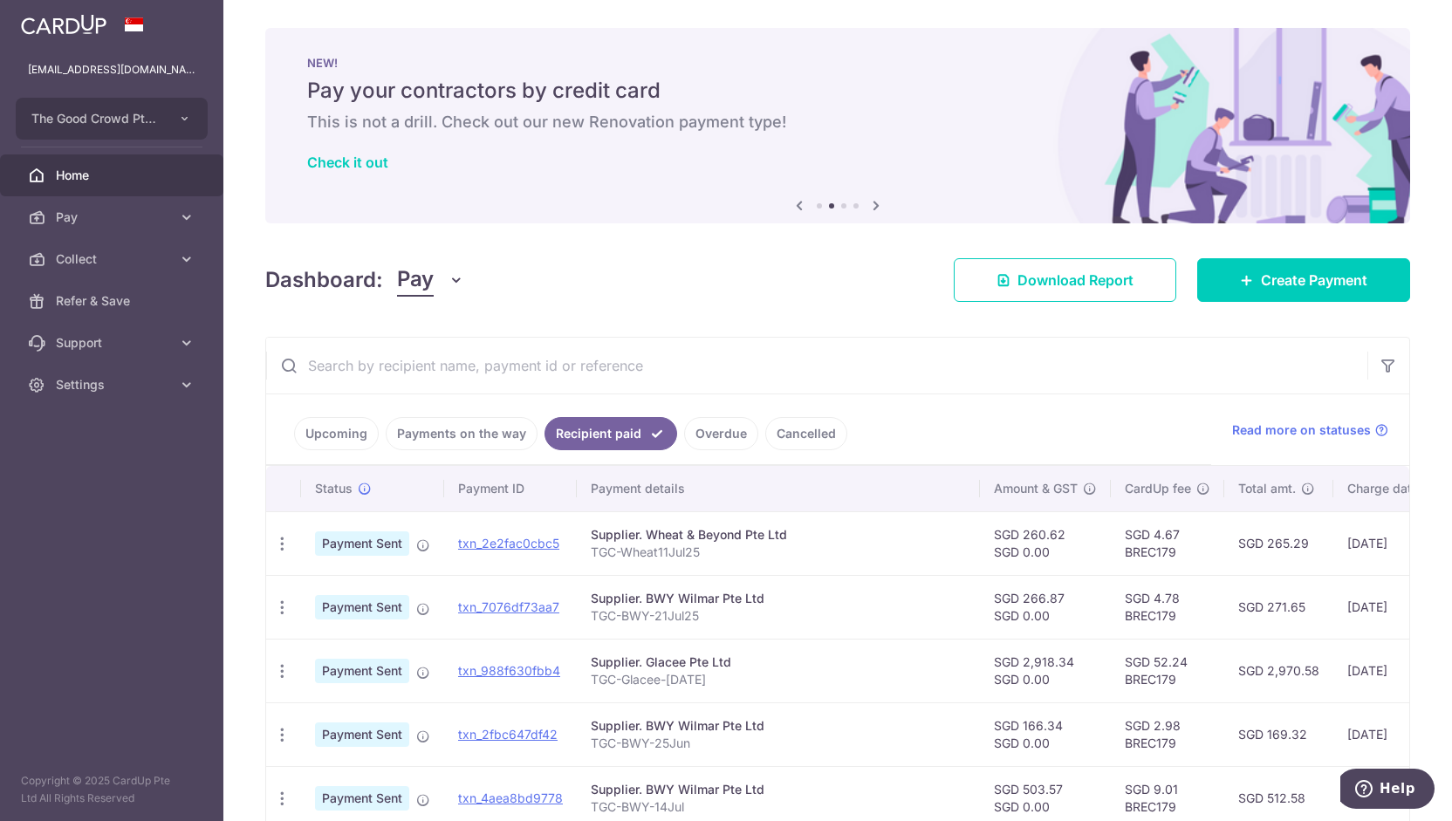
click at [728, 430] on link "Overdue" at bounding box center [721, 433] width 74 height 33
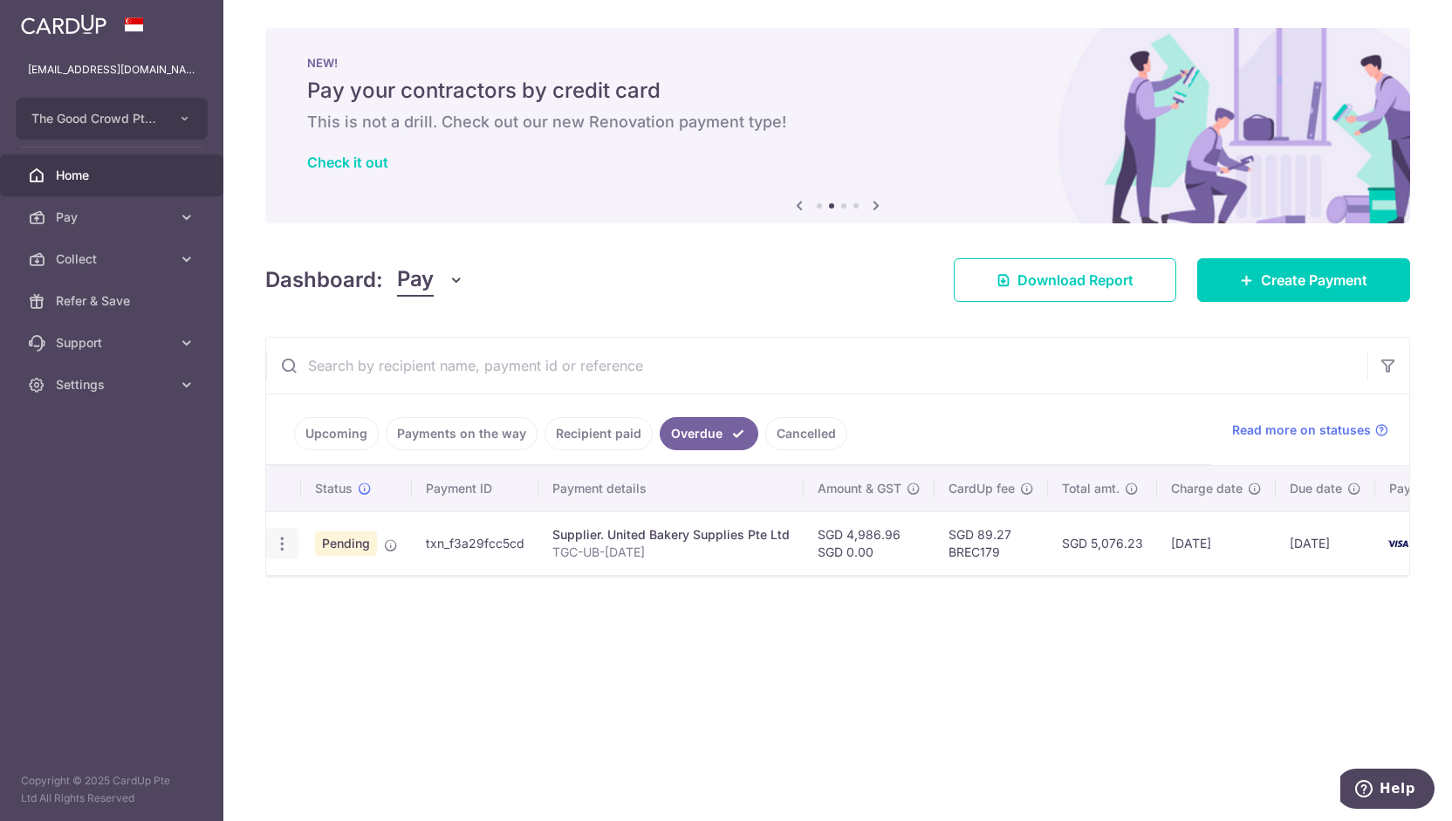
click at [284, 539] on icon "button" at bounding box center [282, 544] width 18 height 18
click at [349, 587] on span "Update payment" at bounding box center [375, 591] width 119 height 21
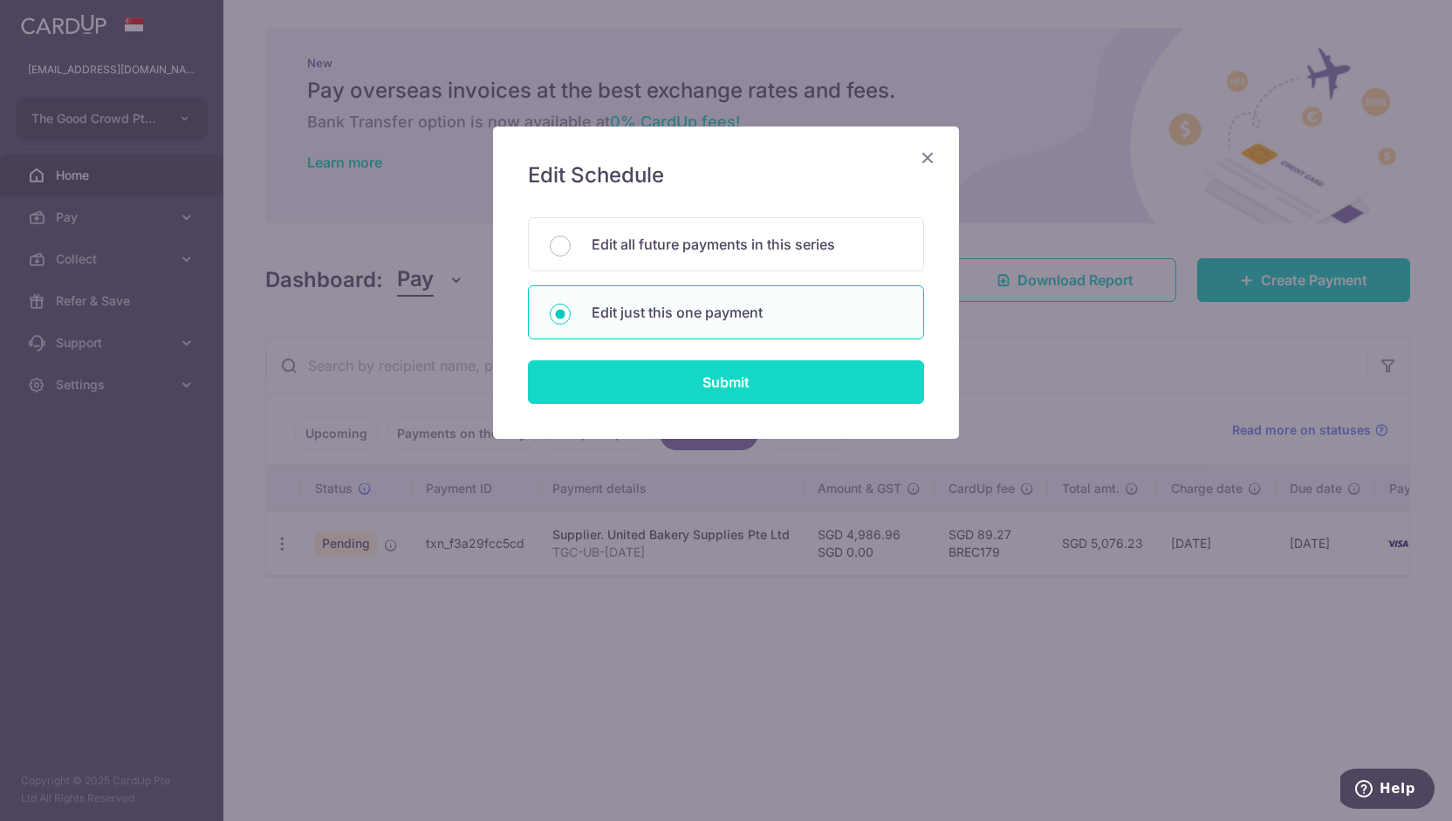
click at [742, 394] on input "Submit" at bounding box center [726, 382] width 396 height 44
radio input "true"
type input "4,986.96"
type input "0.00"
type input "02/07/2025"
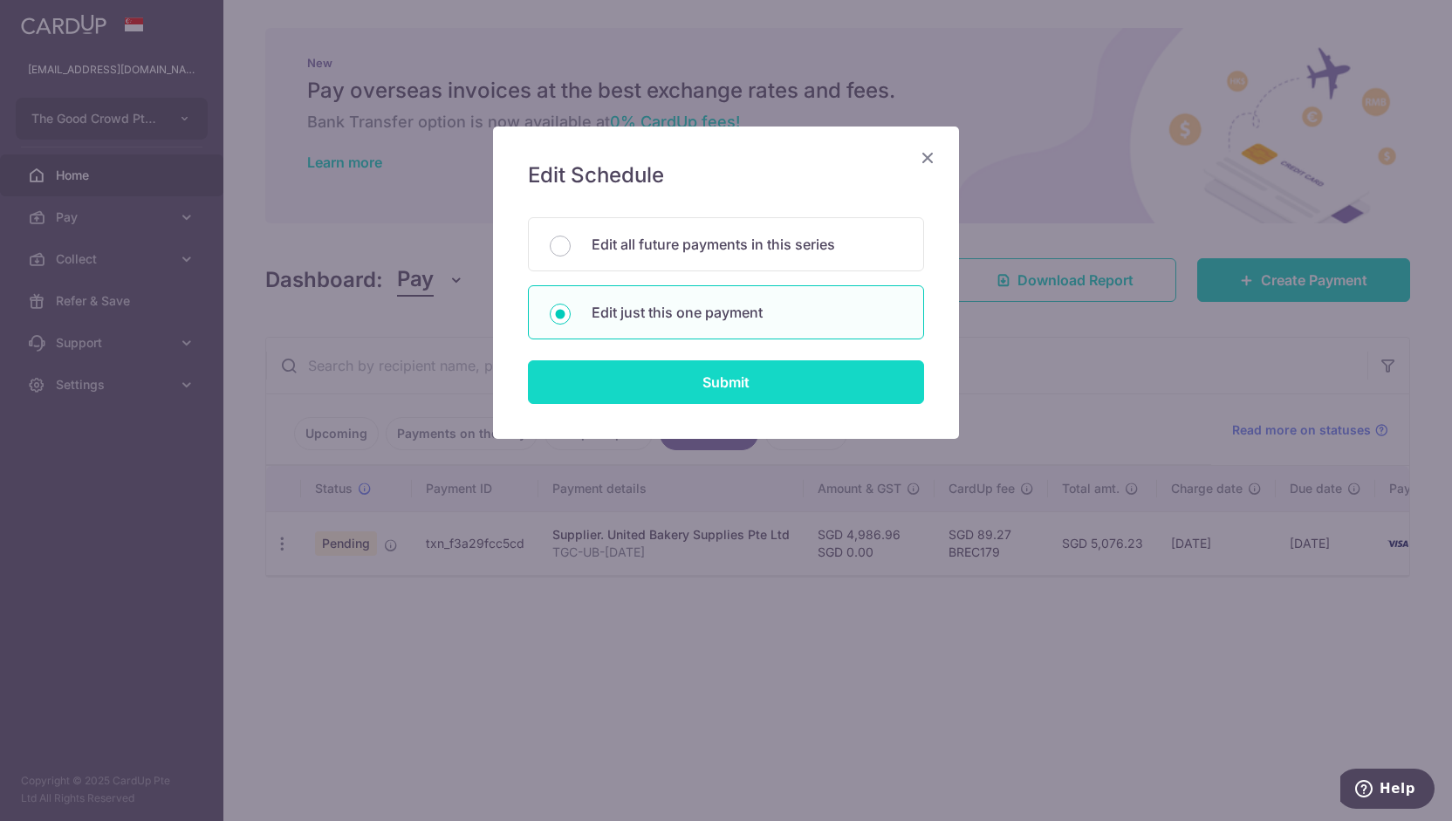
type input "TGC-UB-[DATE]"
type input "TGCUBJul25"
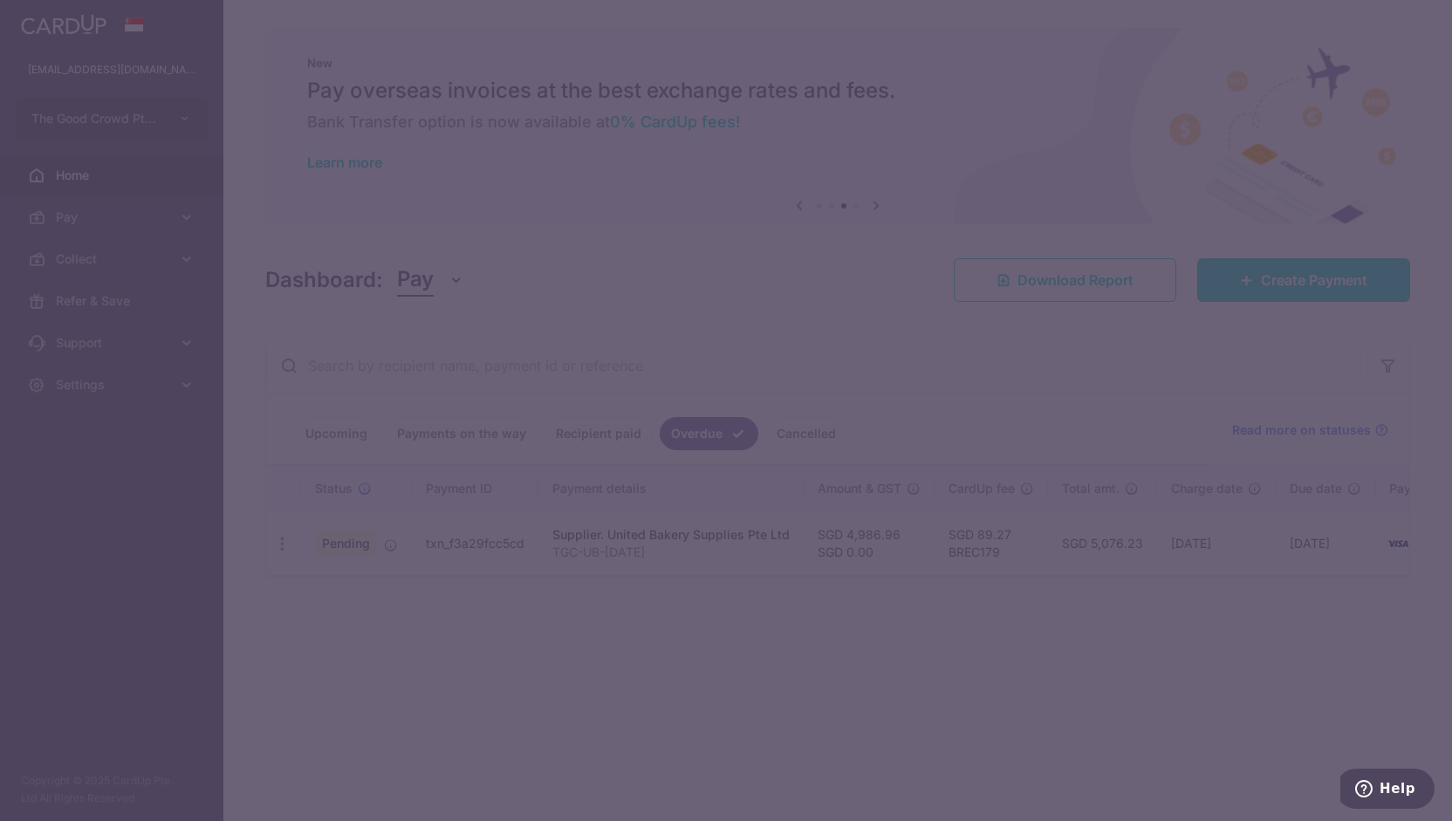
type input "BREC179"
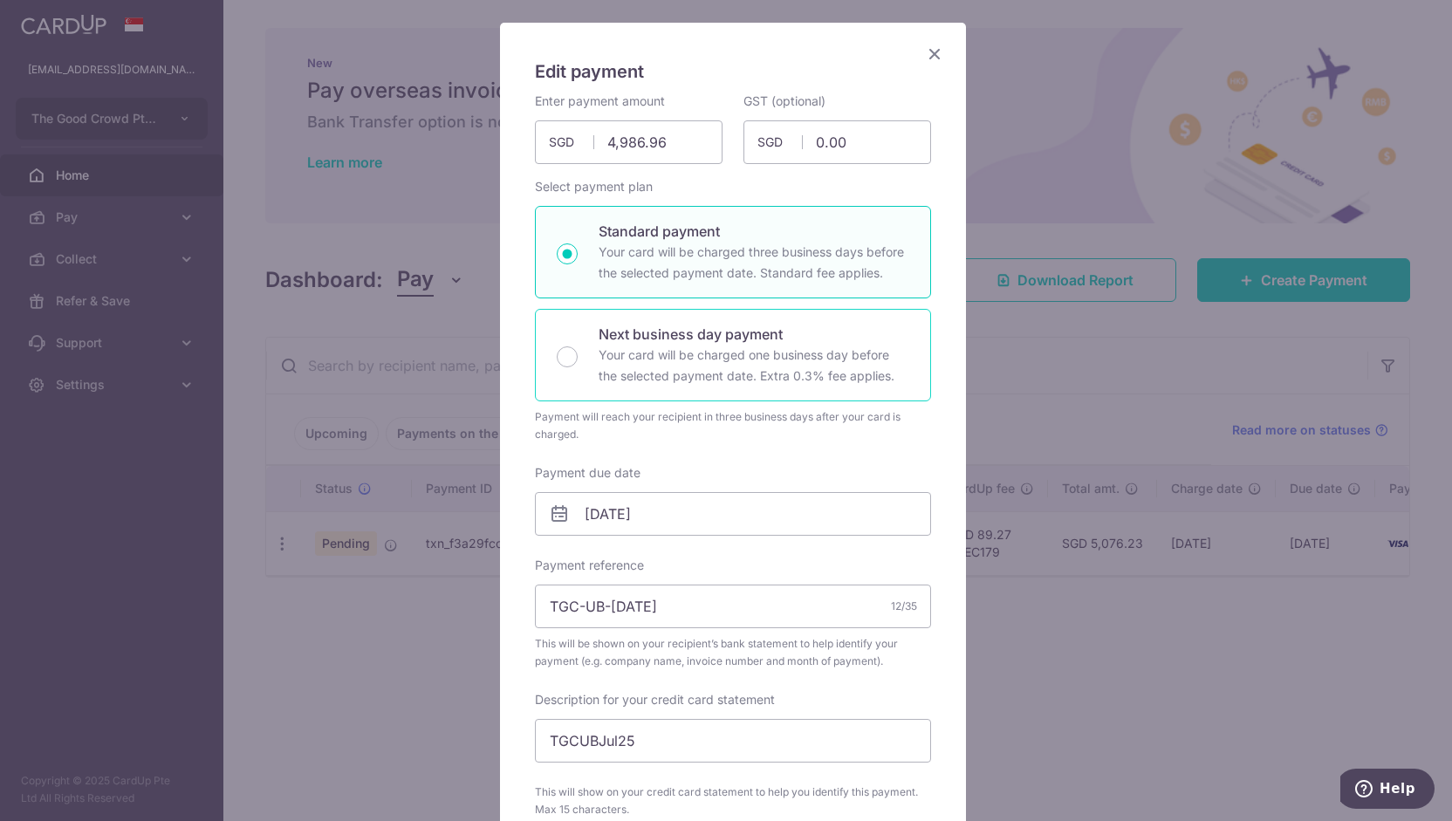
scroll to position [106, 0]
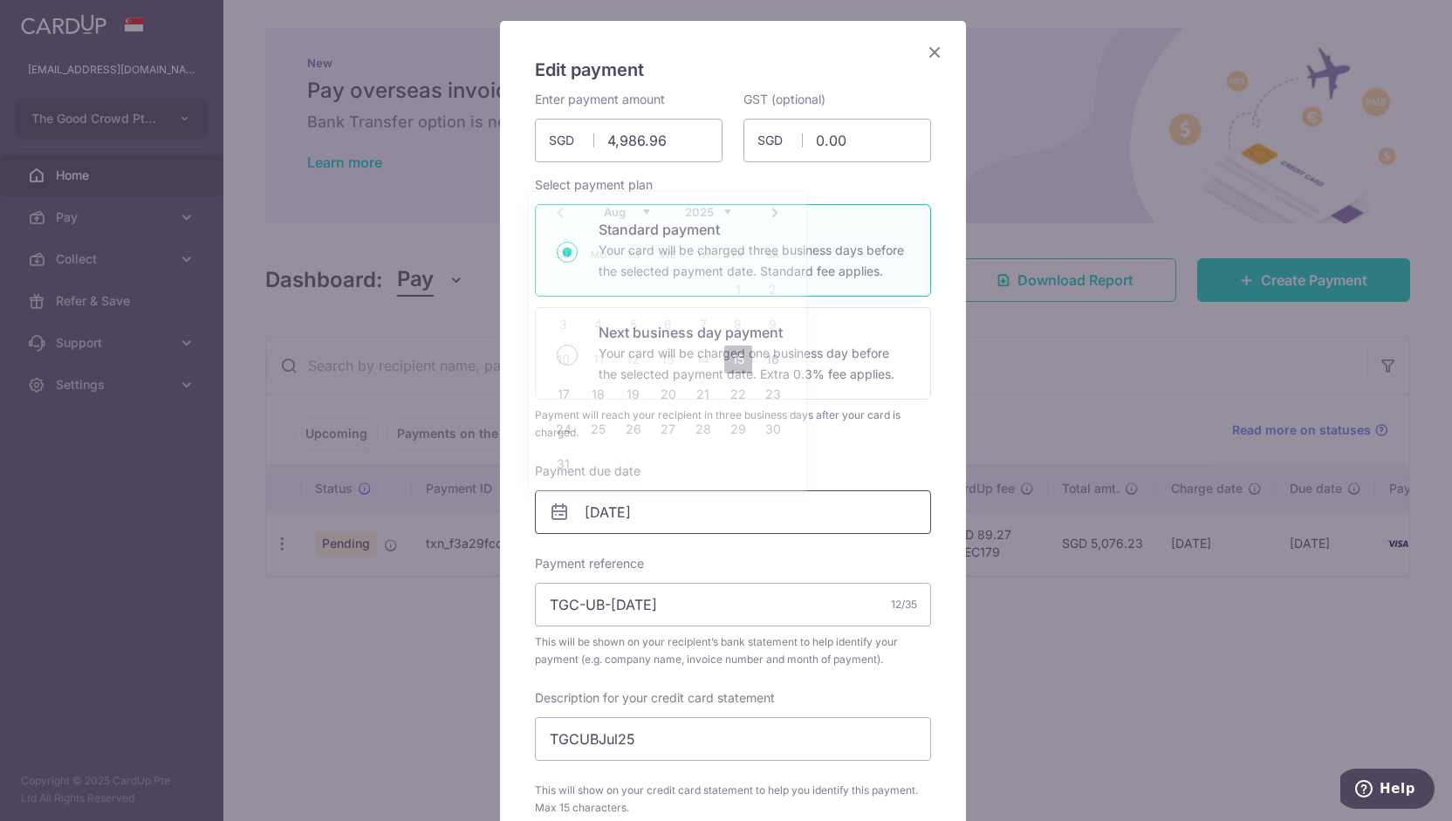
click at [744, 500] on input "02/07/2025" at bounding box center [733, 513] width 396 height 44
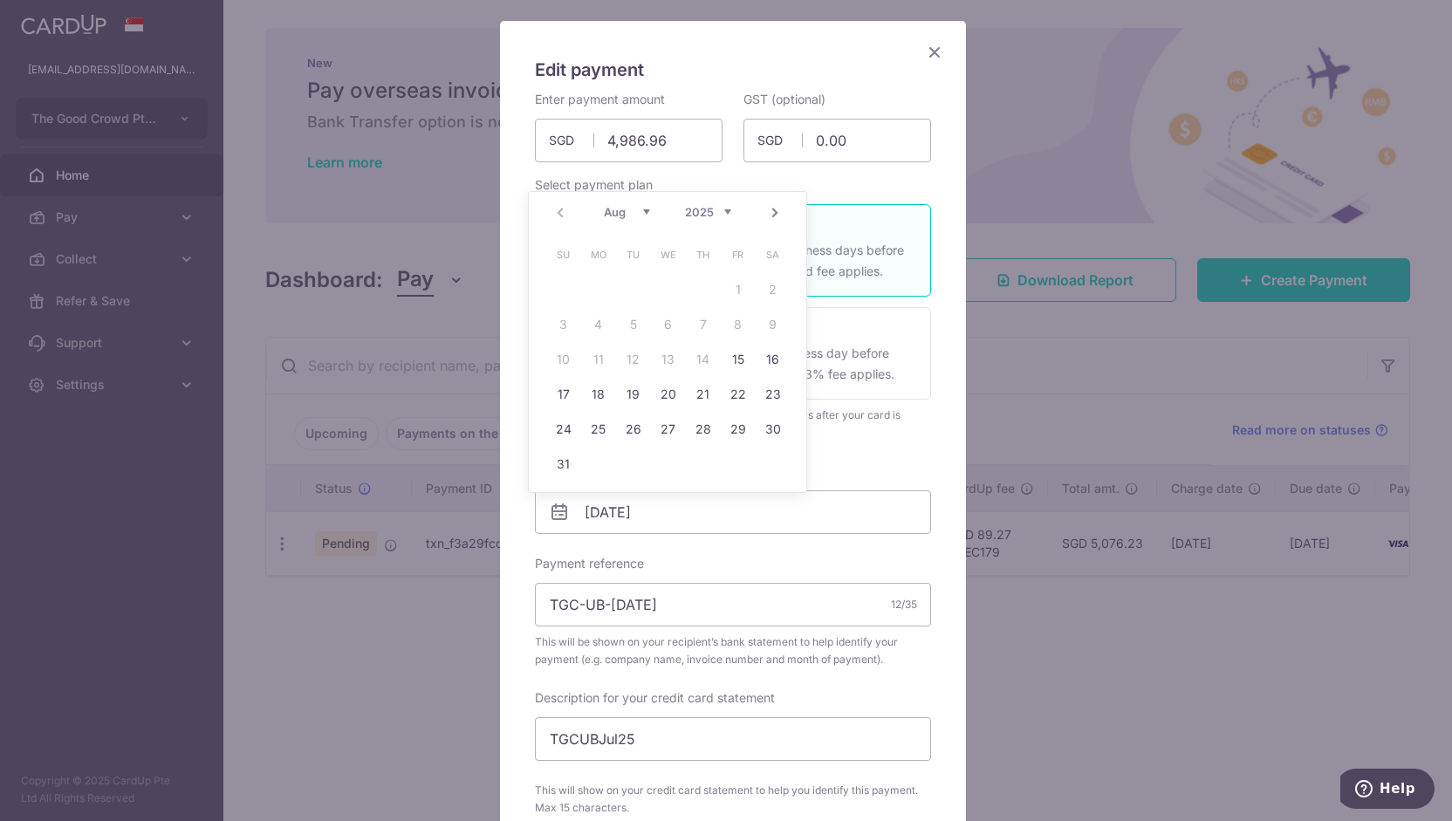
click at [784, 214] on link "Next" at bounding box center [775, 213] width 21 height 21
click at [737, 425] on link "31" at bounding box center [738, 429] width 28 height 28
type input "31/10/2025"
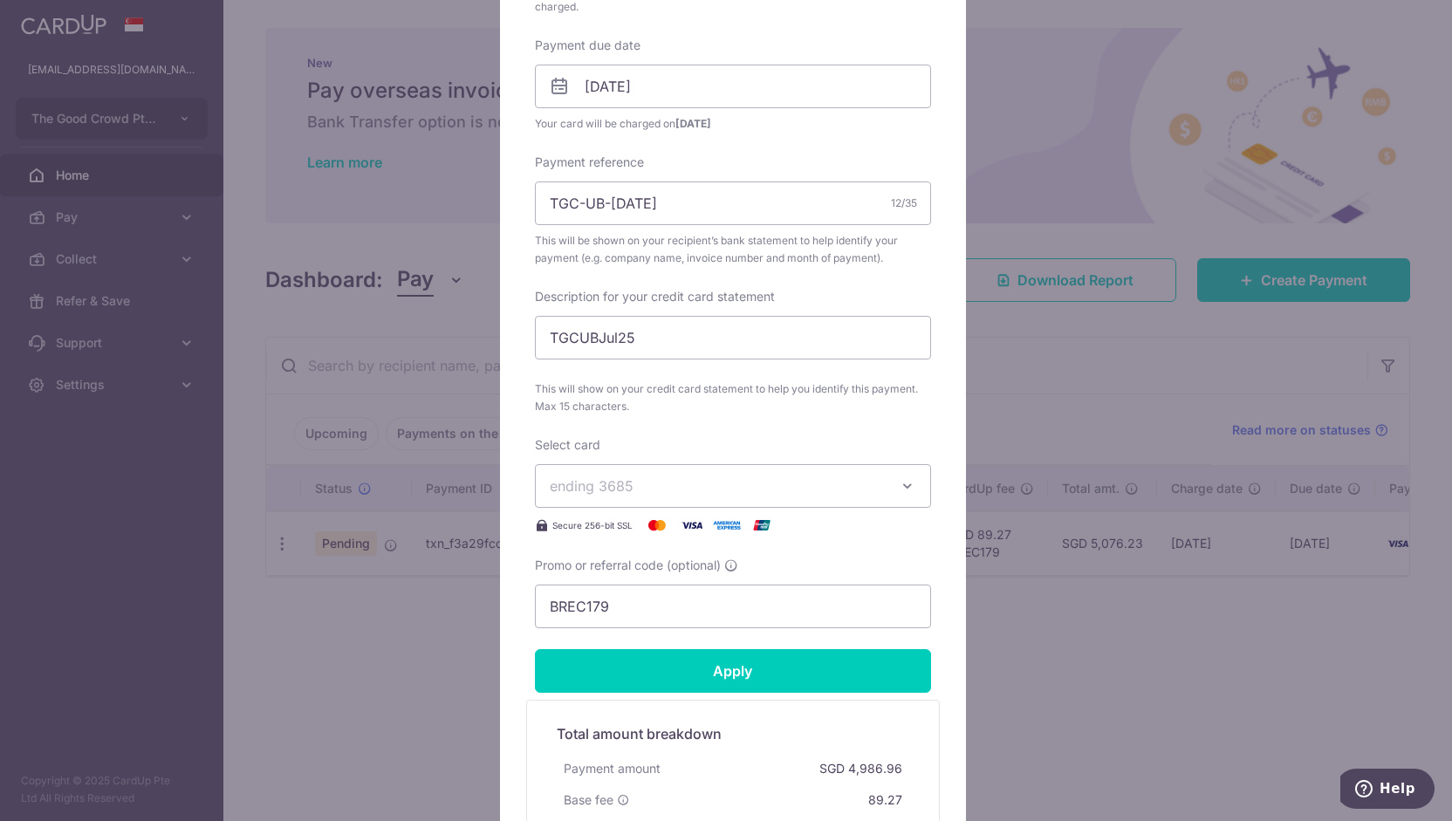
scroll to position [540, 0]
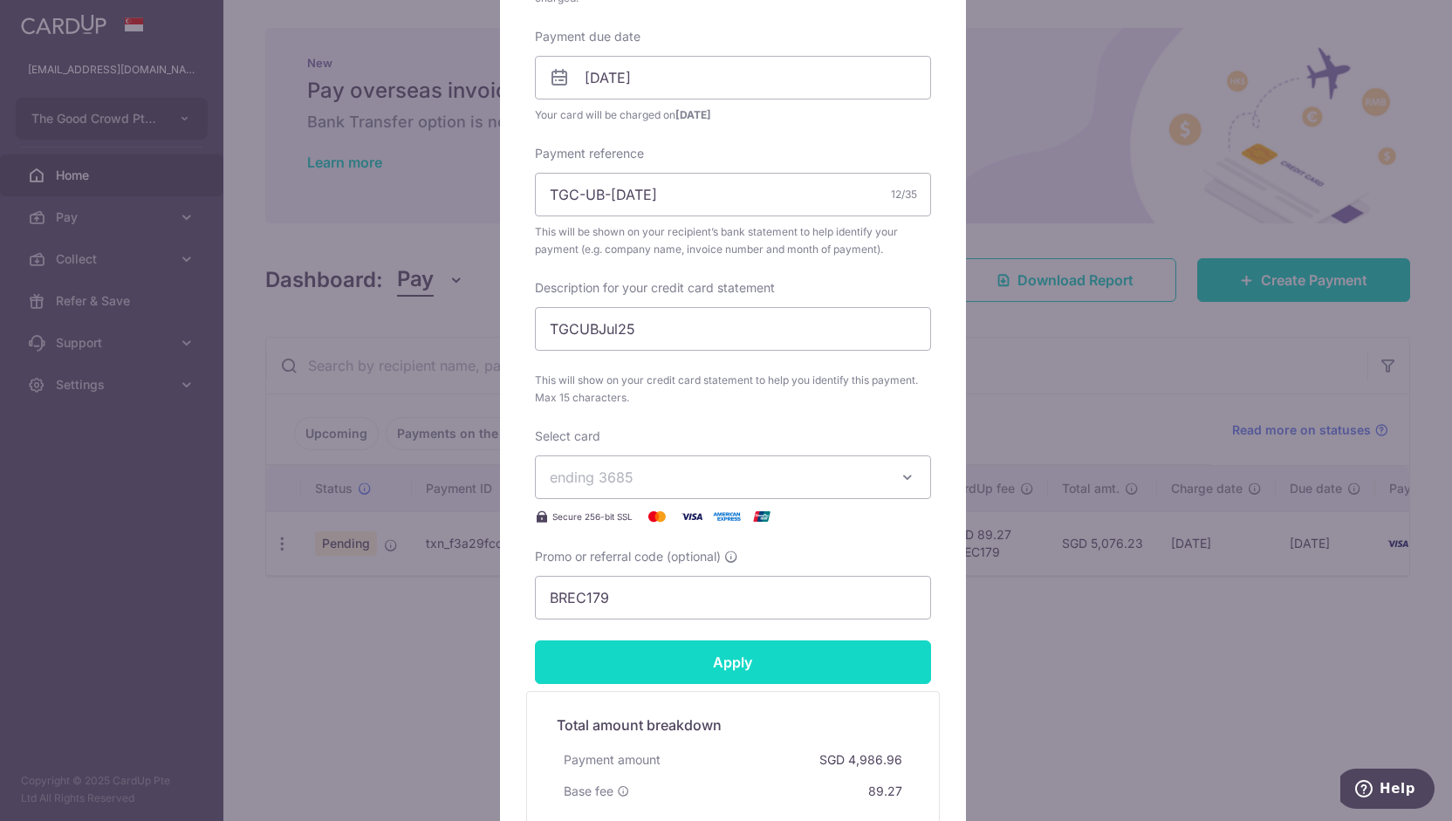
click at [728, 657] on input "Apply" at bounding box center [733, 663] width 396 height 44
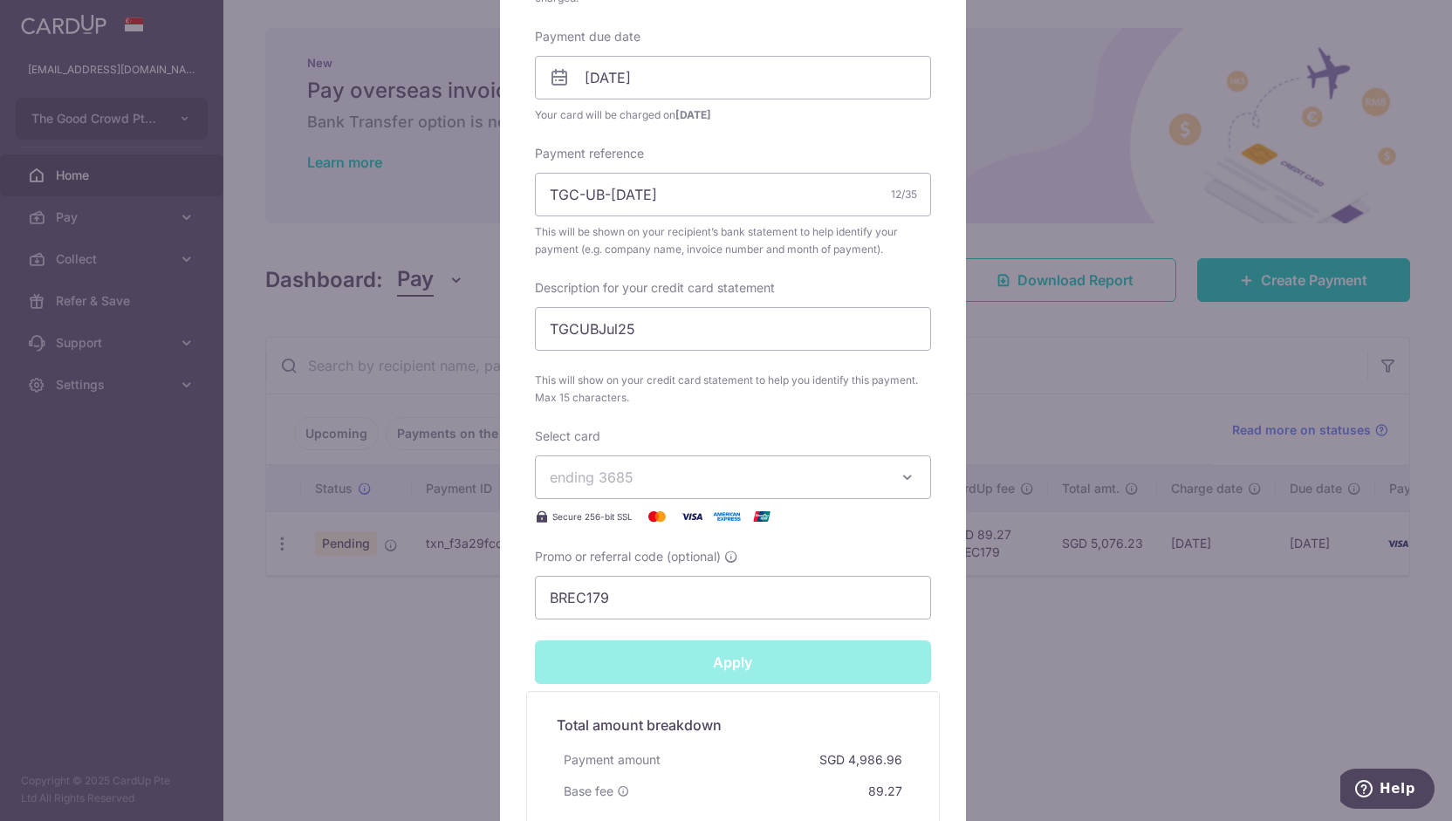
type input "Successfully Applied"
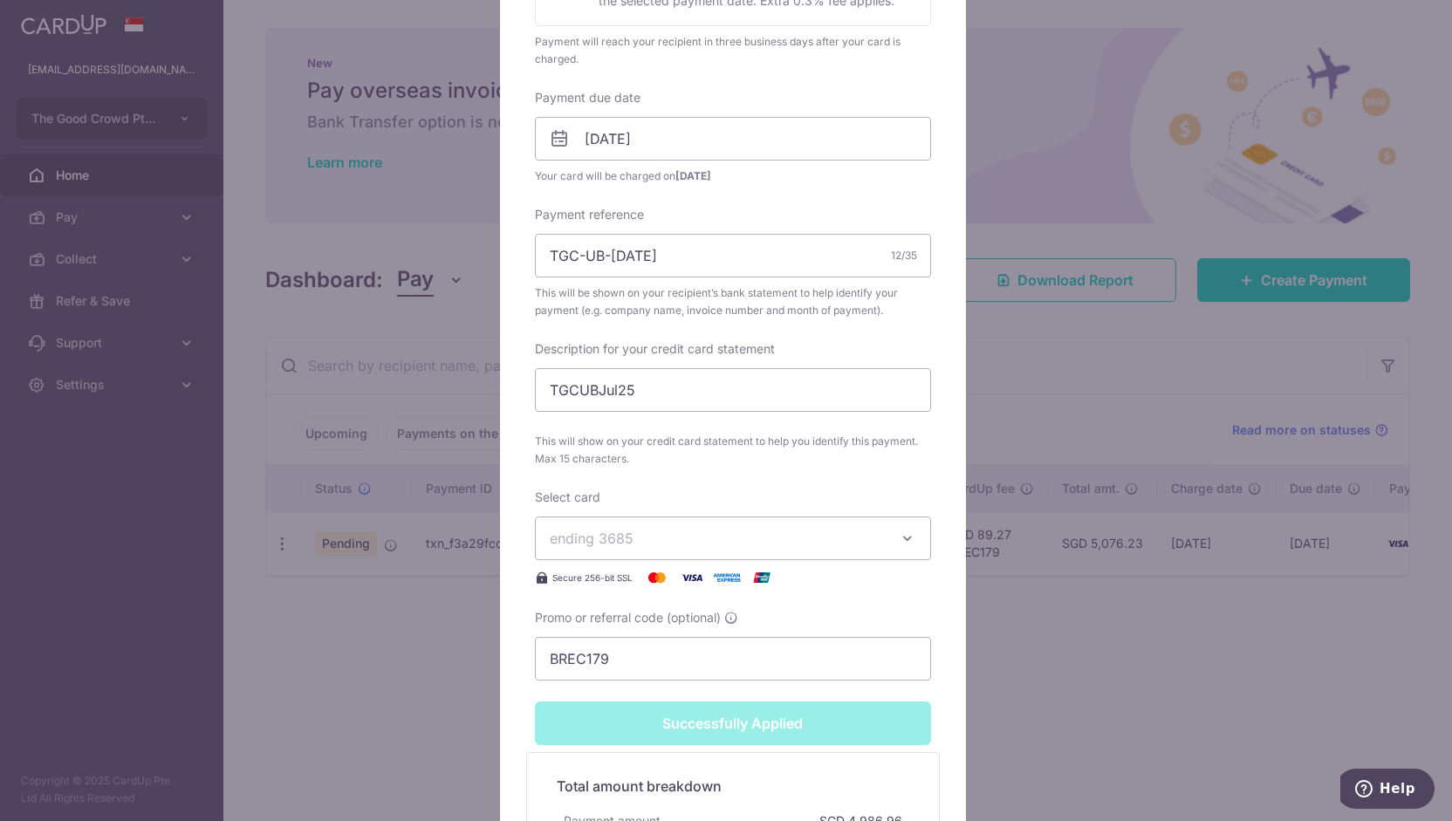
scroll to position [601, 0]
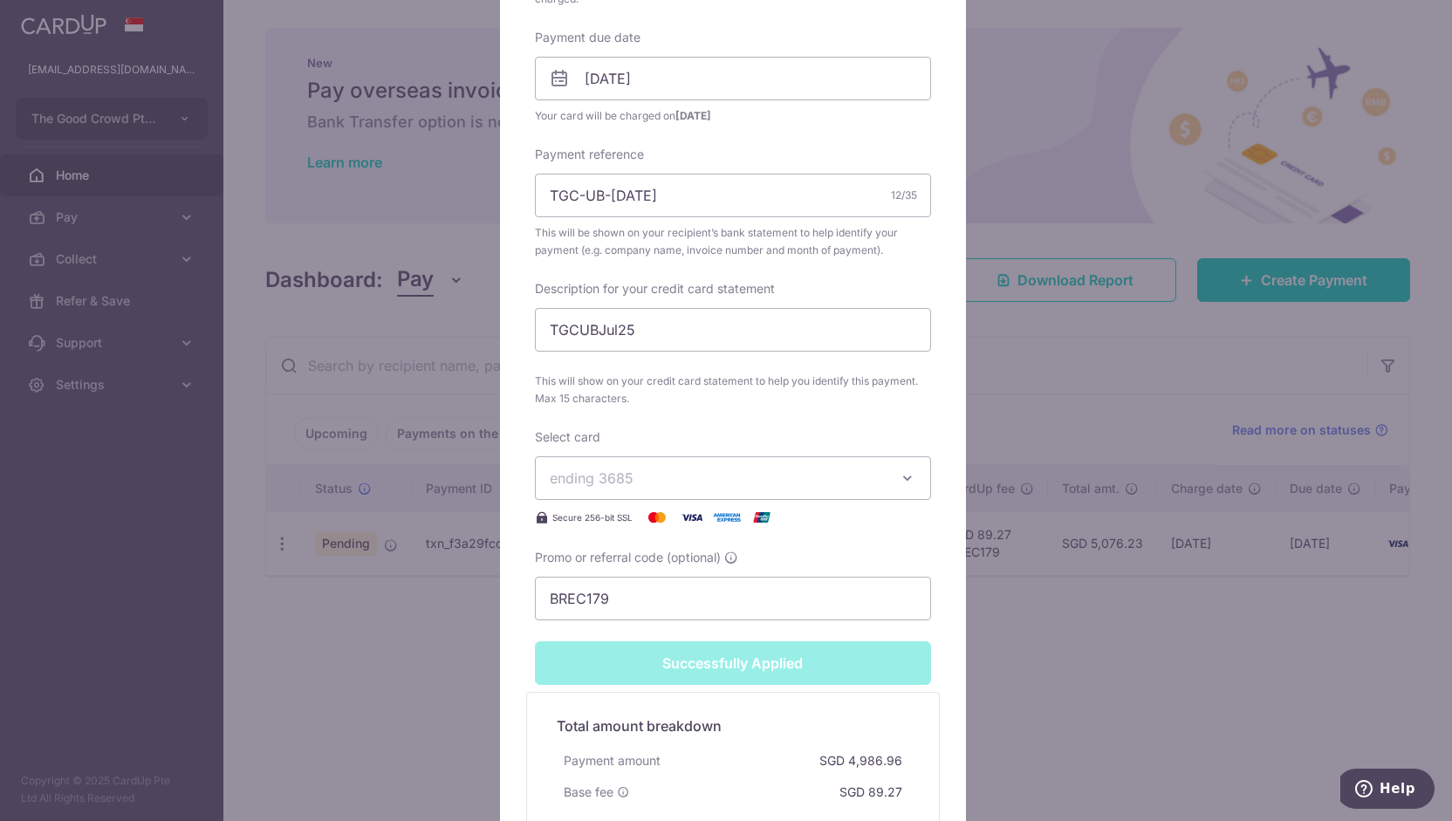
click at [438, 683] on div "Edit payment By clicking apply, you will make changes to all payments to United…" at bounding box center [726, 410] width 1452 height 821
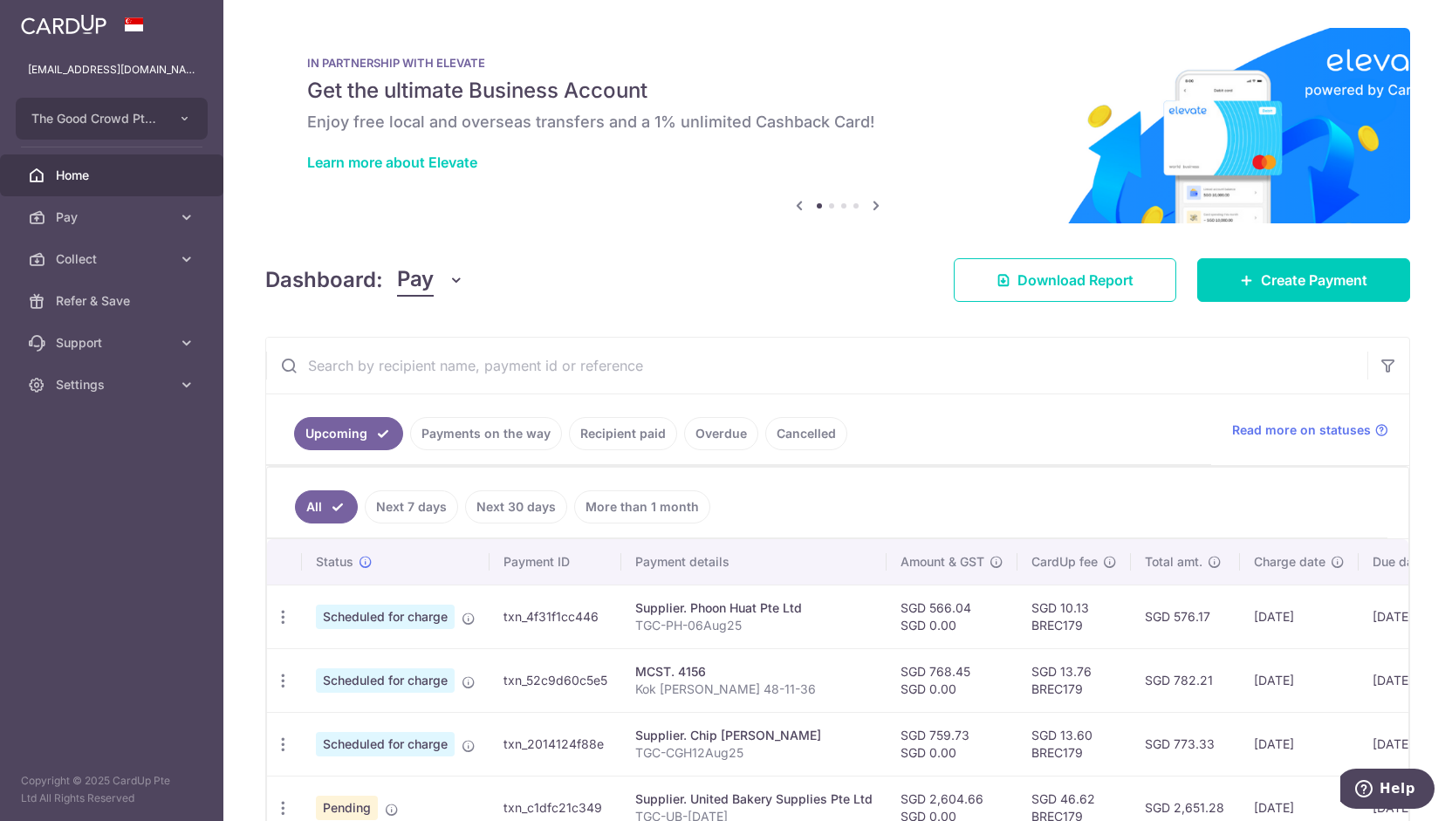
click at [700, 439] on link "Overdue" at bounding box center [721, 433] width 74 height 33
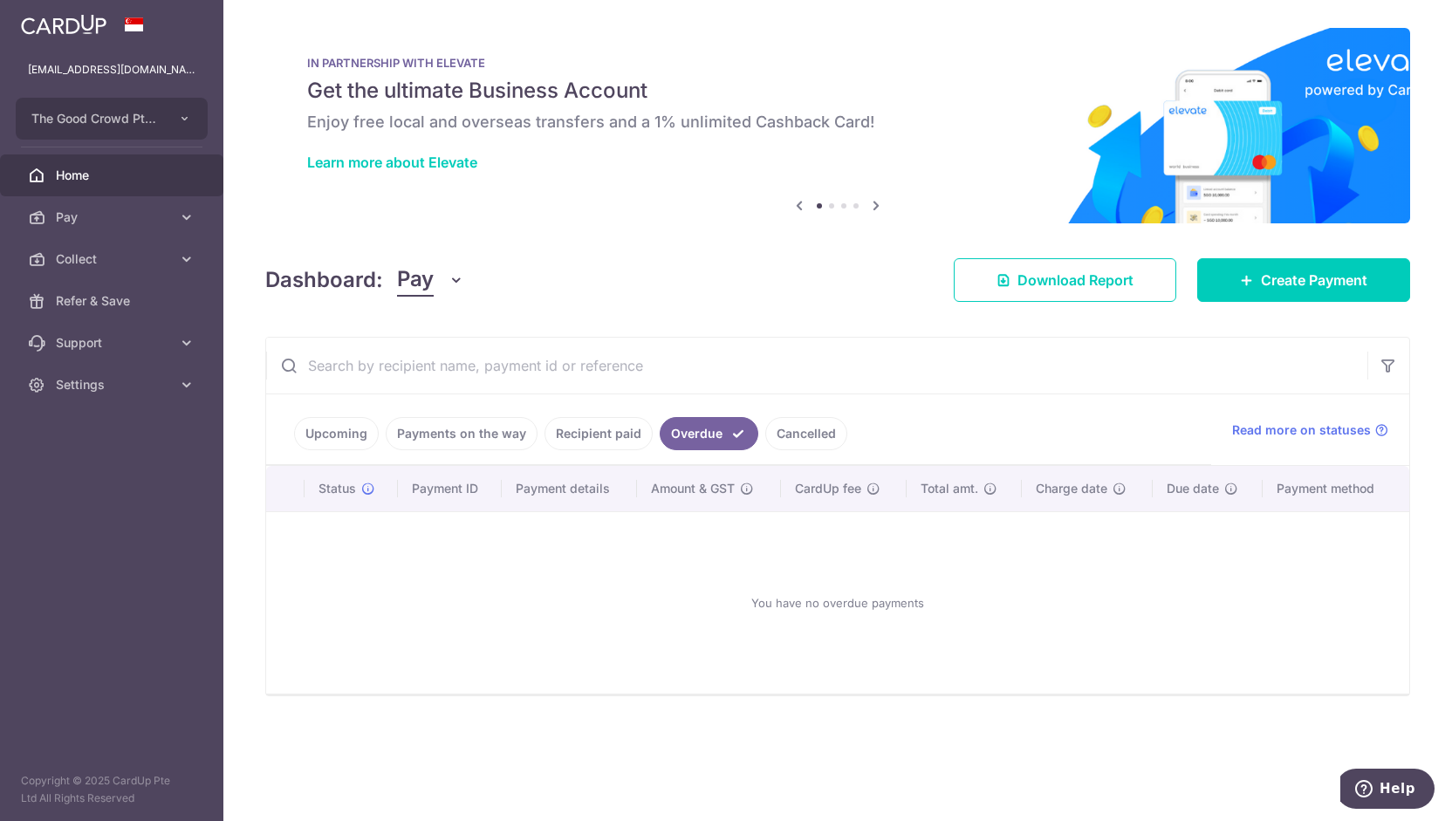
click at [808, 436] on link "Cancelled" at bounding box center [807, 433] width 82 height 33
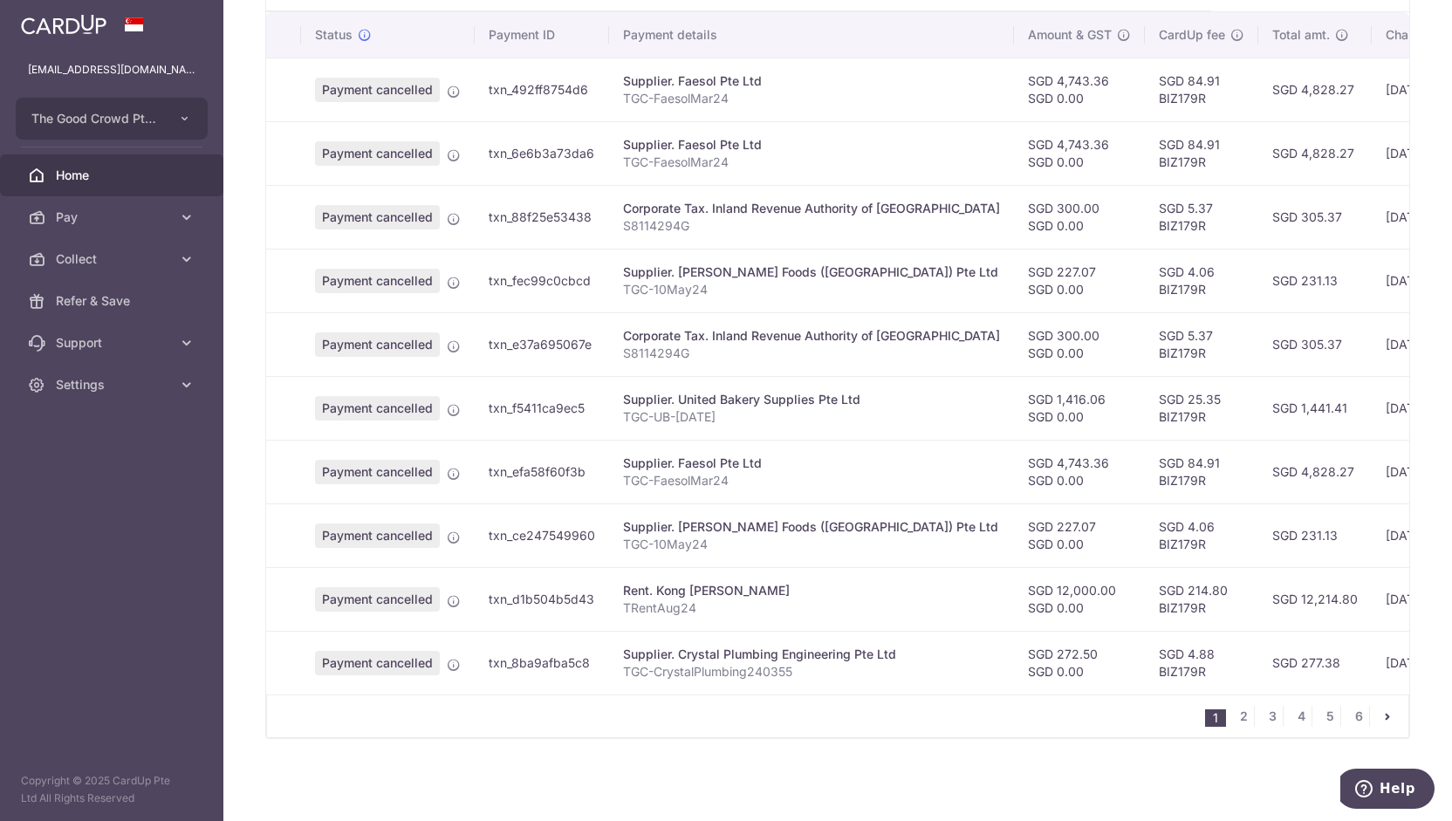
scroll to position [456, 0]
click at [1349, 719] on link "6" at bounding box center [1359, 716] width 21 height 21
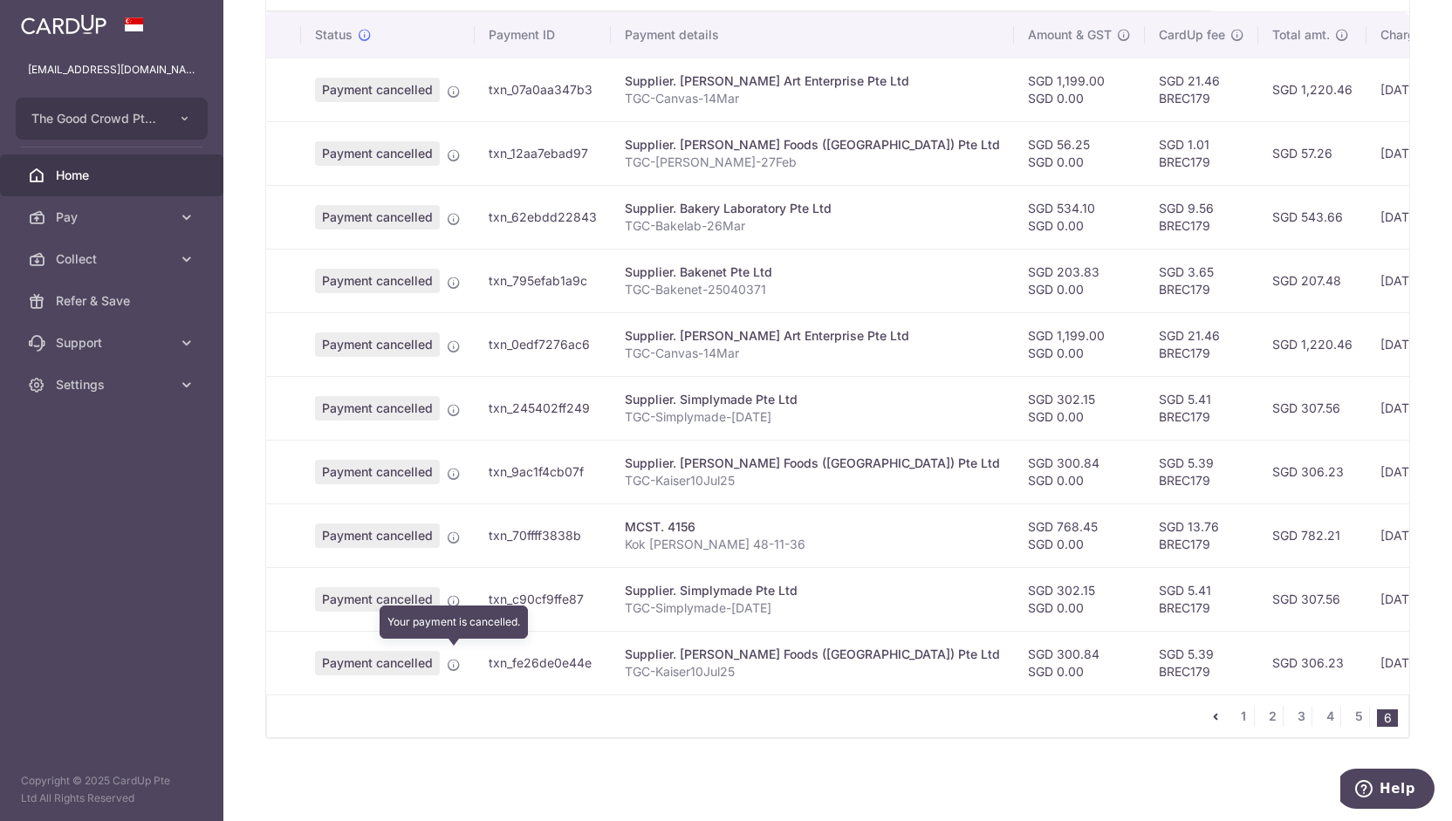
click at [451, 658] on icon at bounding box center [454, 665] width 14 height 14
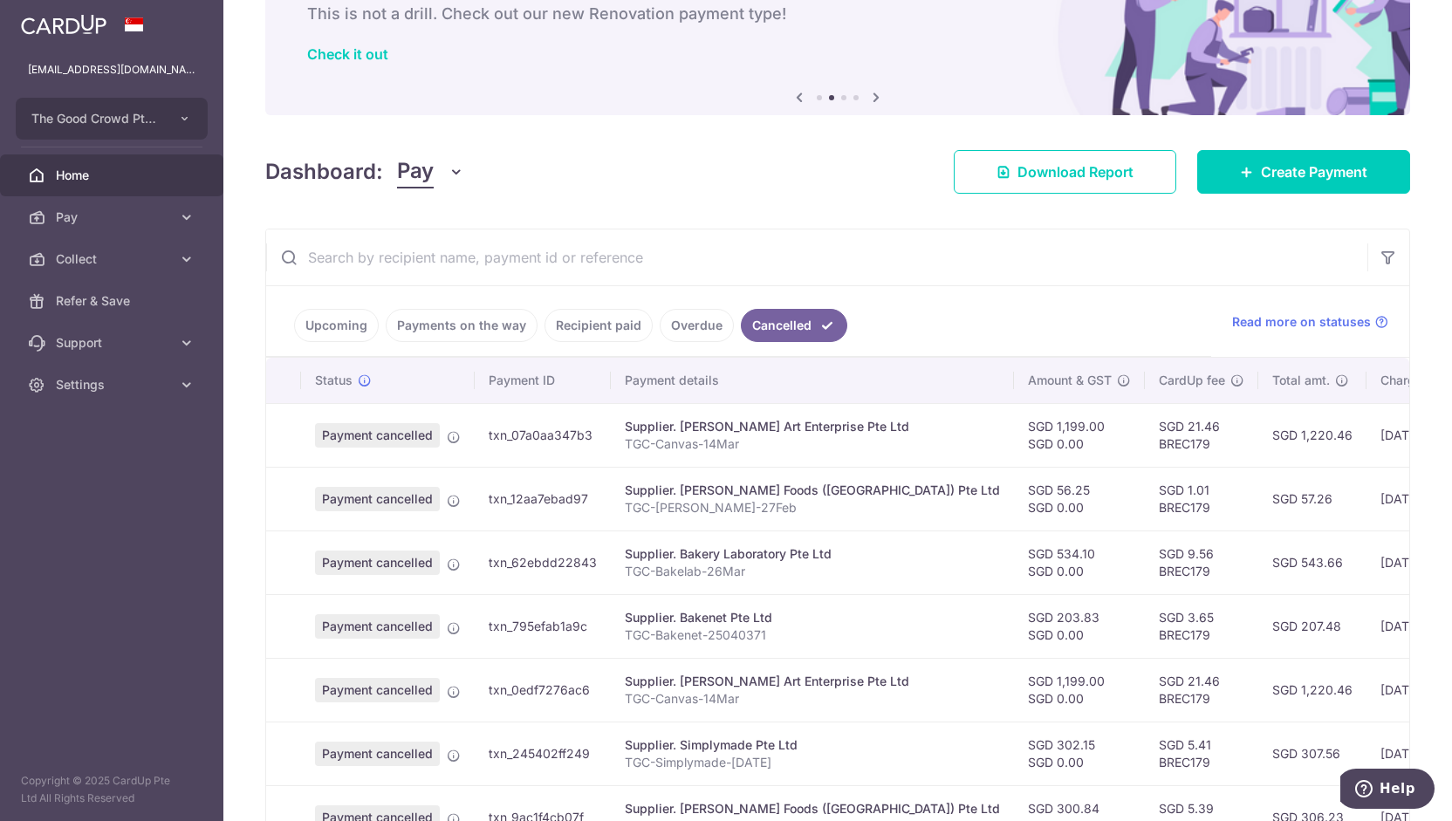
scroll to position [0, 0]
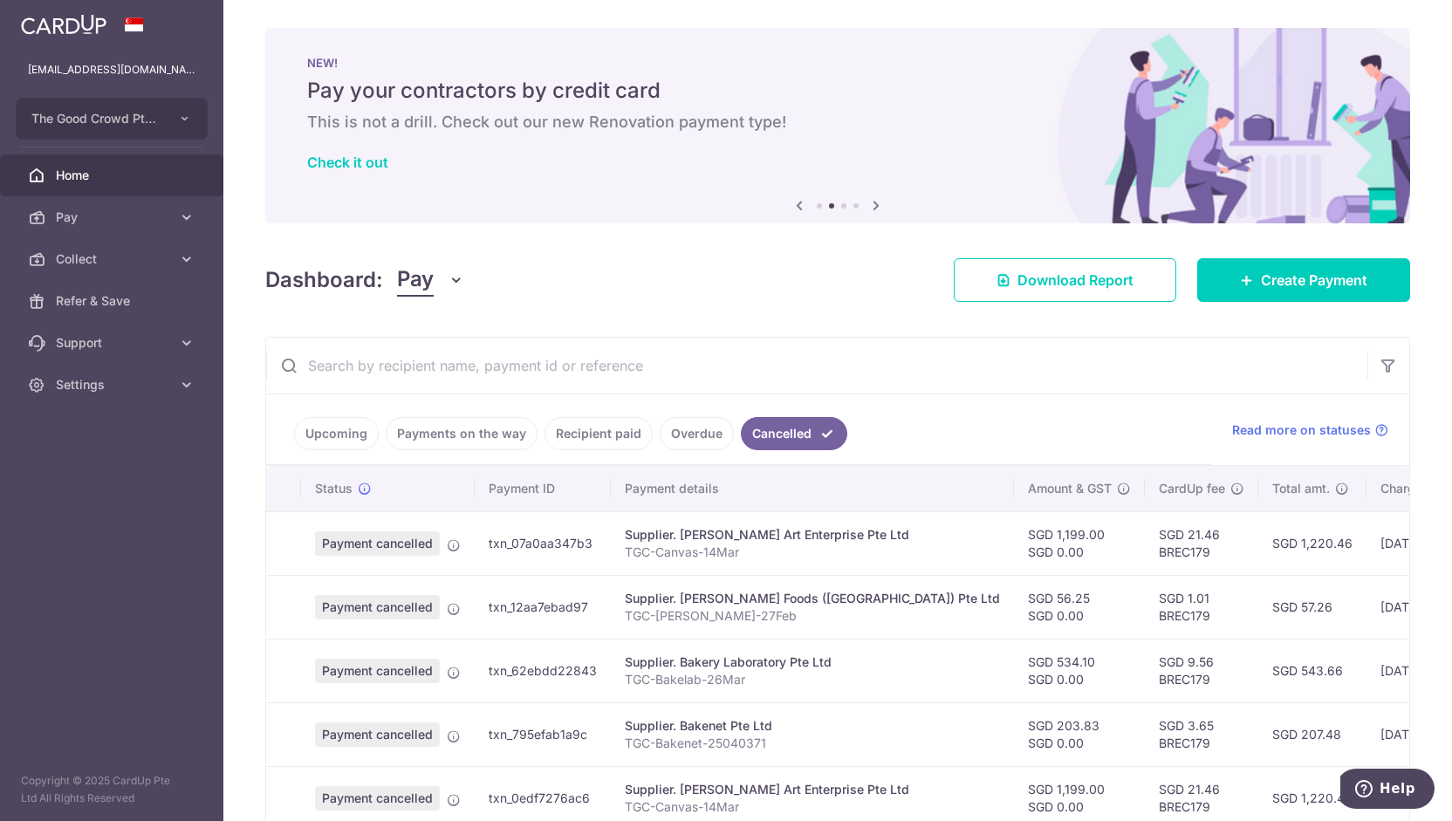
click at [323, 366] on input "text" at bounding box center [817, 366] width 1102 height 56
click at [321, 432] on link "Upcoming" at bounding box center [336, 433] width 85 height 33
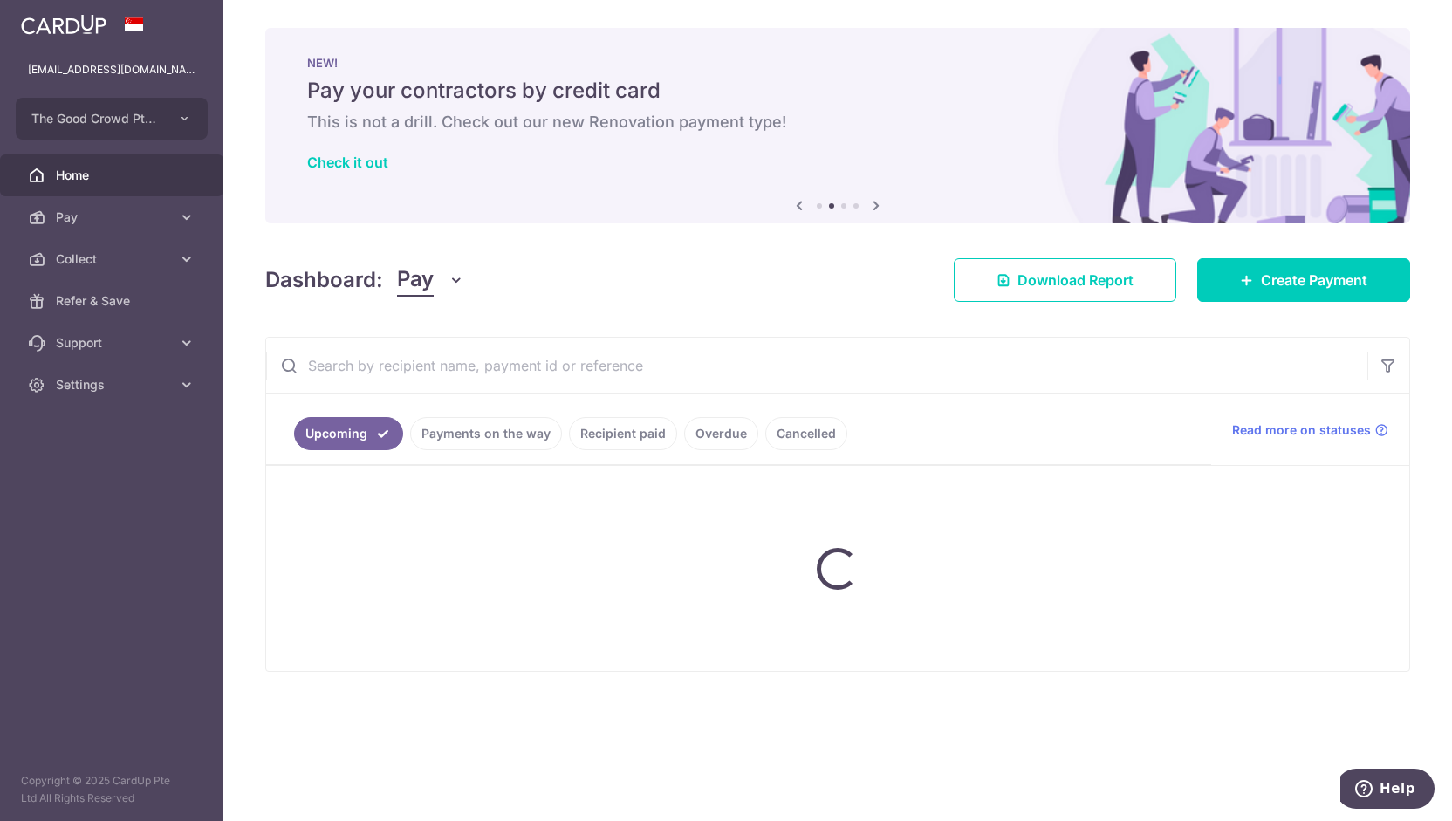
click at [367, 373] on input "text" at bounding box center [817, 366] width 1102 height 56
type input "[PERSON_NAME]"
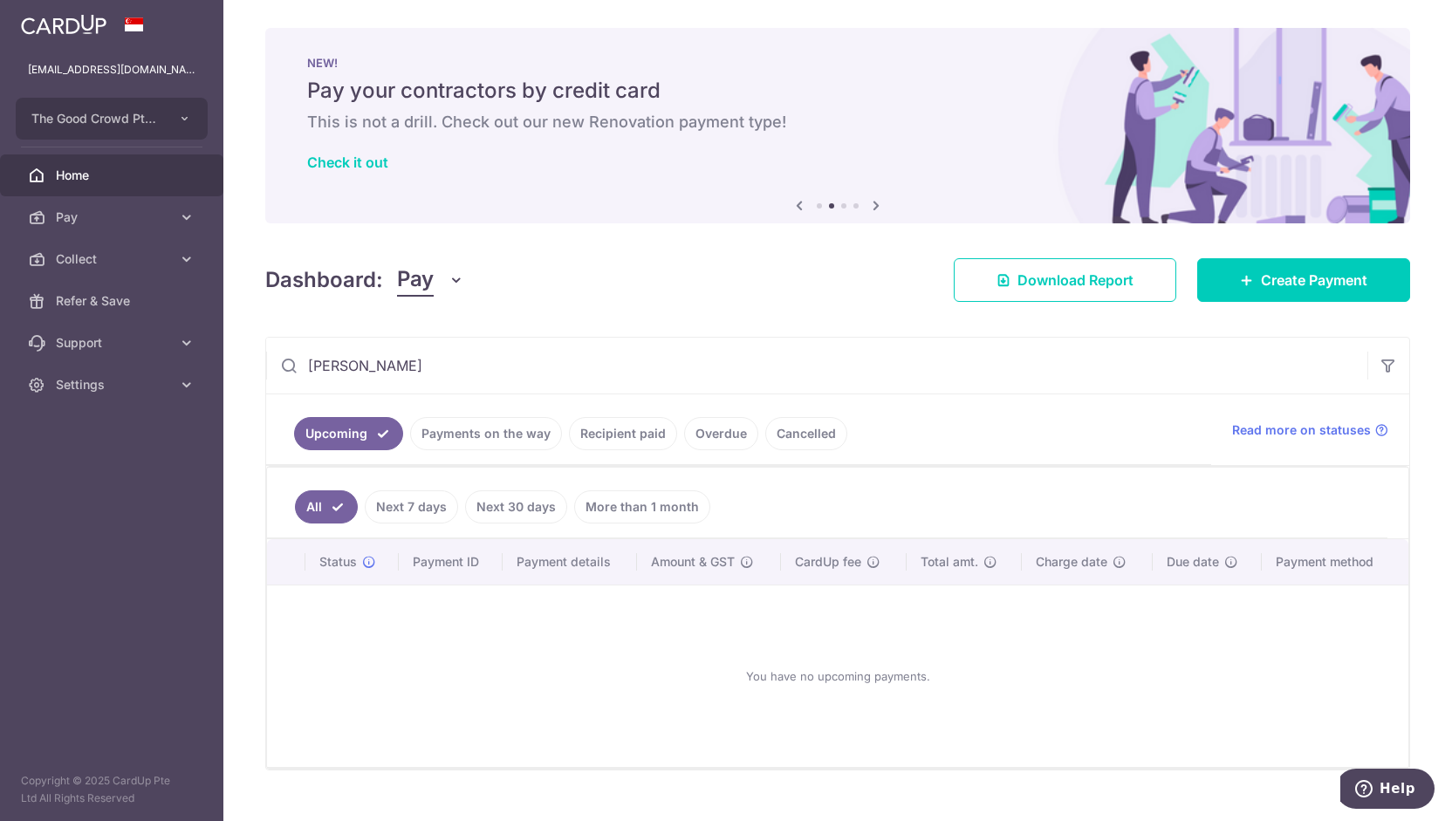
click at [415, 495] on link "Next 7 days" at bounding box center [411, 507] width 93 height 33
click at [324, 498] on link "All" at bounding box center [314, 507] width 38 height 33
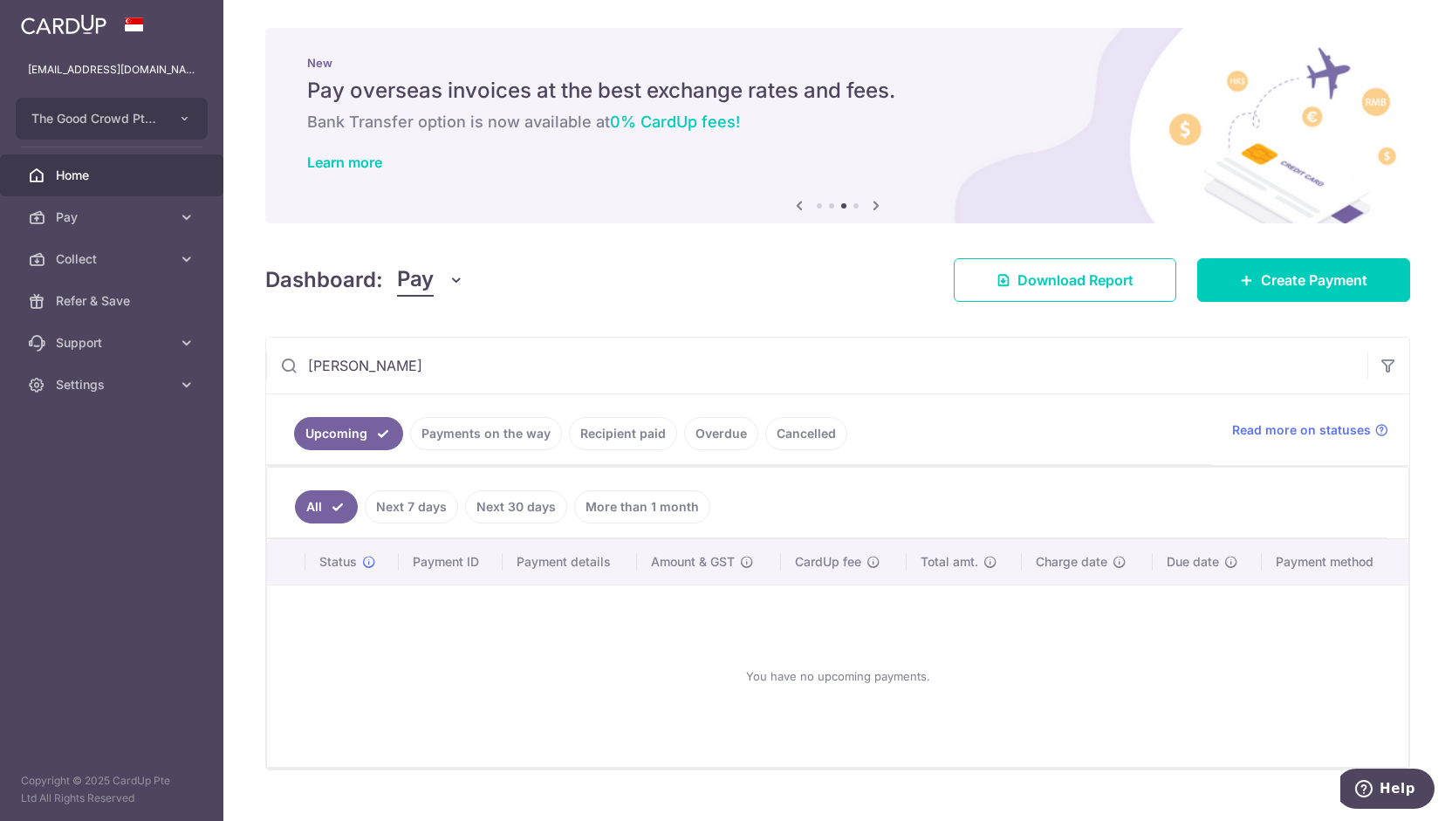
click at [459, 367] on input "[PERSON_NAME]" at bounding box center [817, 366] width 1102 height 56
click at [524, 312] on div "× Pause Schedule Pause all future payments in this series Pause just this one p…" at bounding box center [837, 410] width 1229 height 821
